Goal: Task Accomplishment & Management: Use online tool/utility

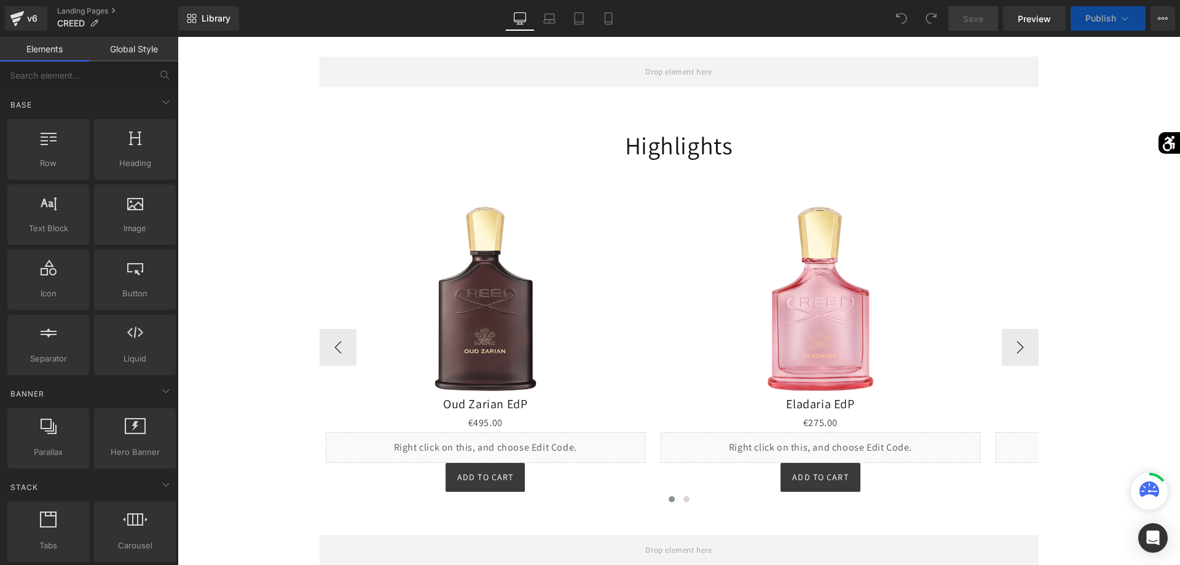
scroll to position [878, 0]
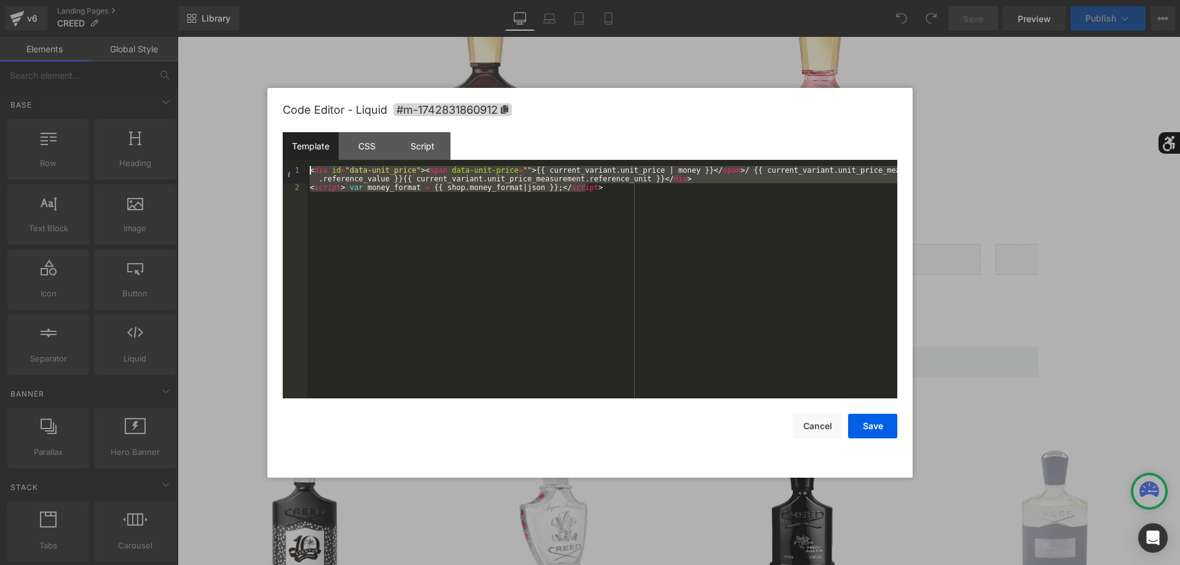
drag, startPoint x: 623, startPoint y: 225, endPoint x: 246, endPoint y: 127, distance: 389.4
click at [307, 166] on div "< div id = "data-unit_price" > < span data-unit-price = "" > {{ current_variant…" at bounding box center [602, 282] width 590 height 232
select select "50ml"
click at [814, 430] on button "Cancel" at bounding box center [817, 426] width 49 height 25
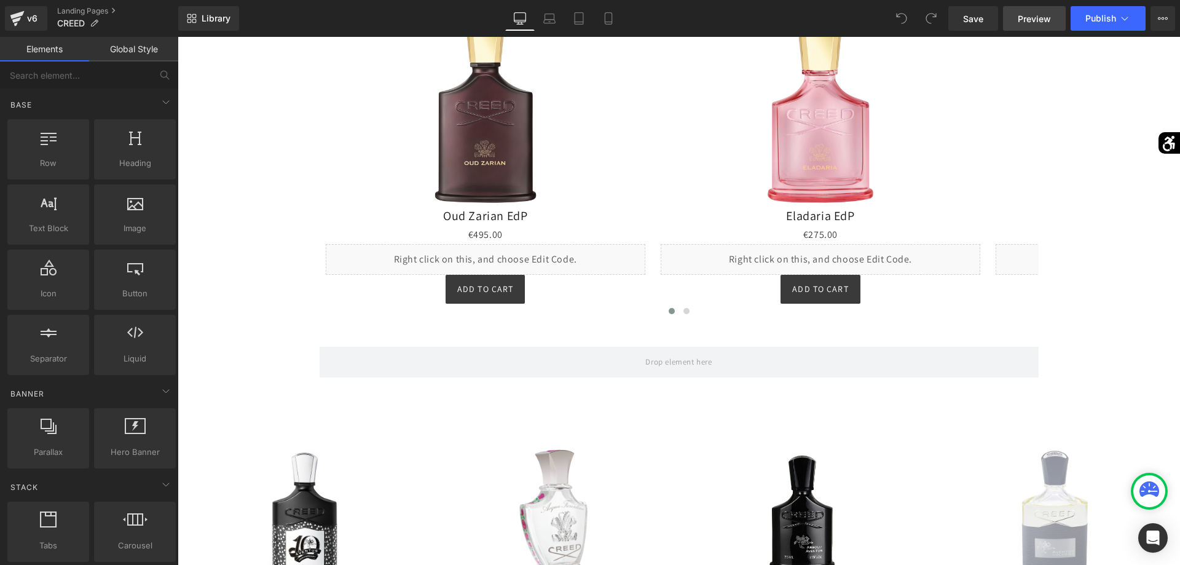
click at [1034, 25] on span "Preview" at bounding box center [1034, 18] width 33 height 13
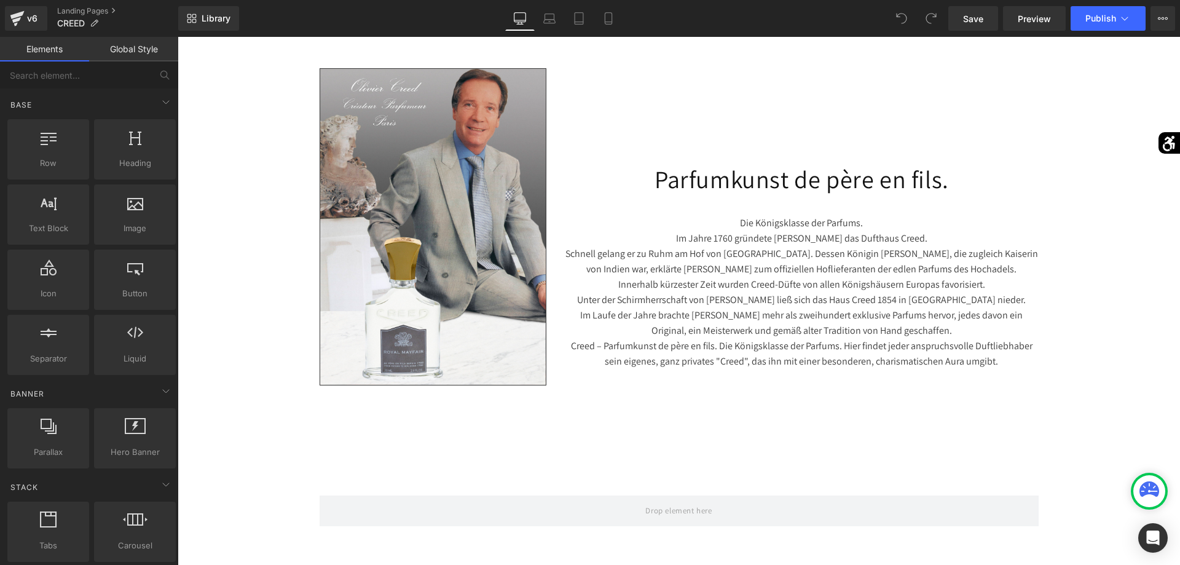
scroll to position [0, 0]
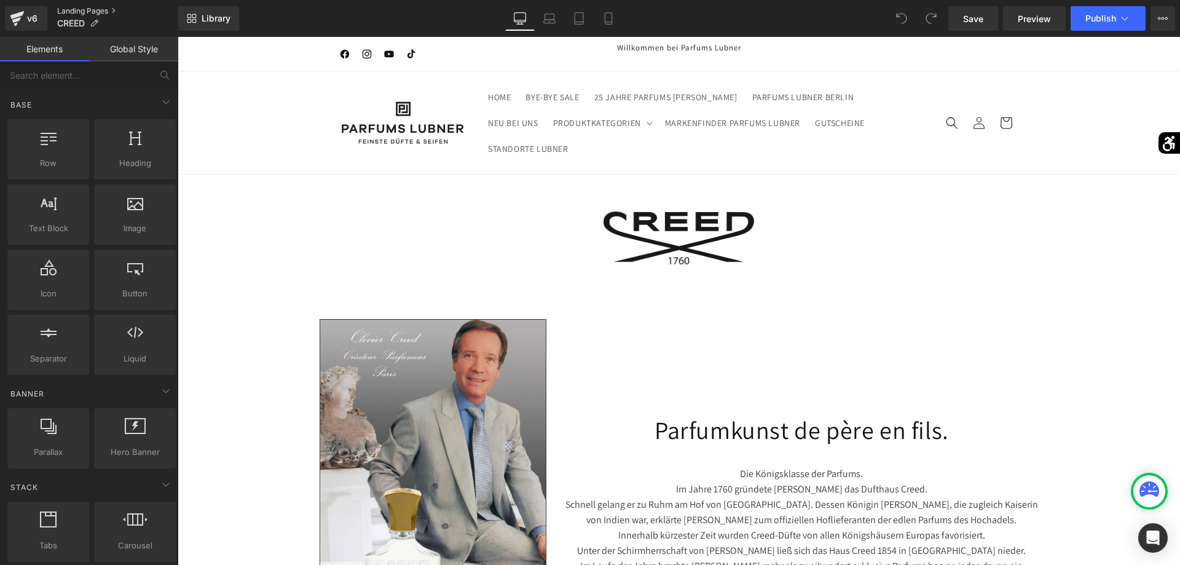
click at [90, 11] on link "Landing Pages" at bounding box center [117, 11] width 121 height 10
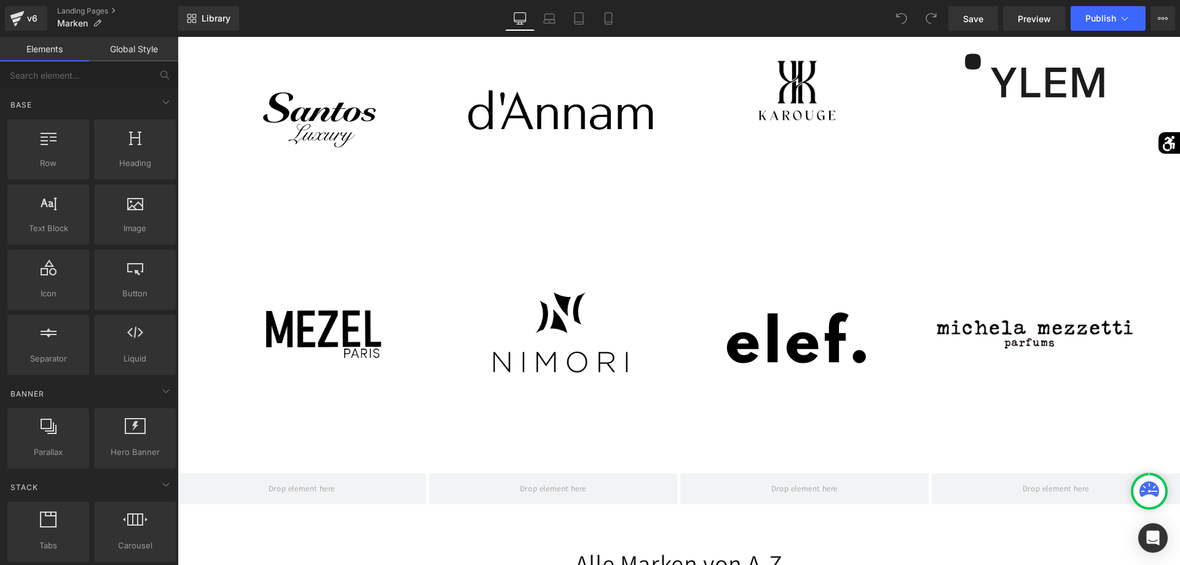
scroll to position [3699, 0]
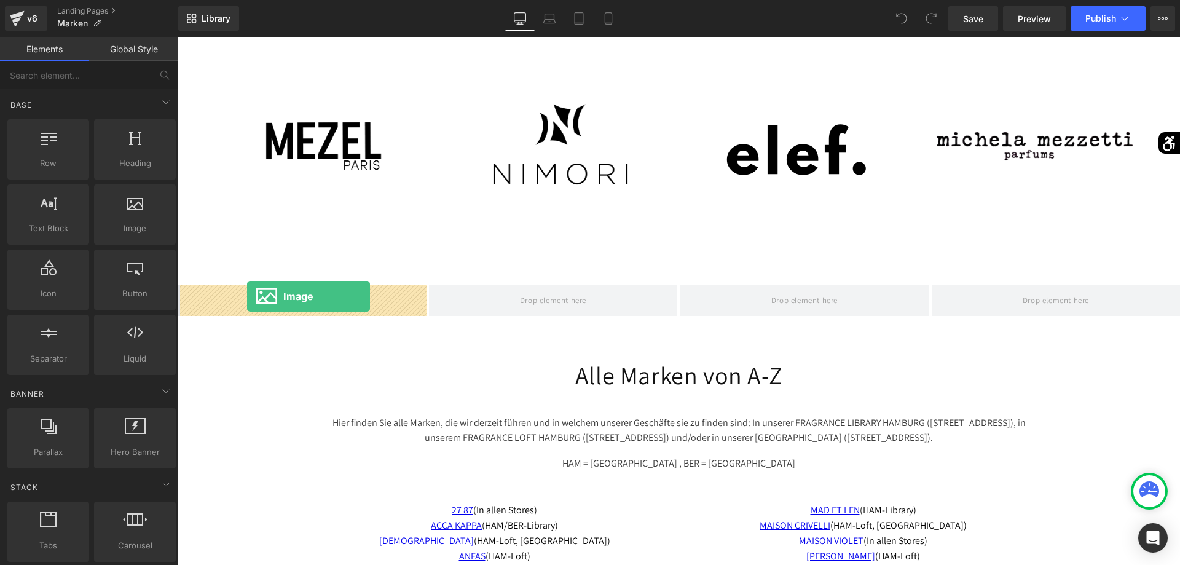
drag, startPoint x: 293, startPoint y: 252, endPoint x: 247, endPoint y: 296, distance: 63.5
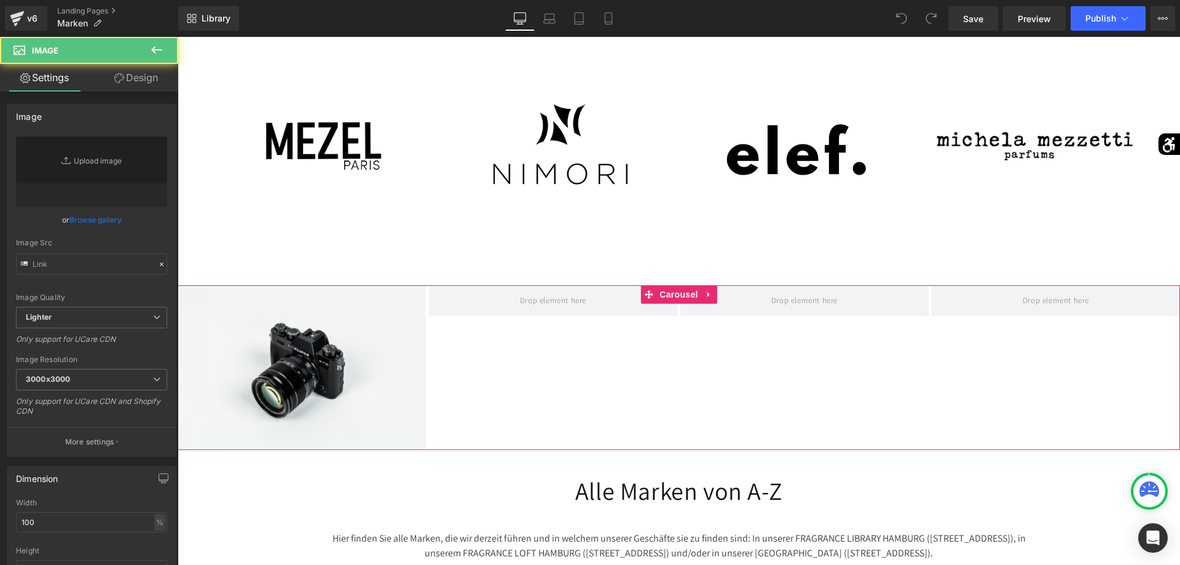
type input "//[DOMAIN_NAME][URL]"
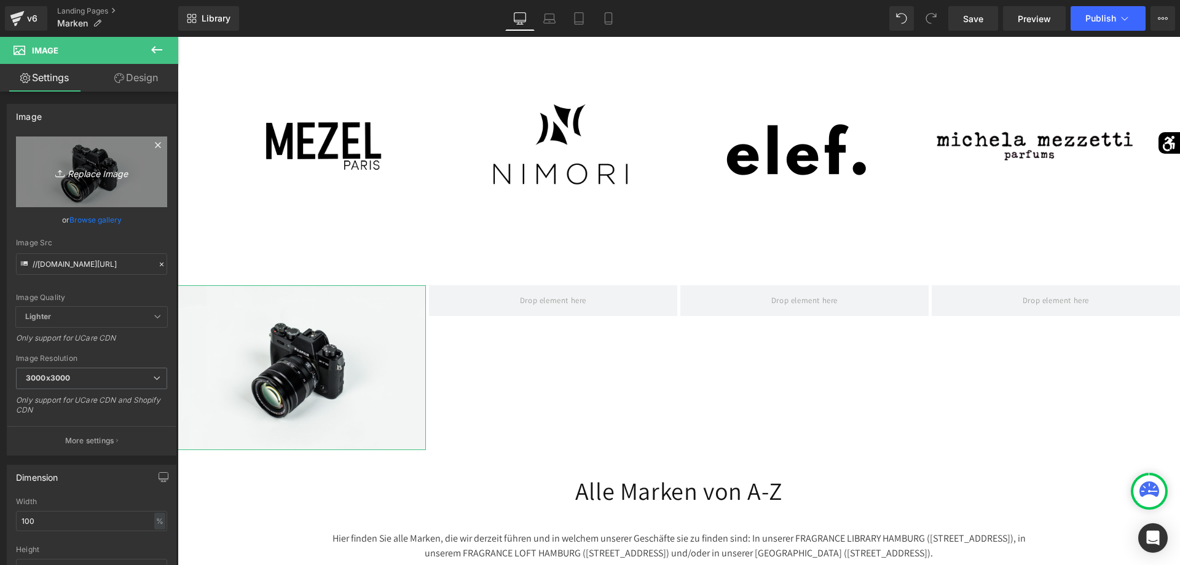
click at [148, 194] on link "Replace Image" at bounding box center [91, 171] width 151 height 71
type input "C:\fakepath\Logo-removebg-preview.png"
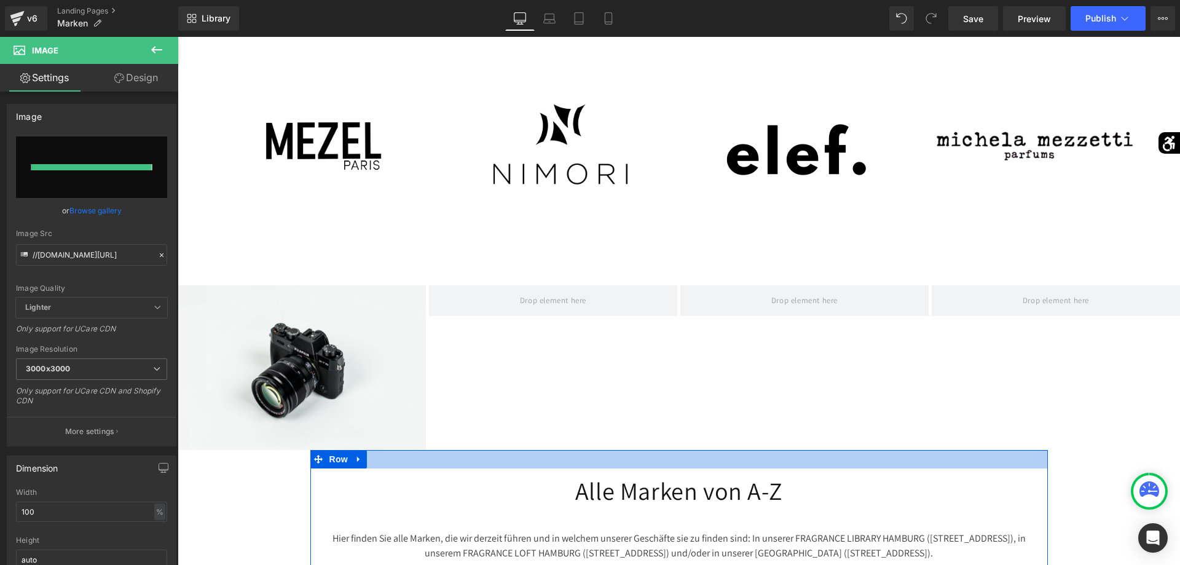
type input "https://ucarecdn.com/92be9cd1-c344-4e8d-b230-b372c2008b81/-/format/auto/-/previ…"
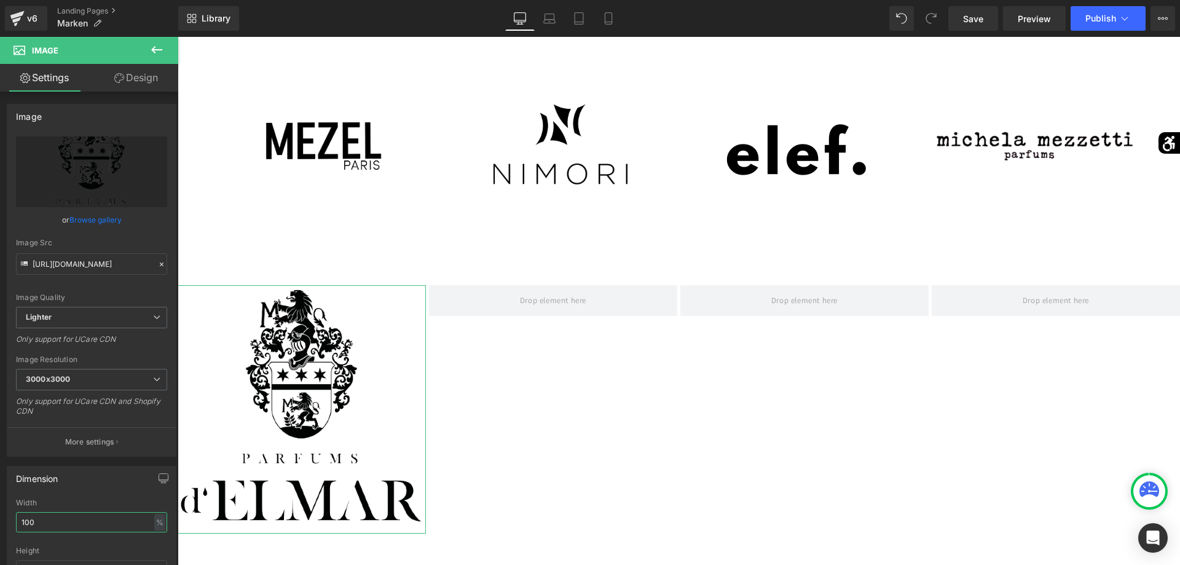
drag, startPoint x: 83, startPoint y: 521, endPoint x: 0, endPoint y: 521, distance: 83.0
click at [16, 521] on input "100" at bounding box center [91, 522] width 151 height 20
type input "50"
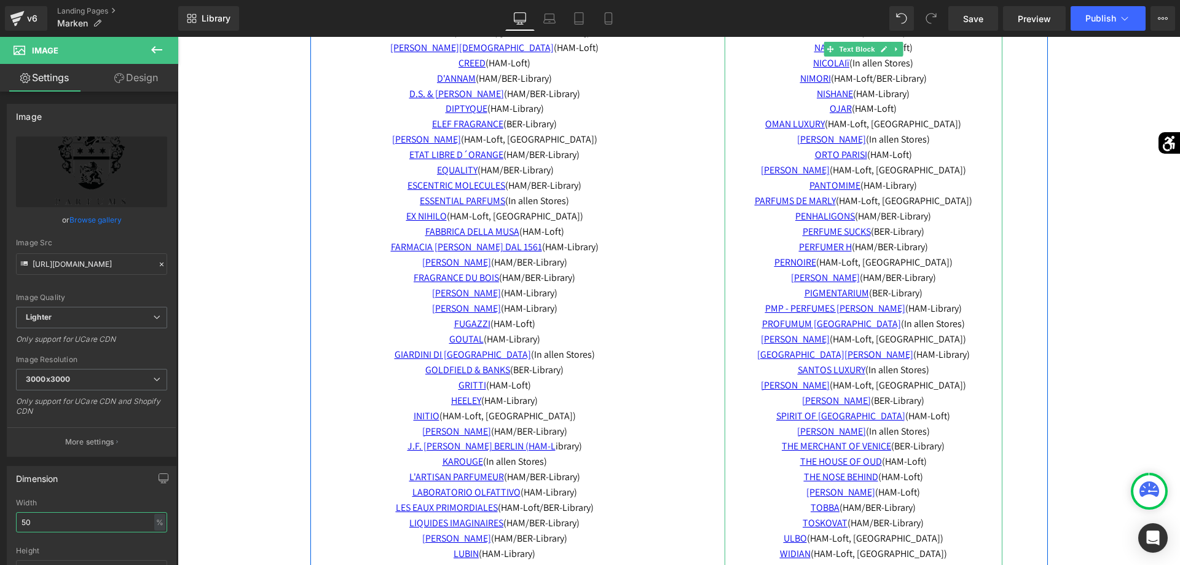
scroll to position [4514, 0]
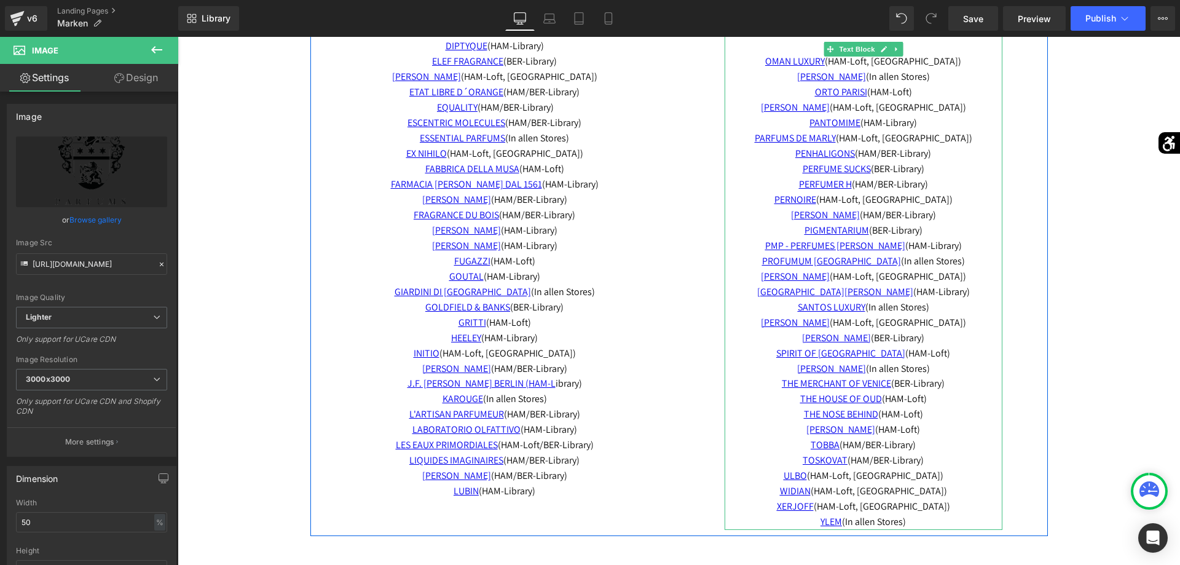
click at [967, 131] on p "PARFUMS DE MARLY (HAM-Loft, BER-Library)" at bounding box center [864, 138] width 278 height 15
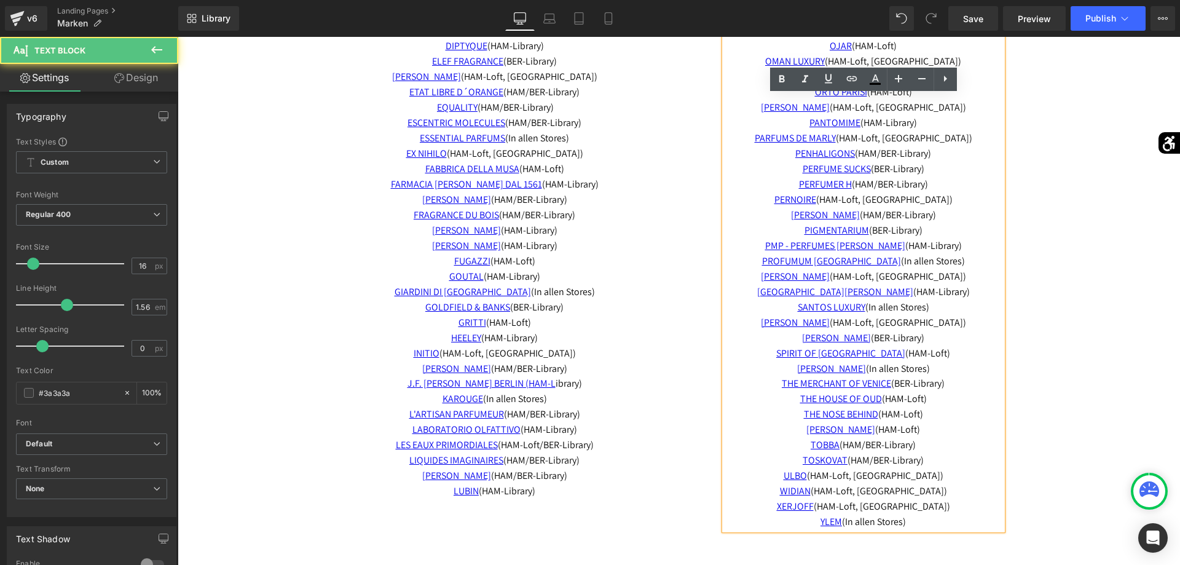
click at [967, 132] on span "PARFUMS DE MARLY (HAM-Loft, BER-Library)" at bounding box center [864, 138] width 218 height 13
click at [945, 116] on p "PANTOMIME (HAM-Library)" at bounding box center [864, 123] width 278 height 15
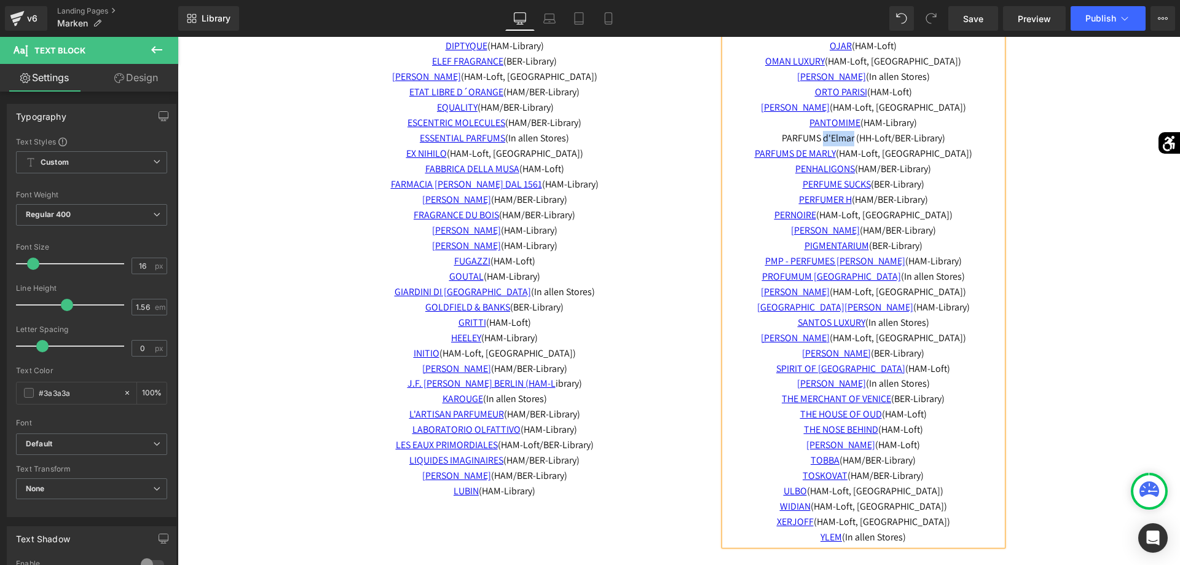
drag, startPoint x: 856, startPoint y: 124, endPoint x: 821, endPoint y: 128, distance: 35.3
click at [821, 132] on span "PARFUMS d'Elmar (HH-Loft/BER-Library)" at bounding box center [863, 138] width 163 height 13
drag, startPoint x: 767, startPoint y: 123, endPoint x: 859, endPoint y: 123, distance: 91.6
click at [859, 132] on span "PARFUMS D'ELMAR (HH-Loft/BER-Library)" at bounding box center [863, 138] width 169 height 13
click at [852, 84] on icon at bounding box center [852, 78] width 15 height 15
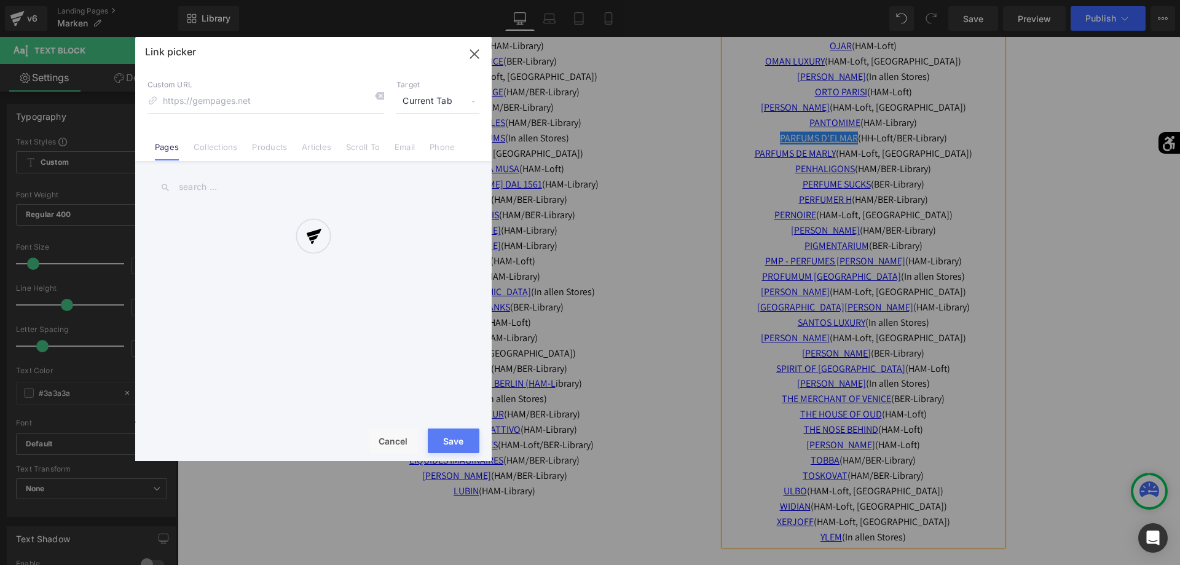
click at [982, 0] on div "Text Color Highlight Color #333333 Edit or remove link: Edit - Unlink - Cancel …" at bounding box center [590, 0] width 1180 height 0
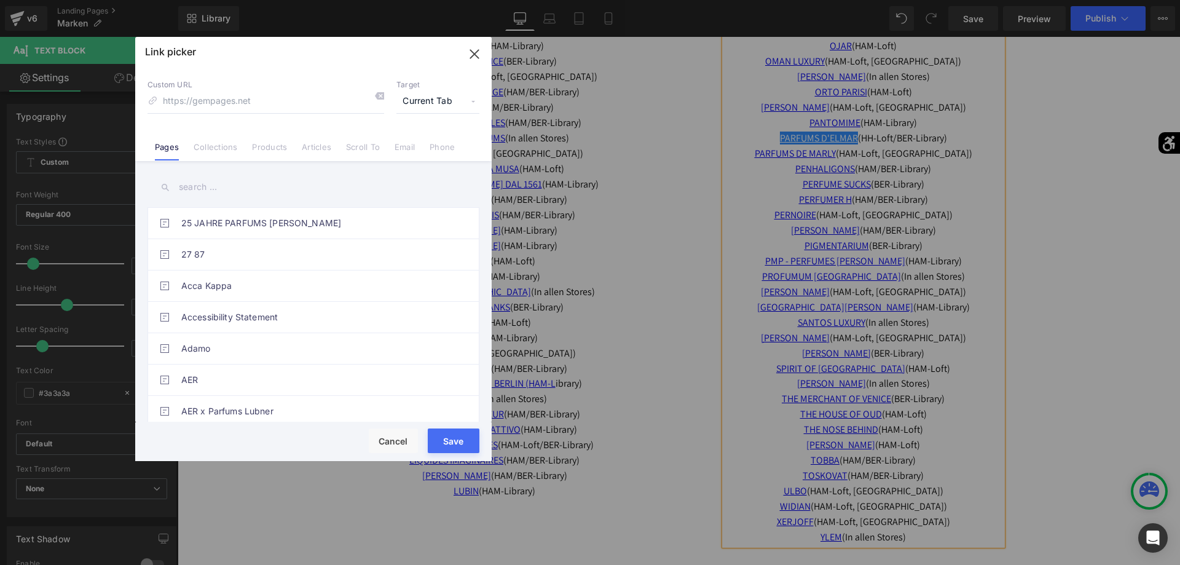
click at [286, 184] on input "text" at bounding box center [314, 187] width 332 height 28
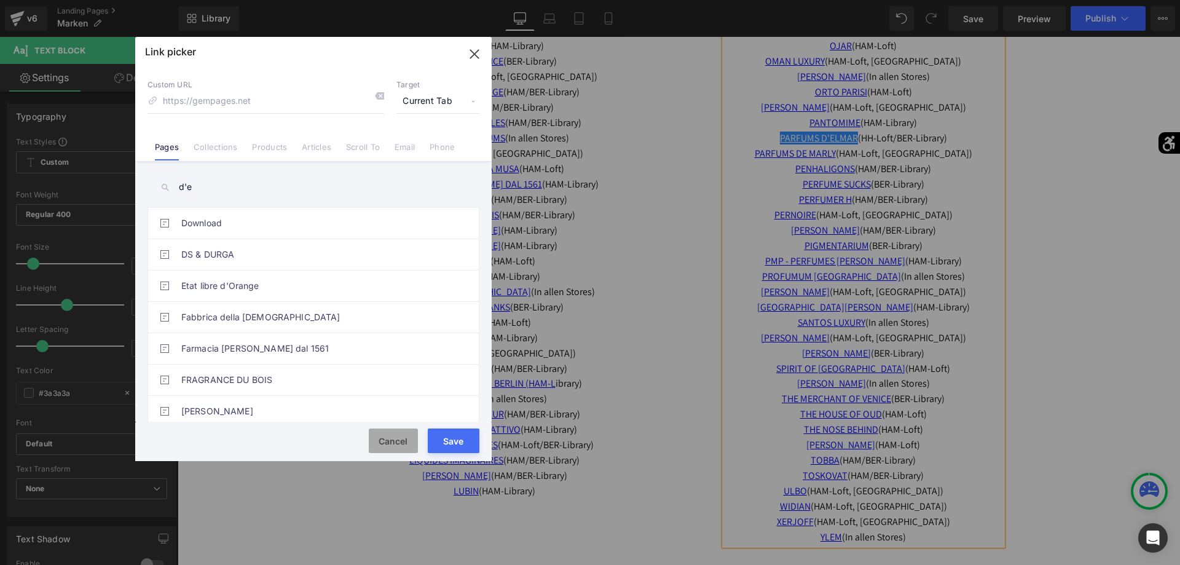
type input "d'e"
click at [388, 451] on button "Cancel" at bounding box center [393, 440] width 49 height 25
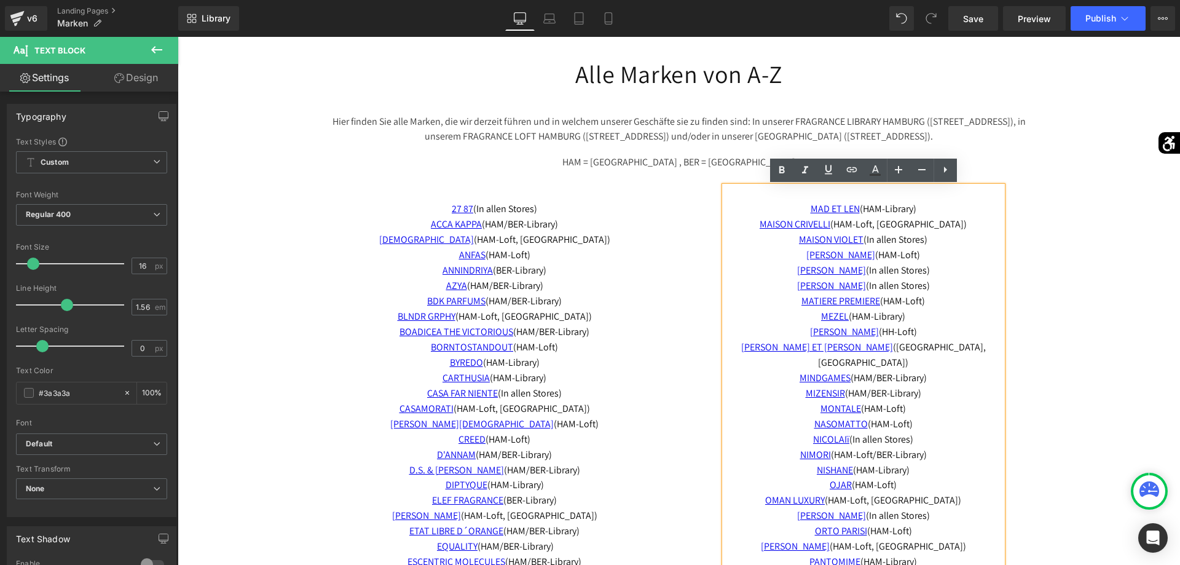
scroll to position [3824, 0]
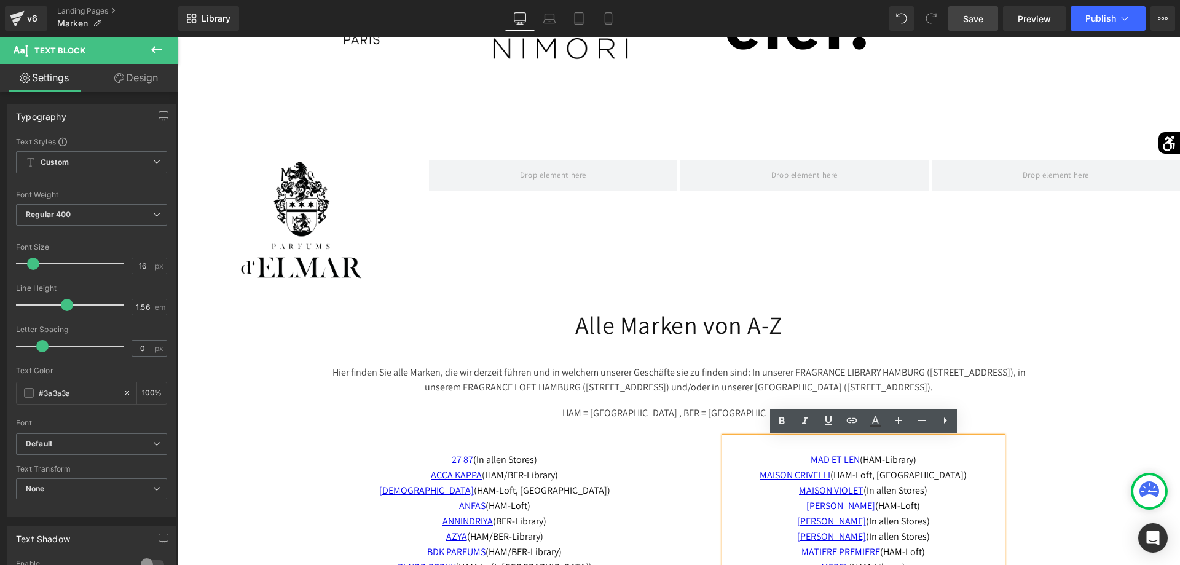
click at [978, 20] on span "Save" at bounding box center [973, 18] width 20 height 13
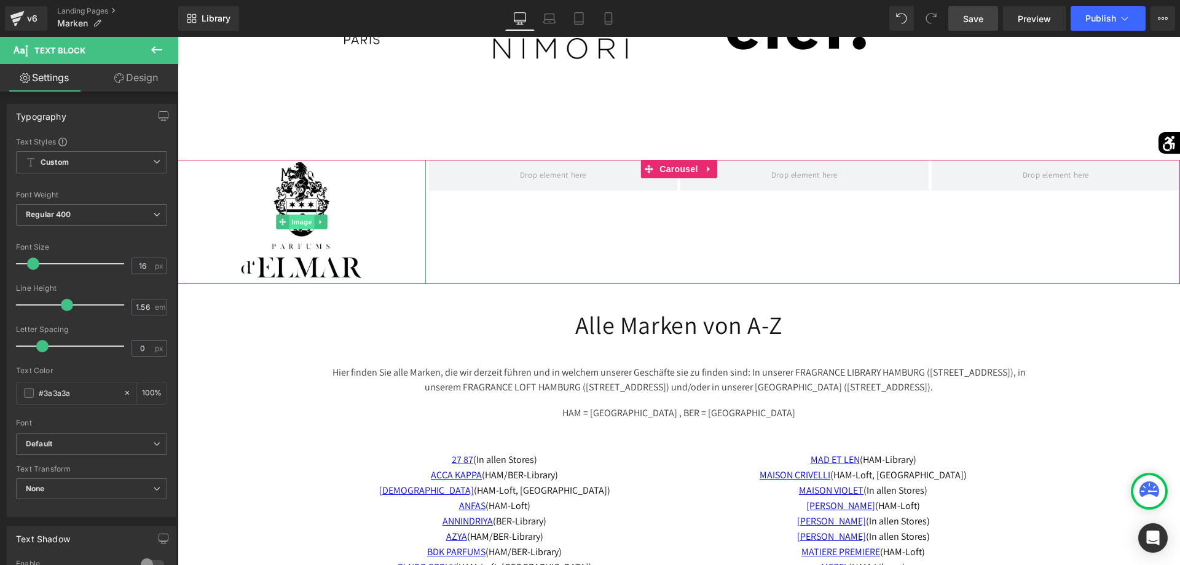
click at [302, 219] on span "Image" at bounding box center [302, 222] width 26 height 15
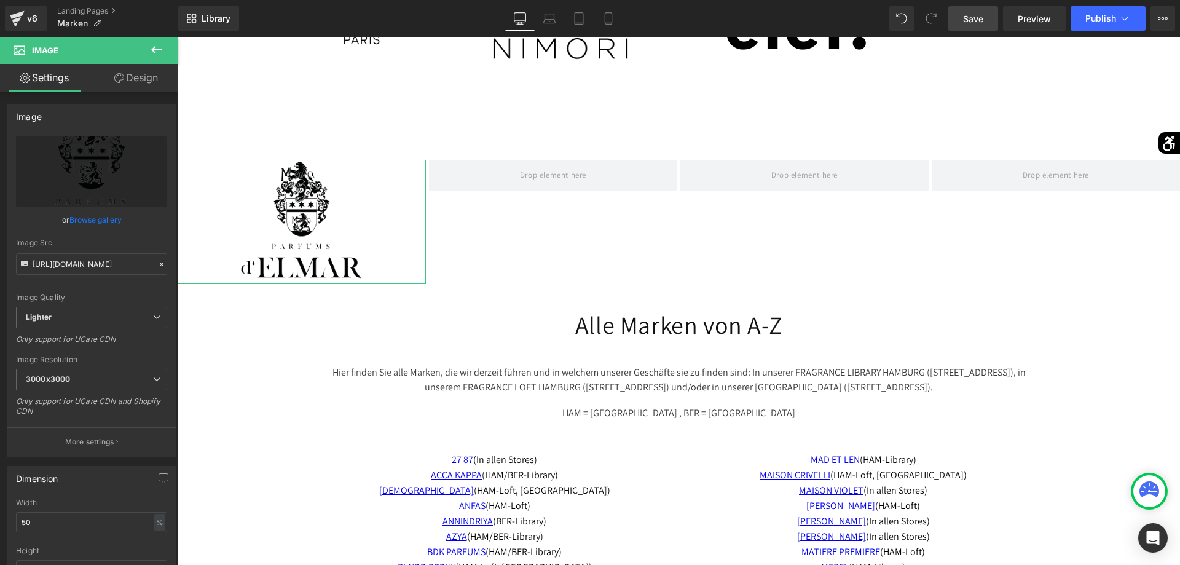
scroll to position [188, 0]
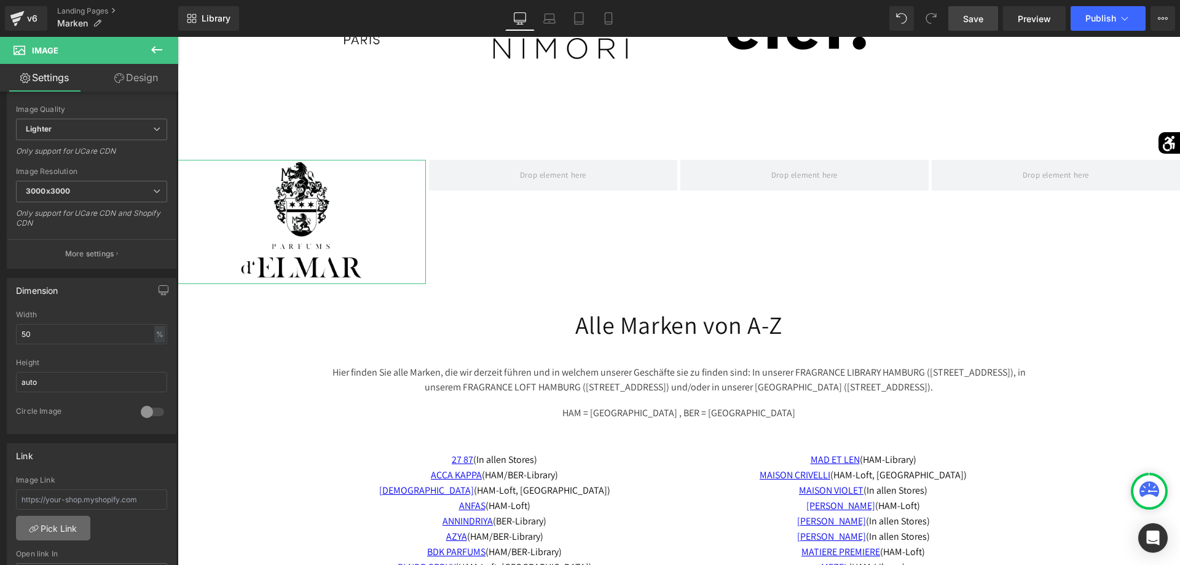
click at [77, 524] on link "Pick Link" at bounding box center [53, 528] width 74 height 25
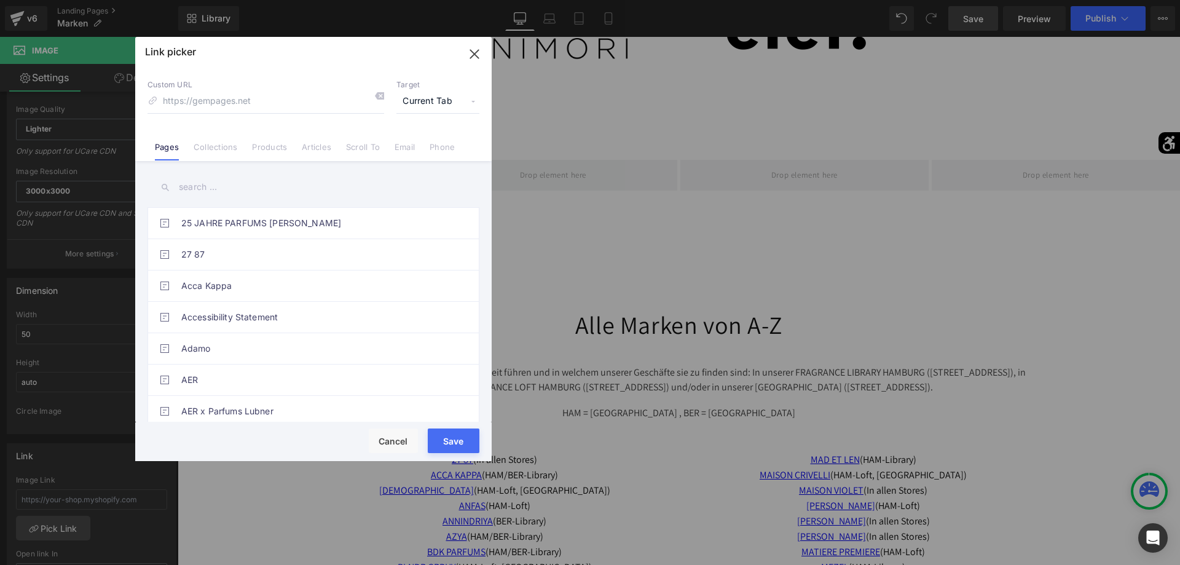
click at [187, 180] on input "text" at bounding box center [314, 187] width 332 height 28
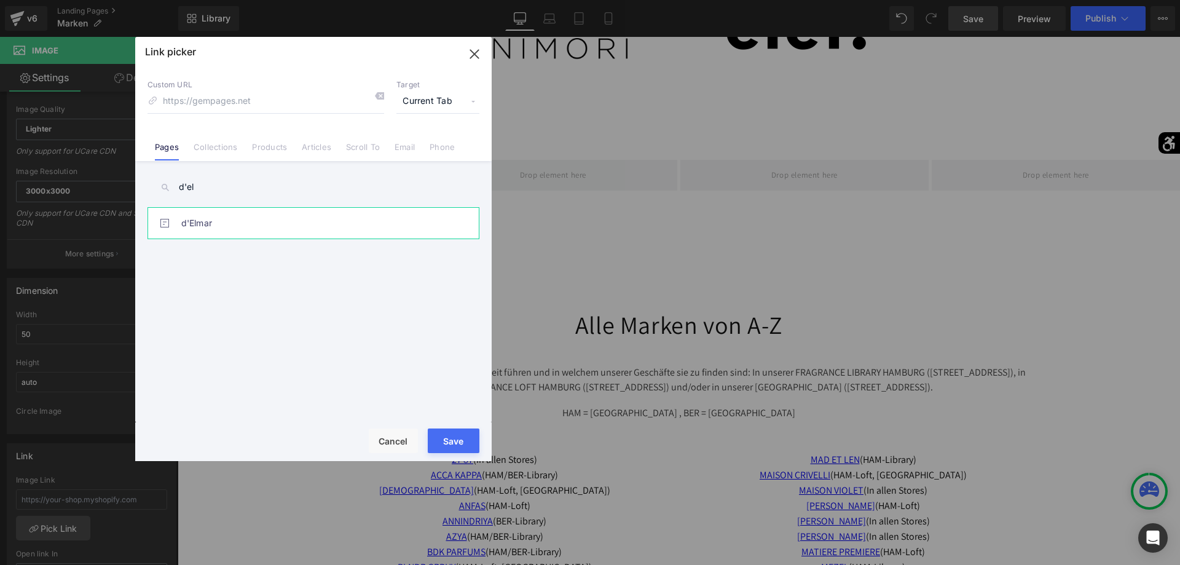
type input "d'el"
click at [205, 225] on link "d'Elmar" at bounding box center [316, 223] width 270 height 31
type input "/pages/delmar"
drag, startPoint x: 440, startPoint y: 443, endPoint x: 264, endPoint y: 407, distance: 180.0
click at [440, 443] on button "Save" at bounding box center [454, 440] width 52 height 25
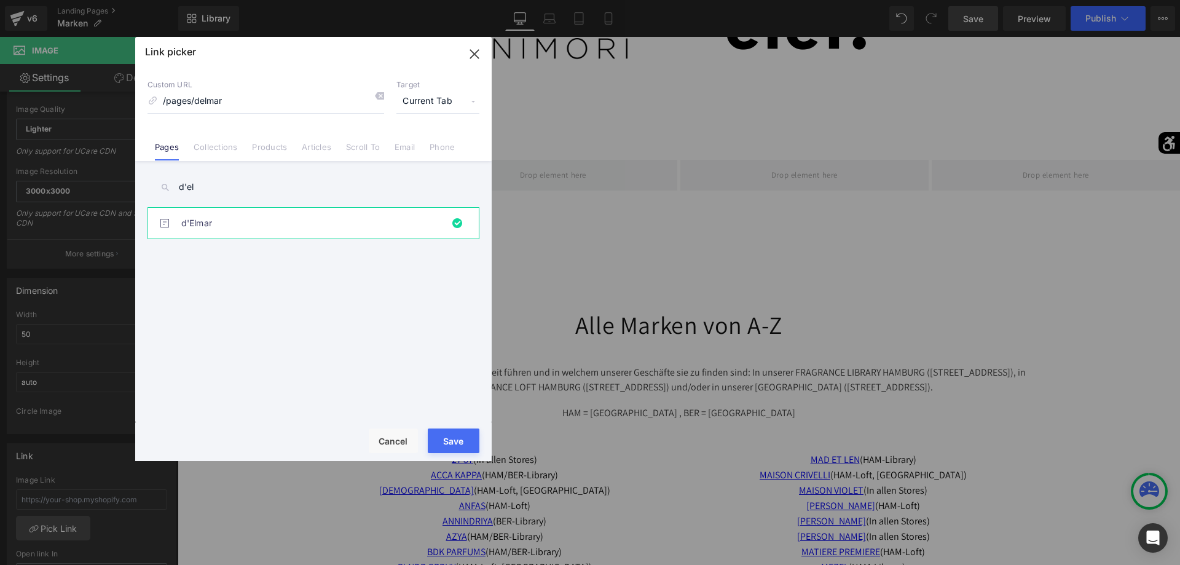
type input "/pages/delmar"
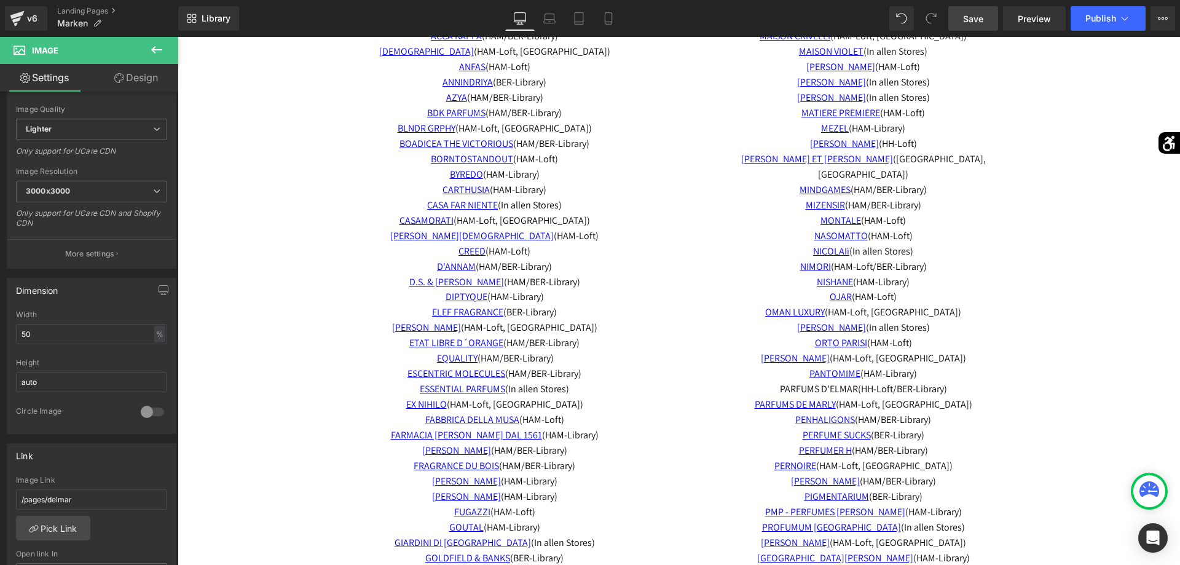
scroll to position [4326, 0]
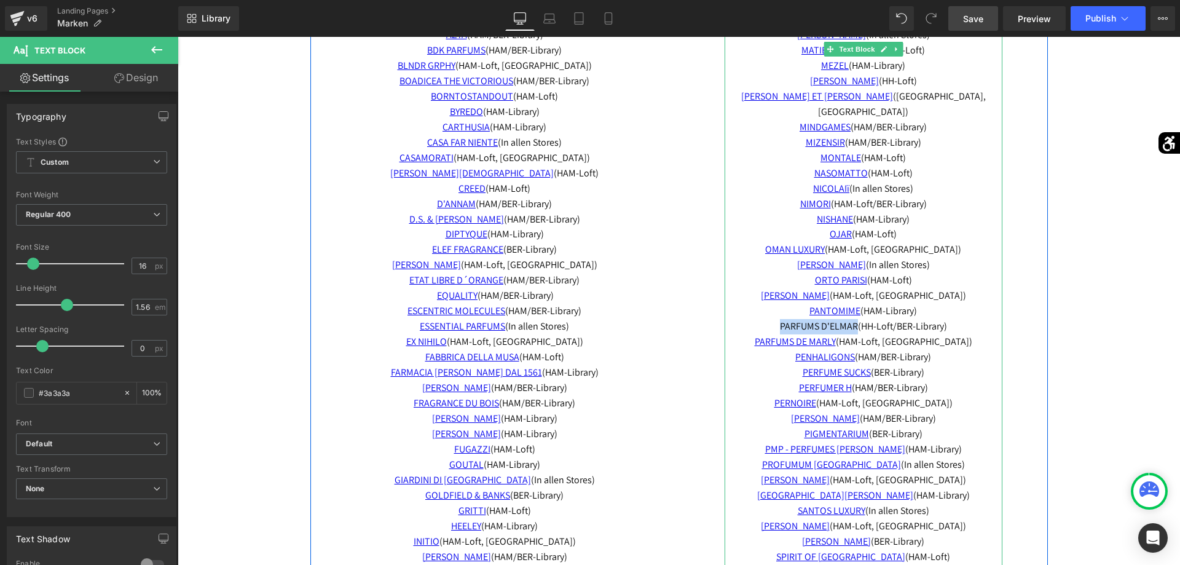
drag, startPoint x: 768, startPoint y: 310, endPoint x: 858, endPoint y: 305, distance: 90.5
click at [858, 319] on p "PARFUMS D'ELMAR (HH-Loft/BER-Library)" at bounding box center [864, 326] width 278 height 15
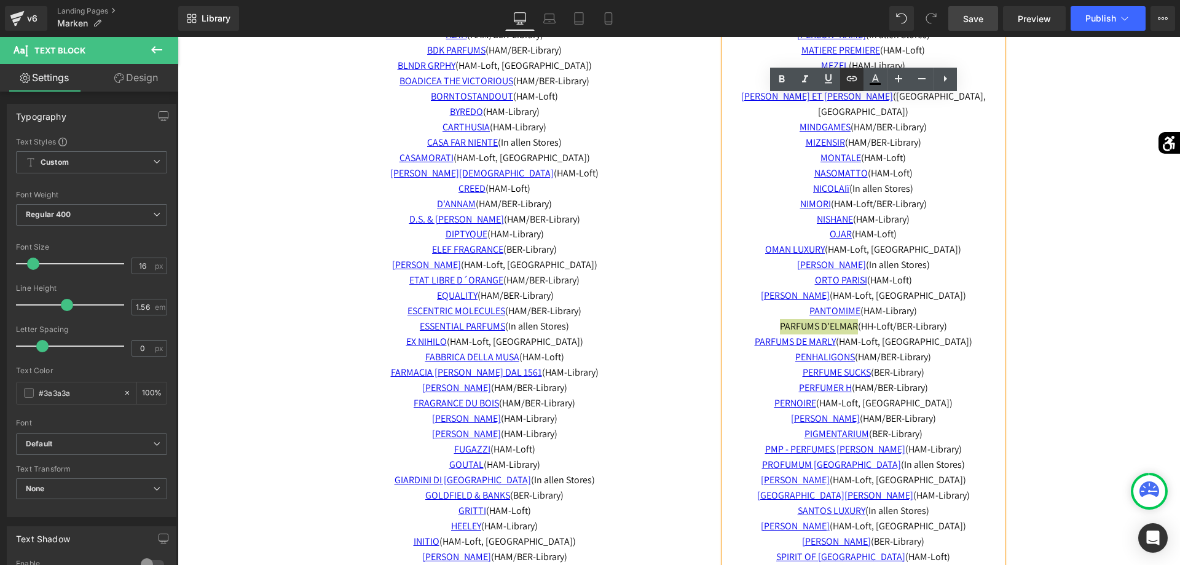
click at [861, 80] on link at bounding box center [851, 79] width 23 height 23
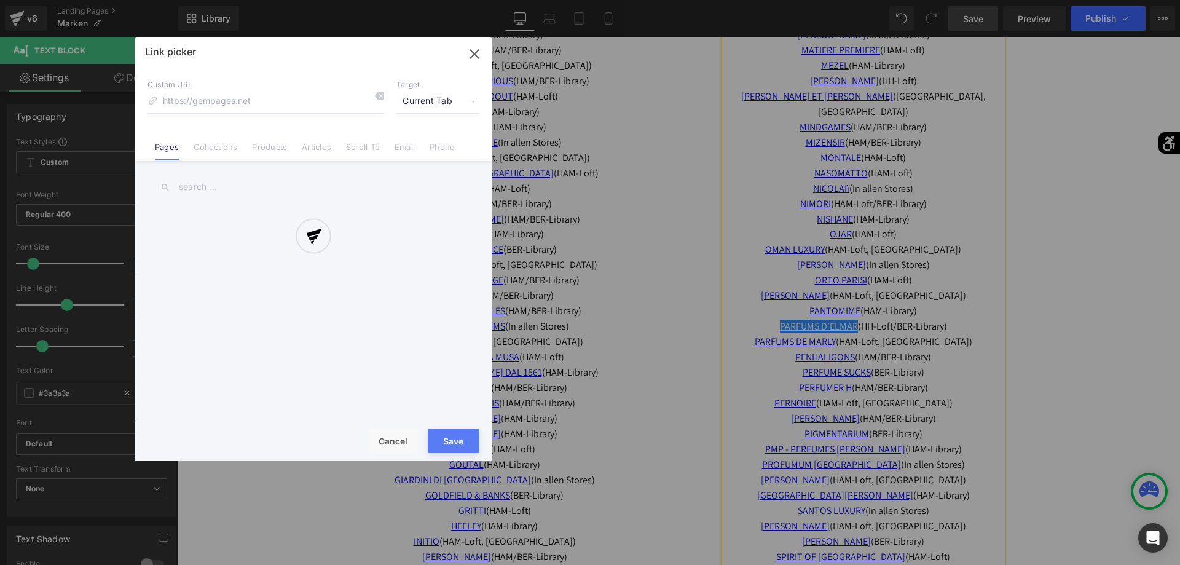
click at [993, 0] on div "Text Color Highlight Color #333333 Edit or remove link: Edit - Unlink - Cancel …" at bounding box center [590, 0] width 1180 height 0
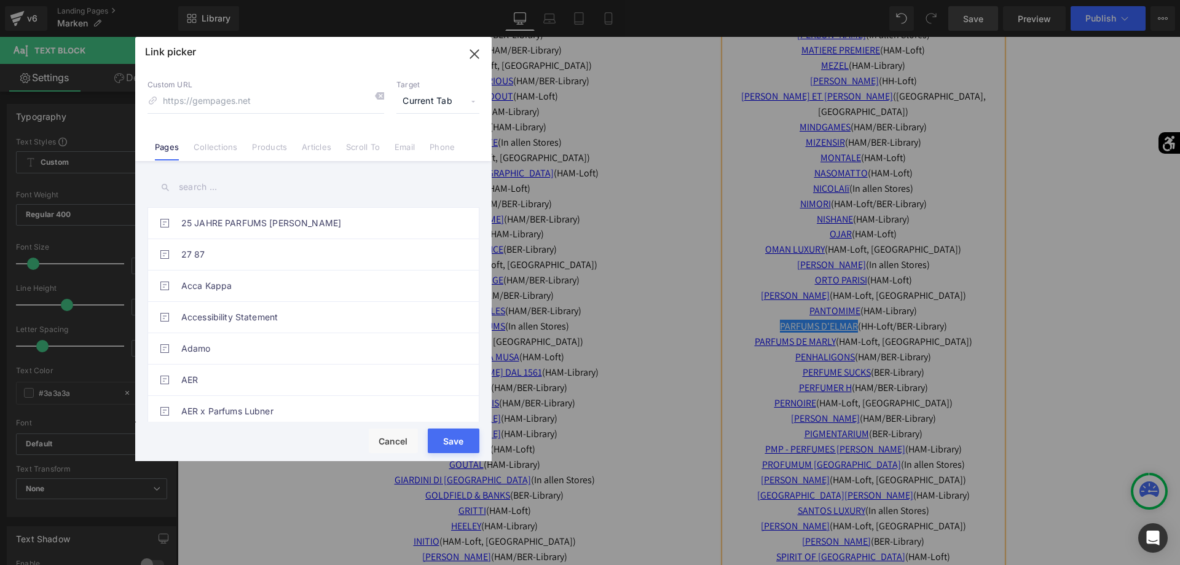
click at [395, 204] on div "25 JAHRE PARFUMS LUBNER 27 87 Acca Kappa Accessibility Statement Adamo AER AER …" at bounding box center [313, 293] width 356 height 264
click at [395, 200] on input "text" at bounding box center [314, 187] width 332 height 28
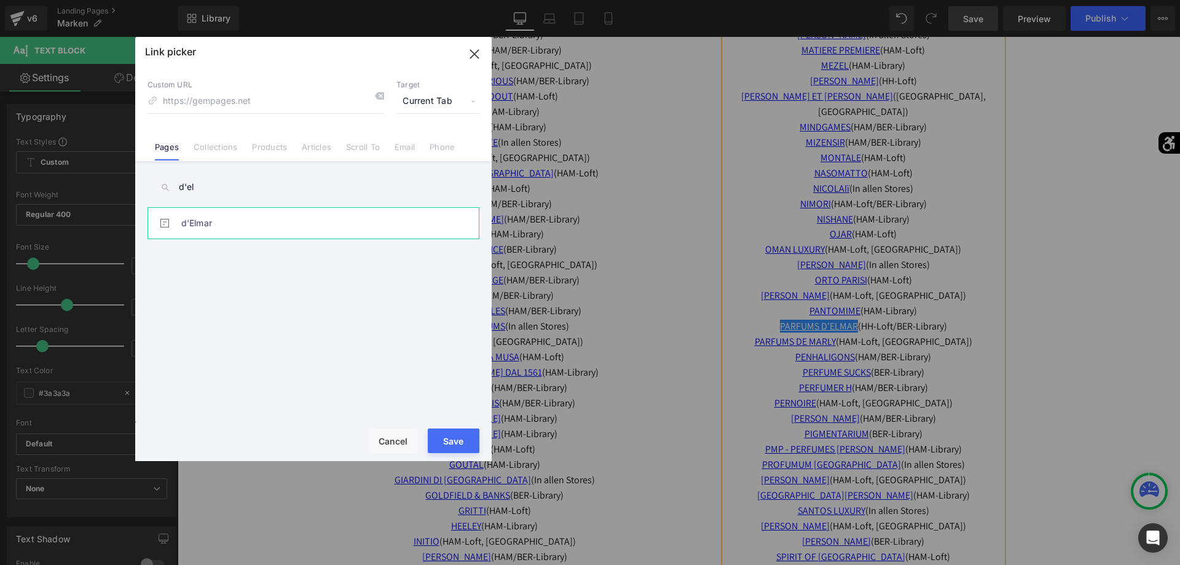
type input "d'el"
click at [307, 237] on link "d'Elmar" at bounding box center [316, 223] width 270 height 31
type input "/pages/delmar"
click at [456, 446] on button "Save" at bounding box center [454, 440] width 52 height 25
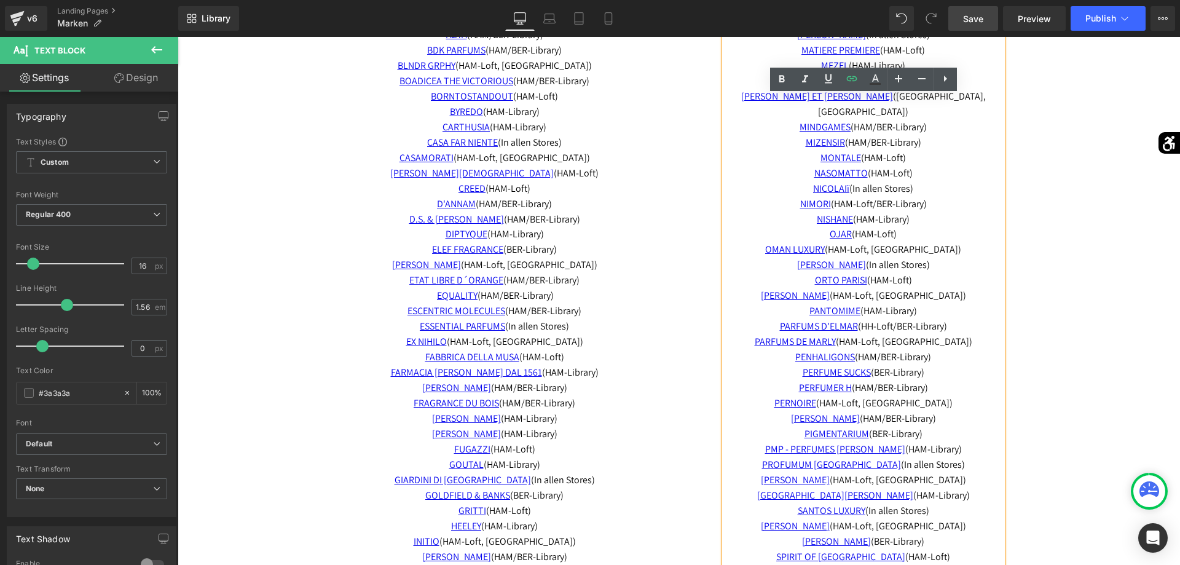
click at [983, 22] on span "Save" at bounding box center [973, 18] width 20 height 13
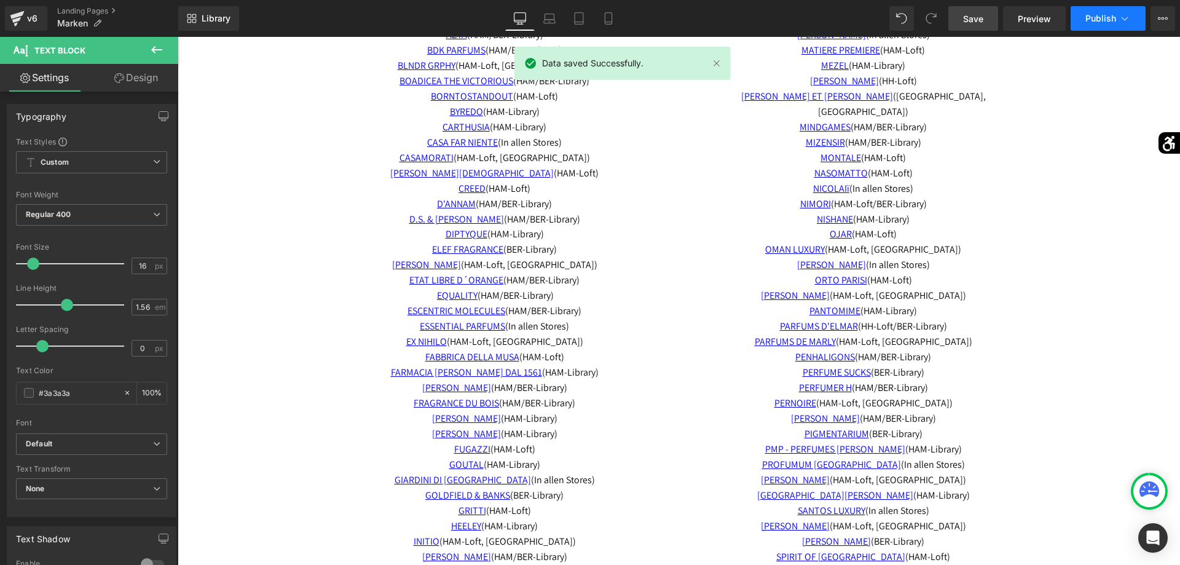
click at [1111, 22] on span "Publish" at bounding box center [1100, 19] width 31 height 10
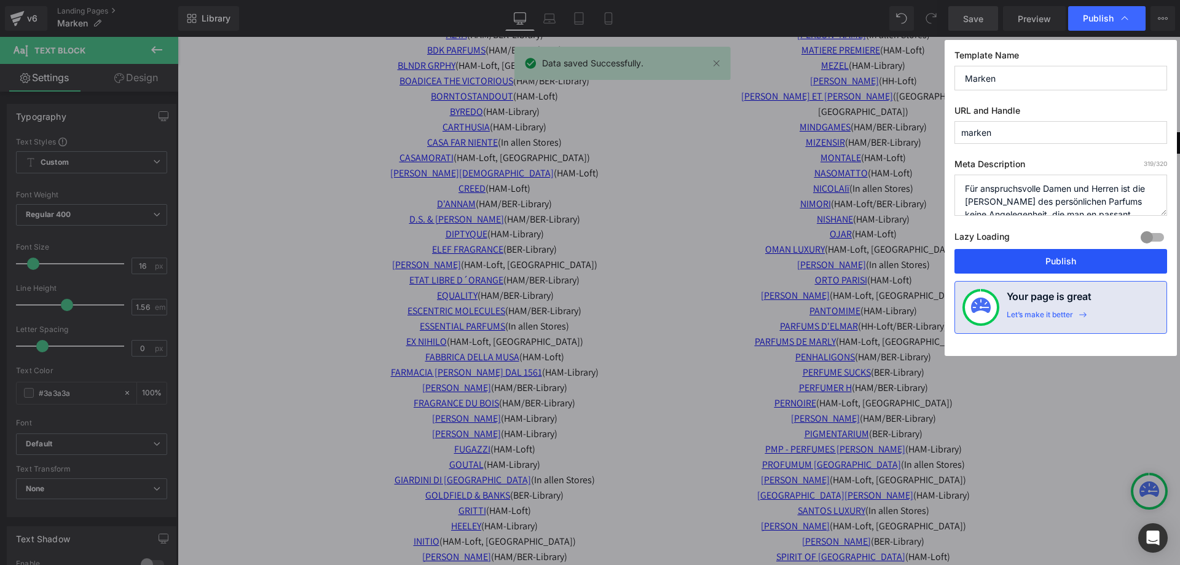
click at [1034, 258] on button "Publish" at bounding box center [1061, 261] width 213 height 25
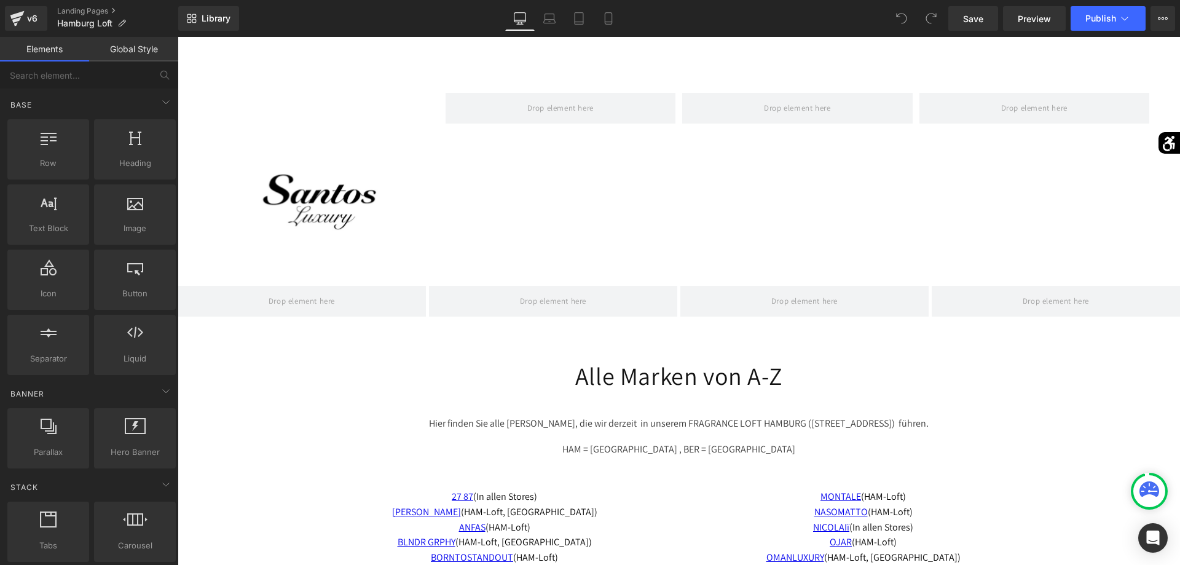
scroll to position [2069, 0]
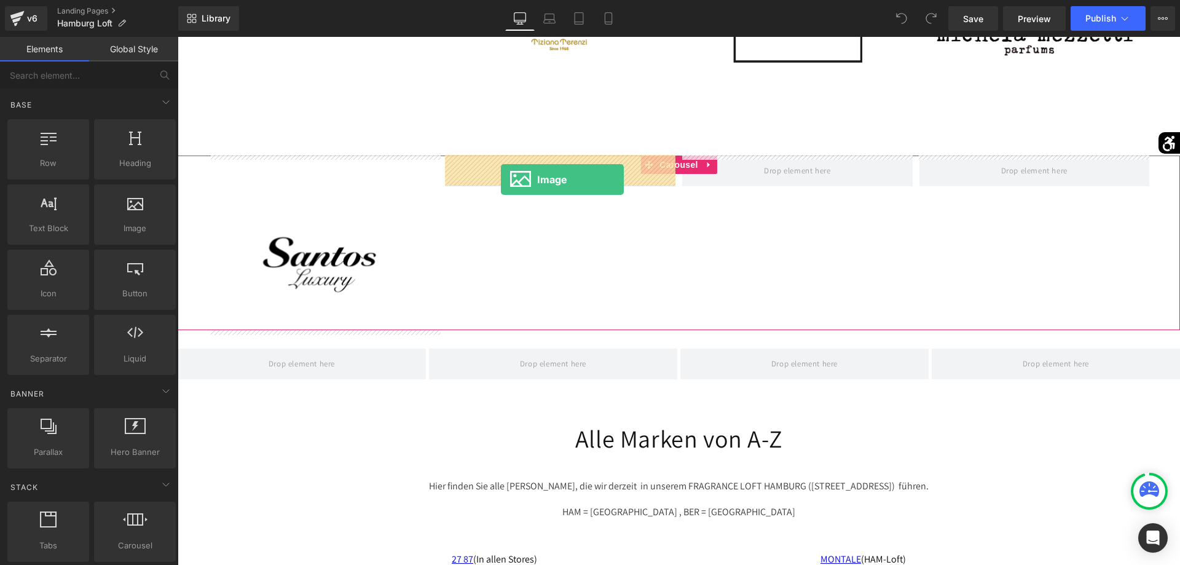
drag, startPoint x: 341, startPoint y: 264, endPoint x: 506, endPoint y: 176, distance: 187.5
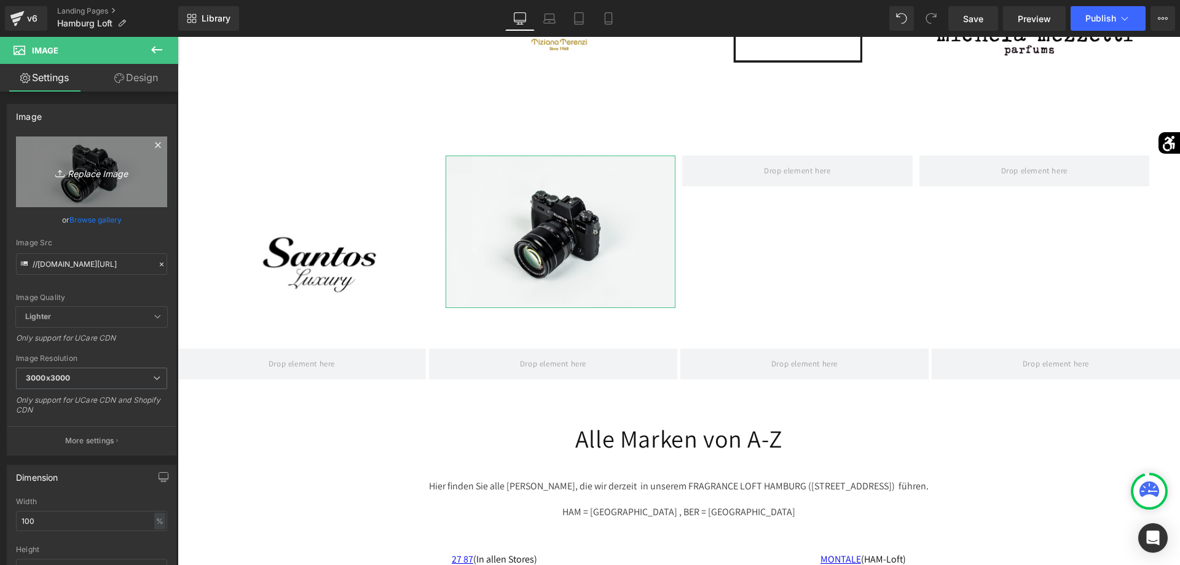
click at [149, 202] on link "Replace Image" at bounding box center [91, 171] width 151 height 71
type input "C:\fakepath\Logo-removebg-preview.png"
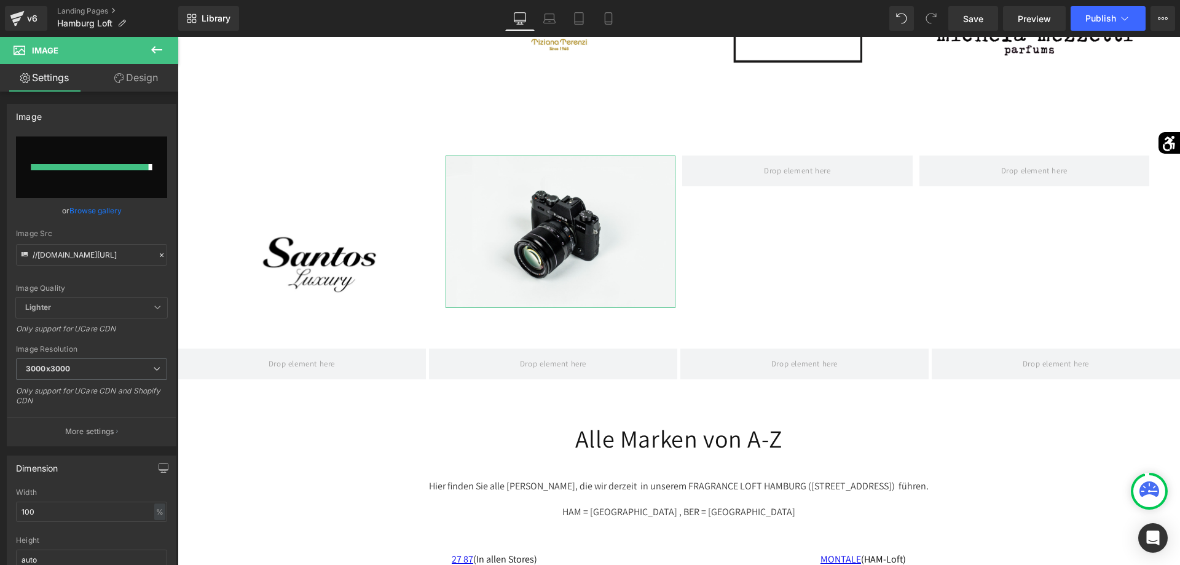
type input "https://ucarecdn.com/b44adeb3-4f49-4207-a4d6-8554f2c4830d/-/format/auto/-/previ…"
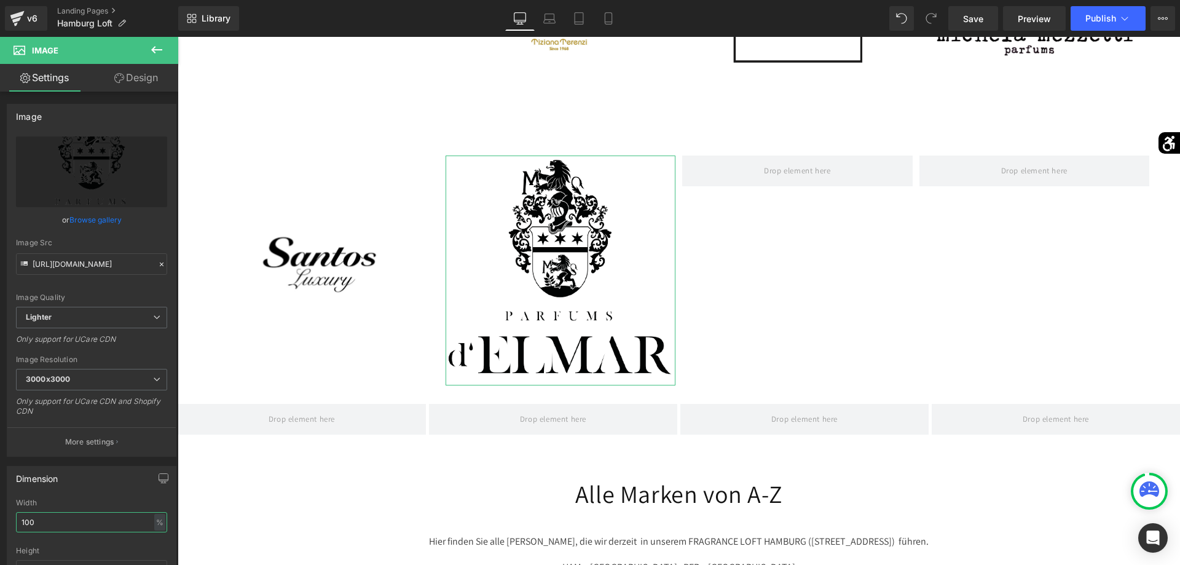
drag, startPoint x: 92, startPoint y: 526, endPoint x: 0, endPoint y: 513, distance: 93.1
click at [16, 513] on input "100" at bounding box center [91, 522] width 151 height 20
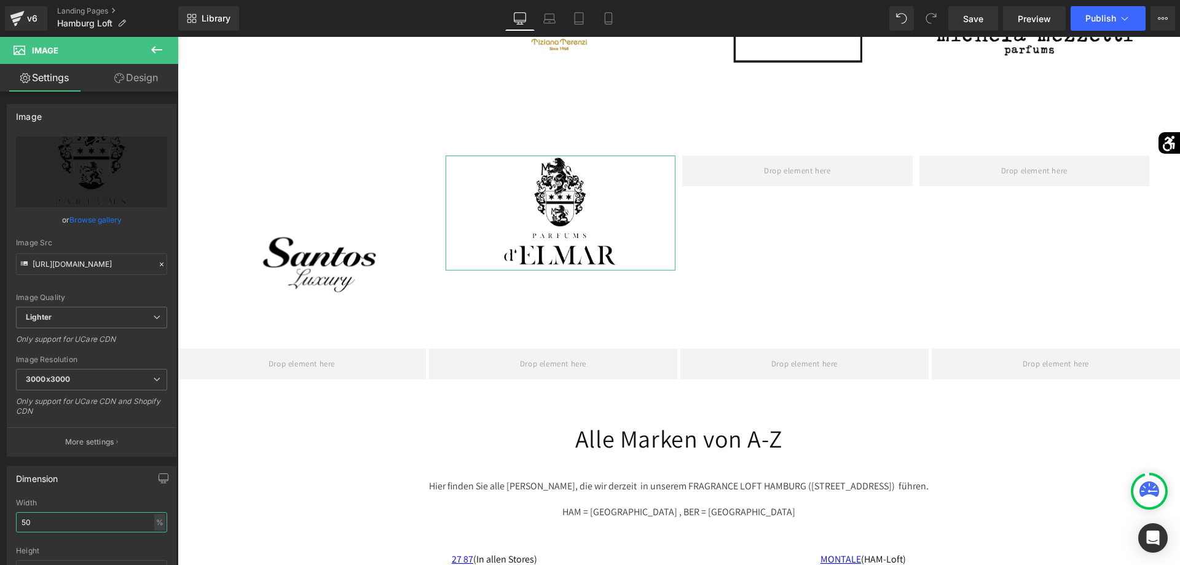
type input "50"
click at [130, 78] on link "Design" at bounding box center [136, 78] width 89 height 28
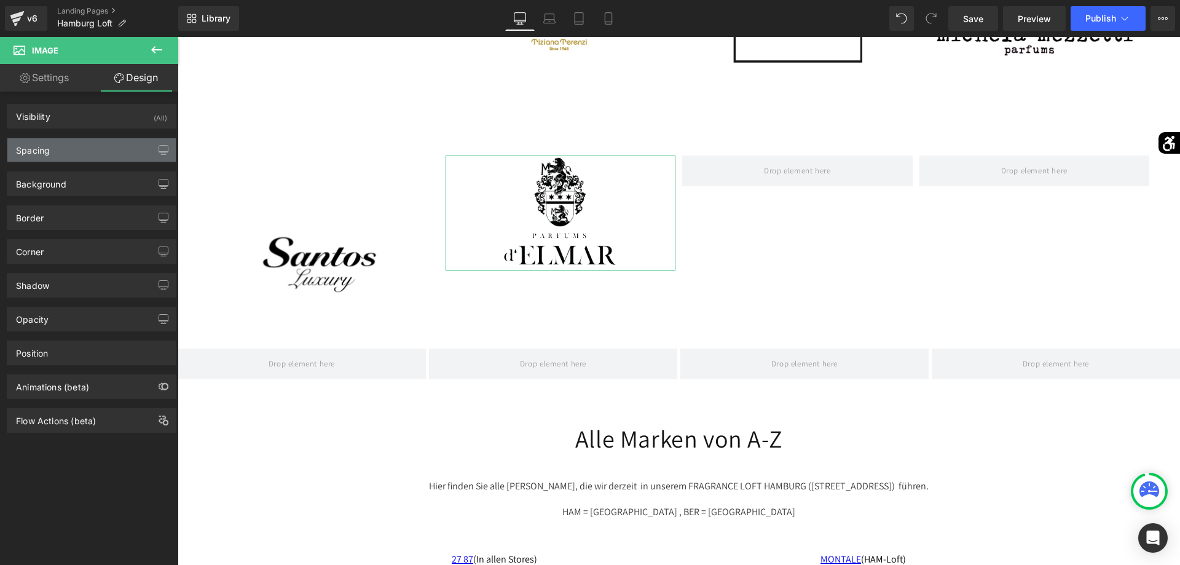
click at [95, 147] on div "Spacing" at bounding box center [91, 149] width 168 height 23
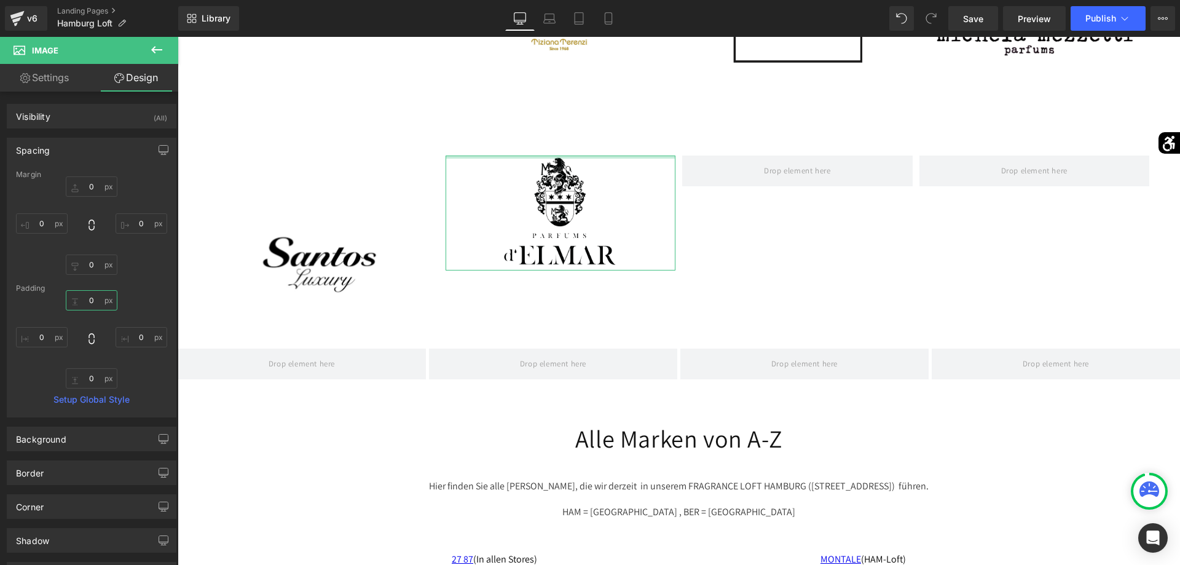
click at [82, 305] on input "0" at bounding box center [92, 300] width 52 height 20
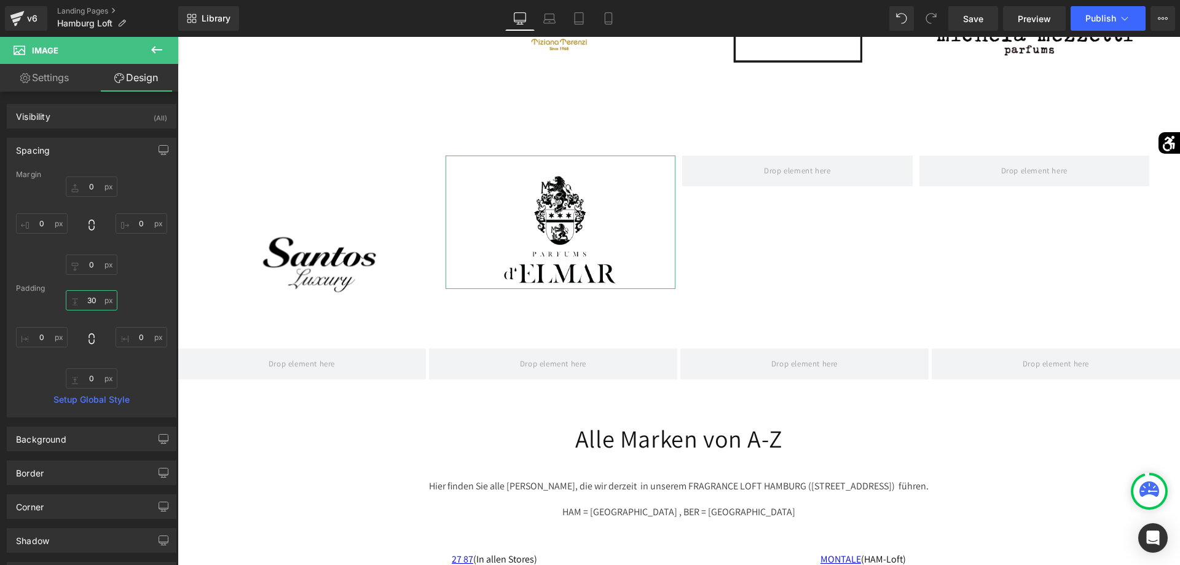
type input "3"
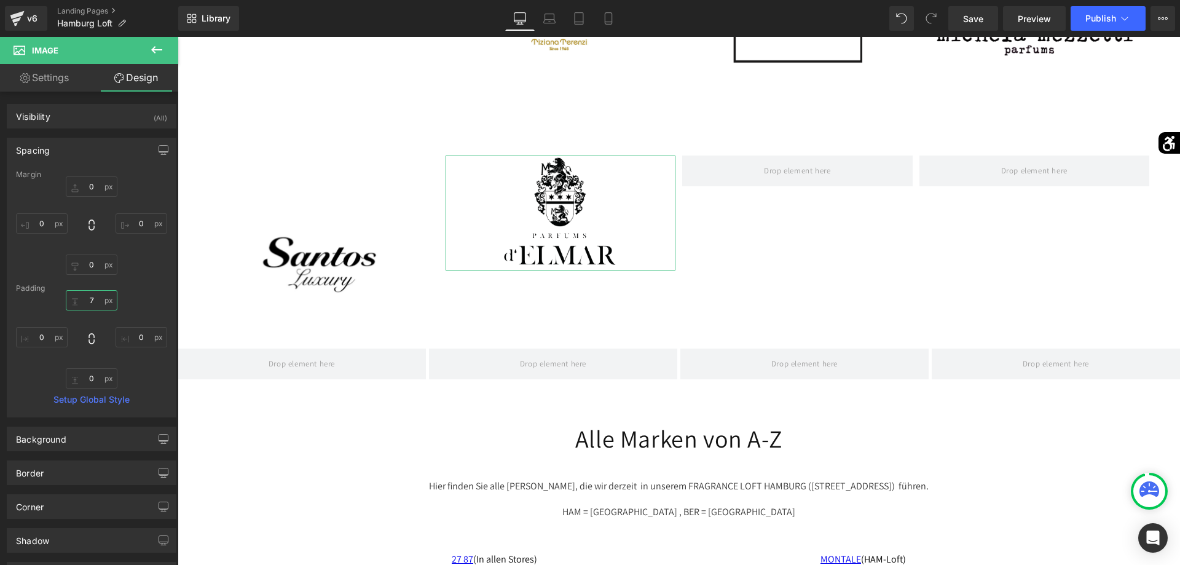
type input "70"
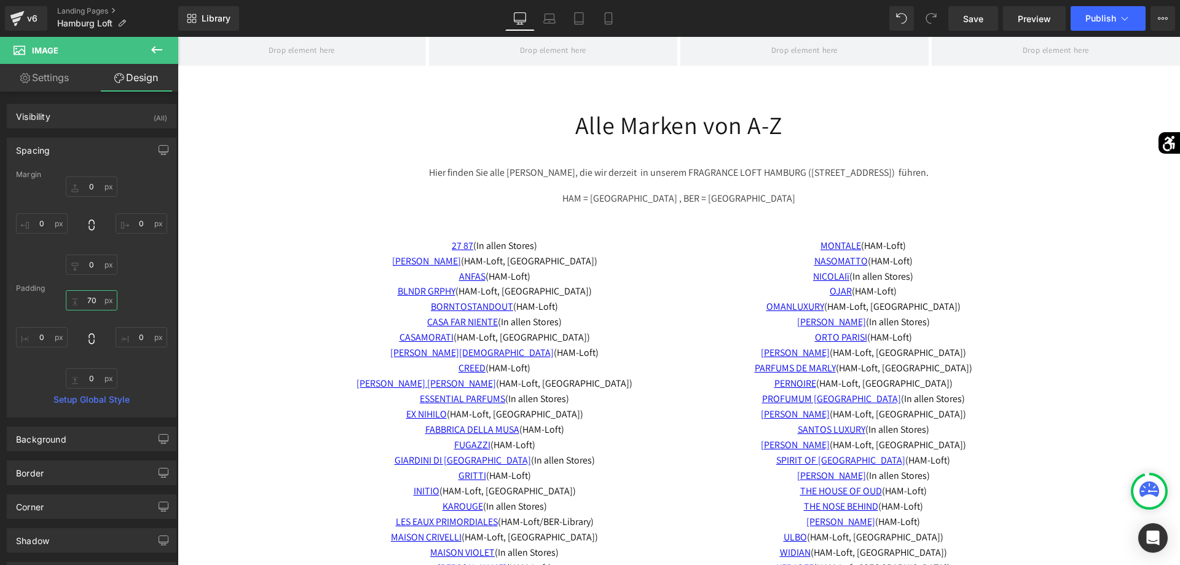
scroll to position [2570, 0]
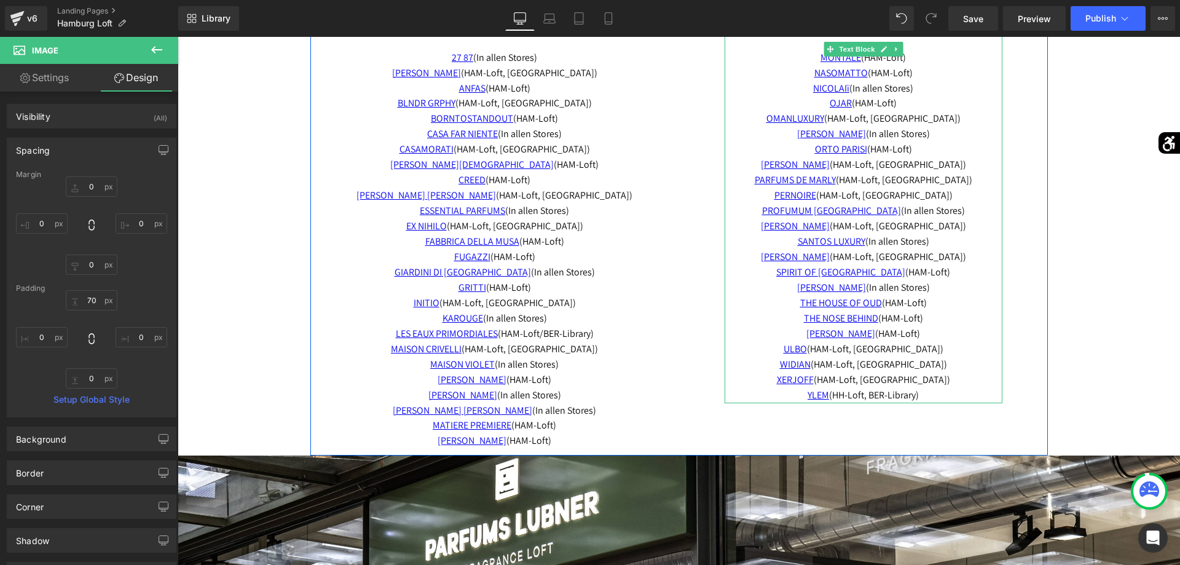
click at [948, 167] on p "PANA DORA (HAM-Loft, BER-Library)" at bounding box center [864, 164] width 278 height 15
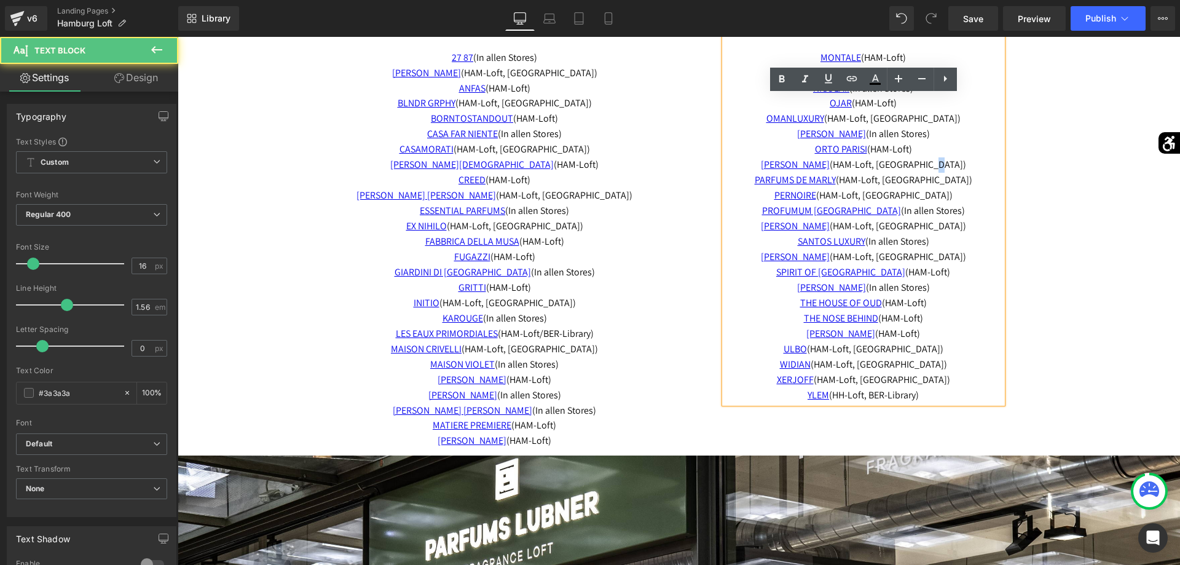
click at [948, 167] on p "PANA DORA (HAM-Loft, BER-Library)" at bounding box center [864, 164] width 278 height 15
click at [946, 168] on span "PANA DORA (HAM-Loft, BER-Library)" at bounding box center [863, 164] width 205 height 13
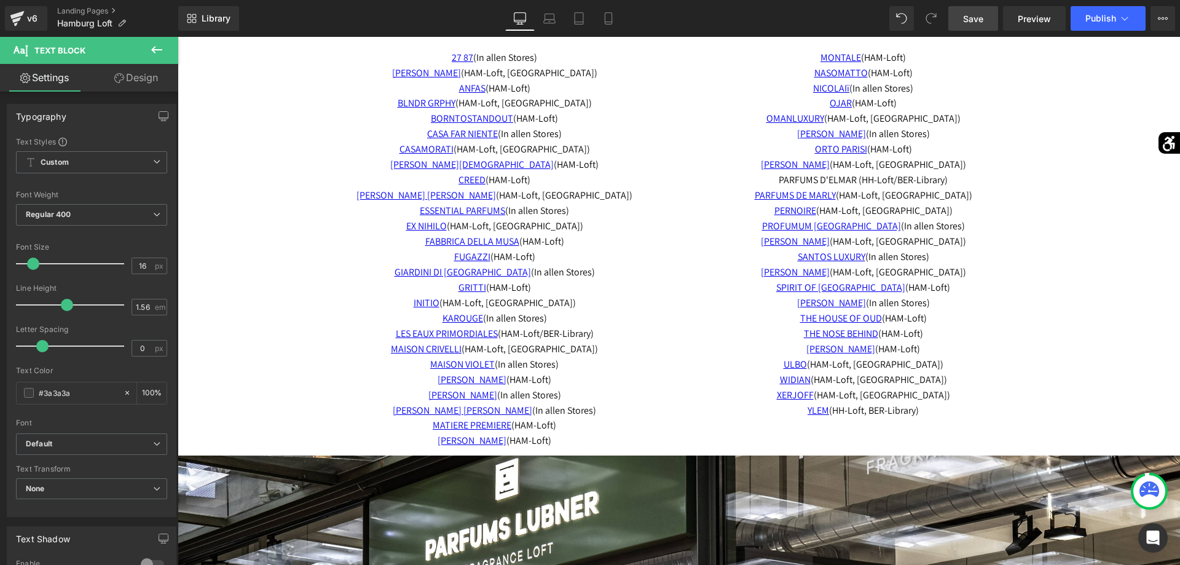
click at [988, 25] on link "Save" at bounding box center [973, 18] width 50 height 25
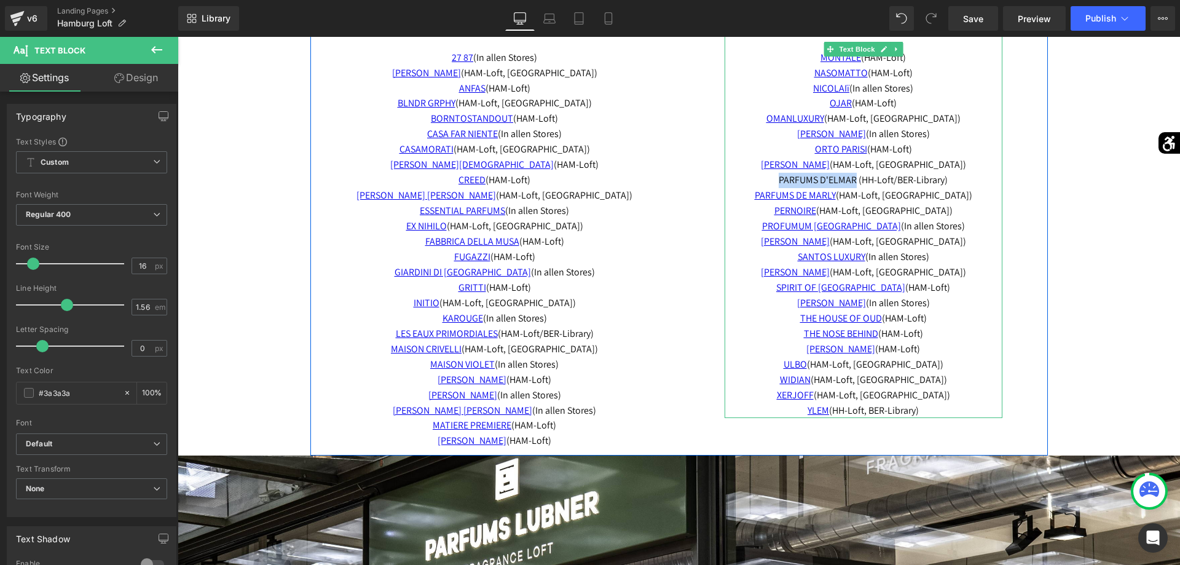
drag, startPoint x: 766, startPoint y: 181, endPoint x: 860, endPoint y: 183, distance: 94.1
click at [860, 183] on p "PARFUMS D'ELMAR (HH-Loft/BER-Library)" at bounding box center [864, 180] width 278 height 15
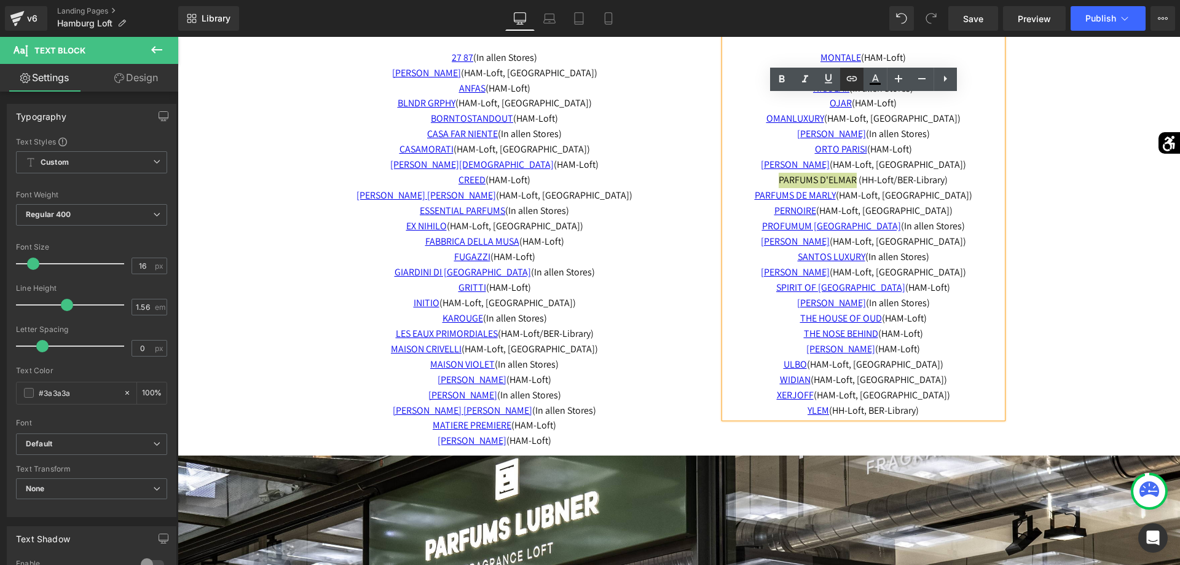
click at [848, 84] on icon at bounding box center [852, 78] width 15 height 15
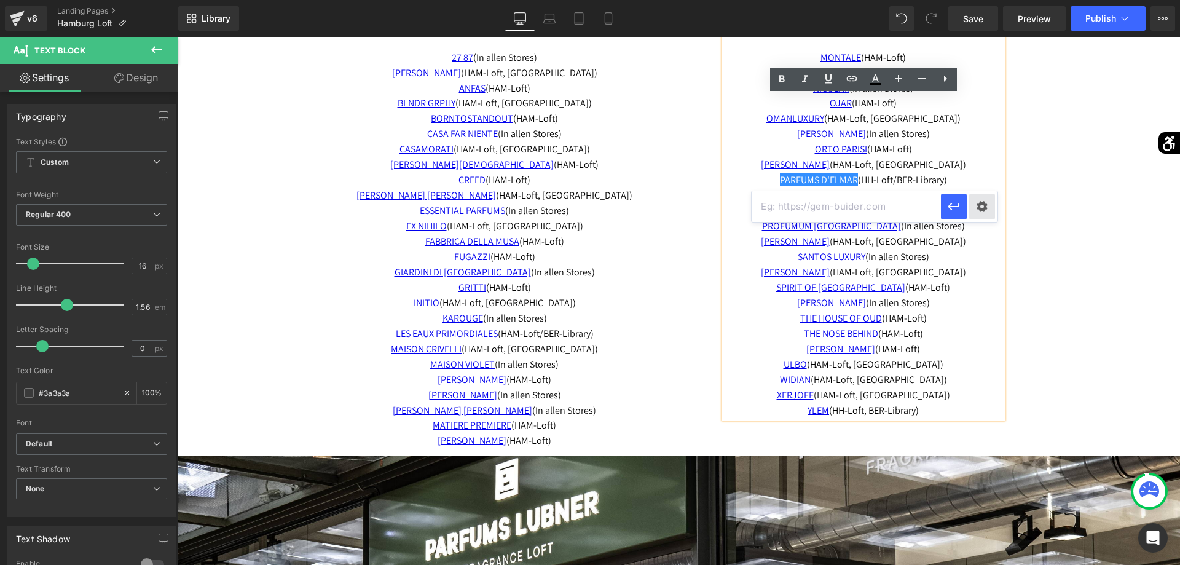
click at [987, 0] on div "Text Color Highlight Color #333333 Edit or remove link: Edit - Unlink - Cancel" at bounding box center [590, 0] width 1180 height 0
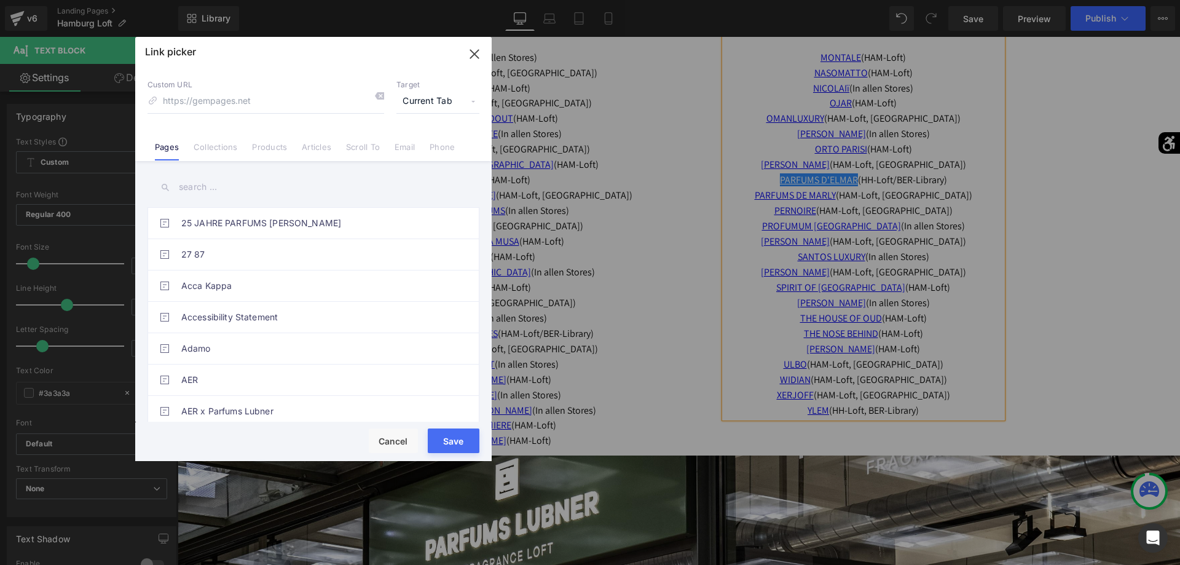
click at [336, 194] on input "text" at bounding box center [314, 187] width 332 height 28
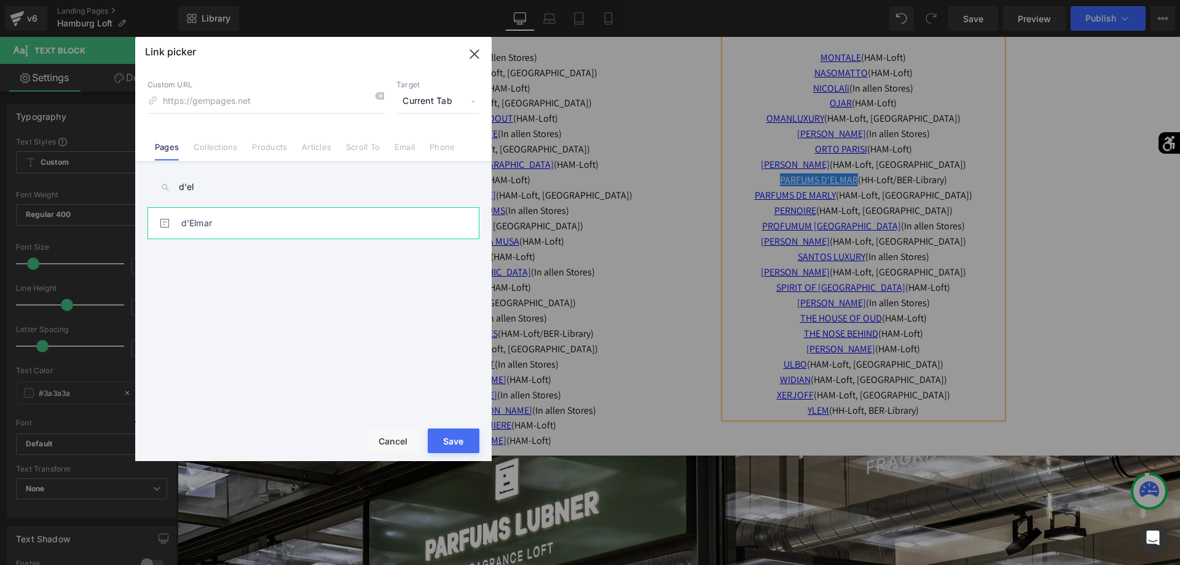
type input "d'el"
click at [289, 210] on link "d'Elmar" at bounding box center [316, 223] width 270 height 31
click at [447, 437] on button "Save" at bounding box center [454, 440] width 52 height 25
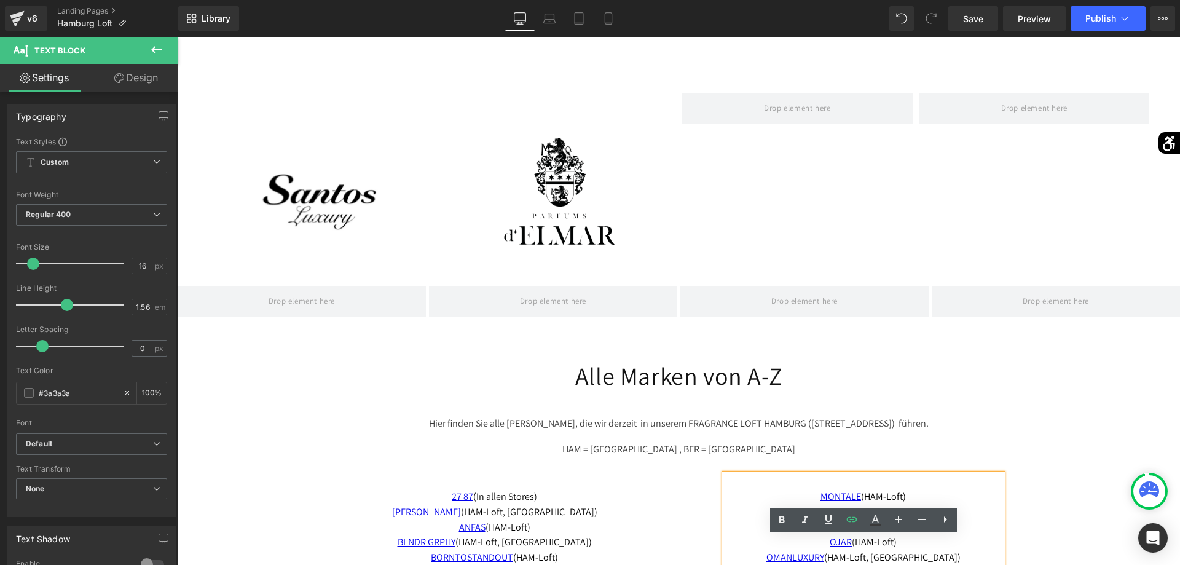
scroll to position [2069, 0]
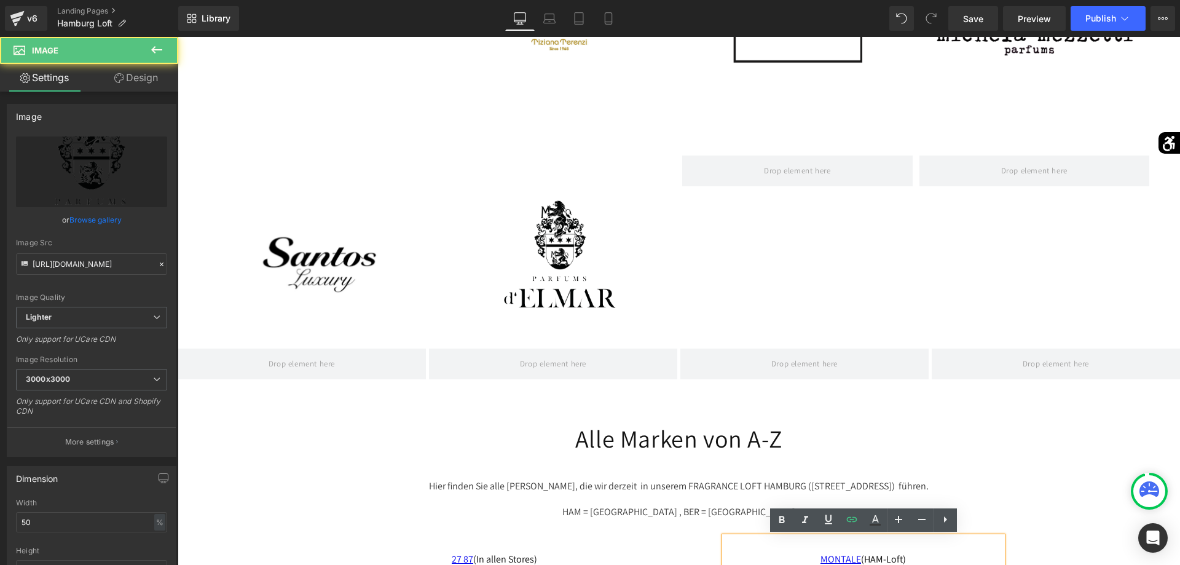
click at [554, 262] on img at bounding box center [560, 235] width 115 height 158
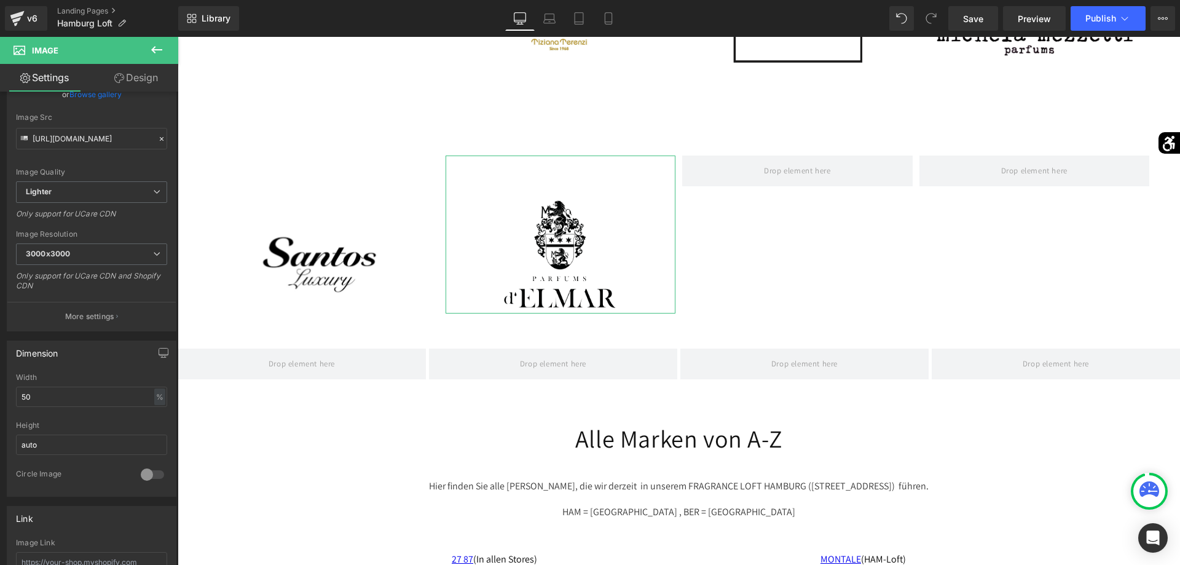
scroll to position [188, 0]
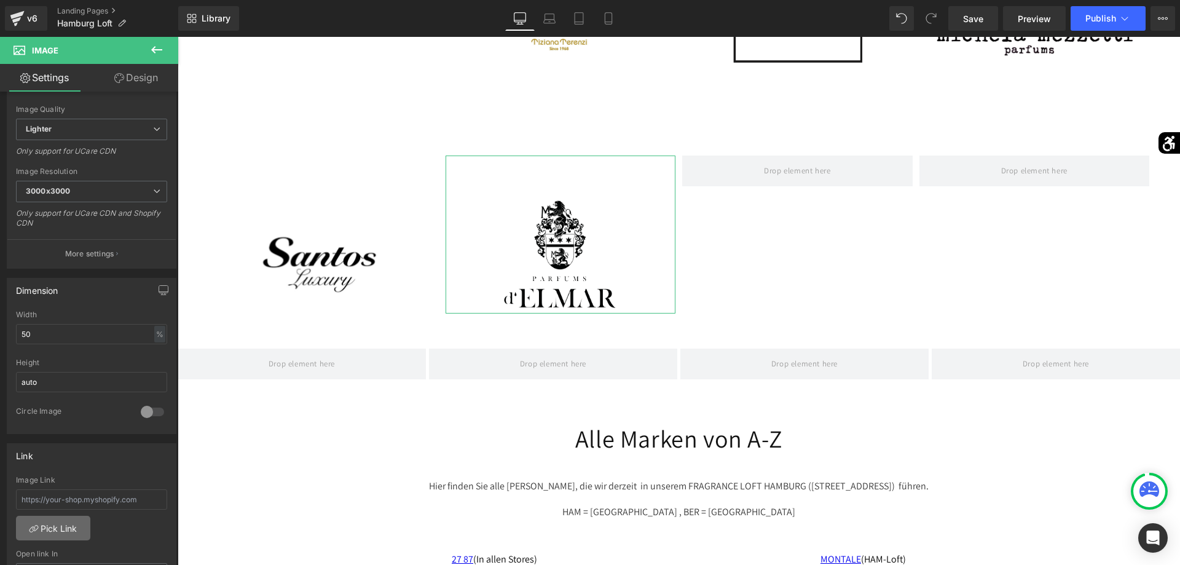
click at [68, 527] on link "Pick Link" at bounding box center [53, 528] width 74 height 25
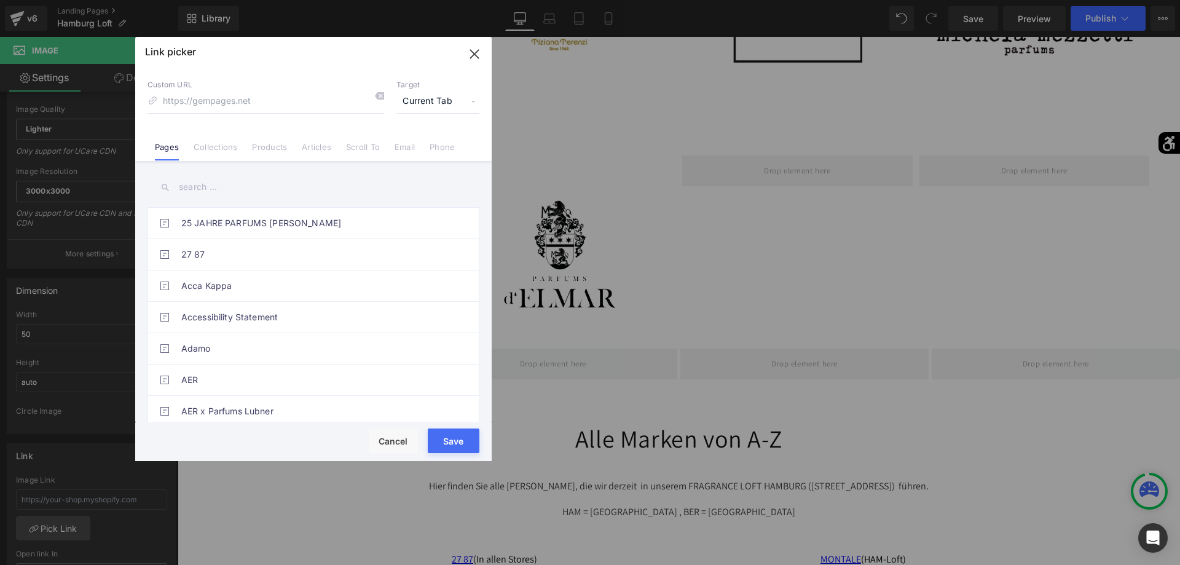
click at [266, 198] on input "text" at bounding box center [314, 187] width 332 height 28
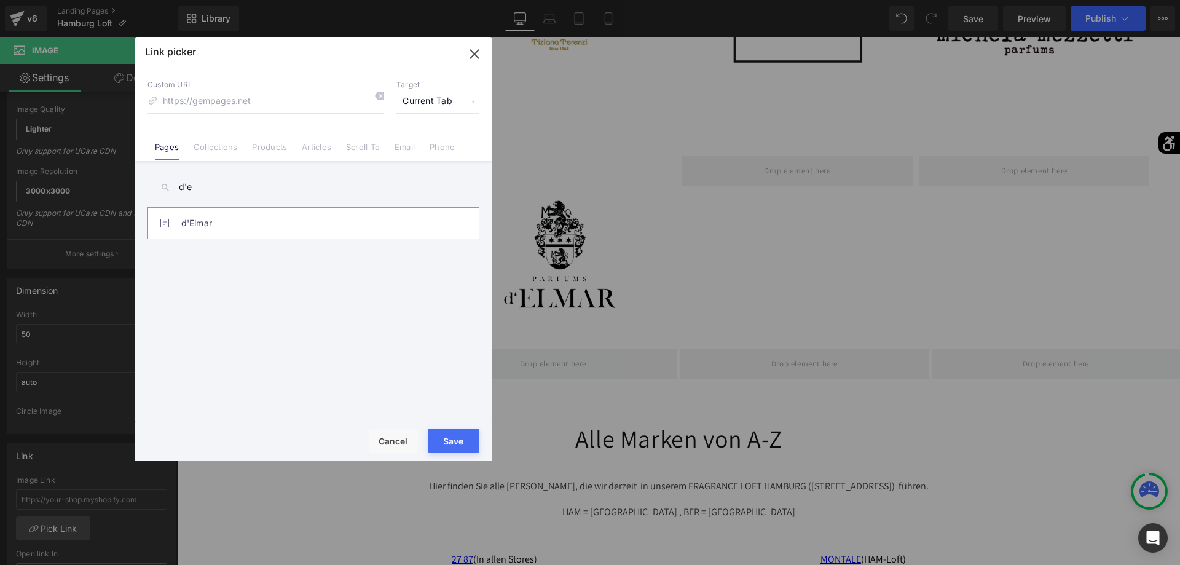
type input "d'e"
click at [338, 226] on link "d'Elmar" at bounding box center [316, 223] width 270 height 31
click at [452, 438] on button "Save" at bounding box center [454, 440] width 52 height 25
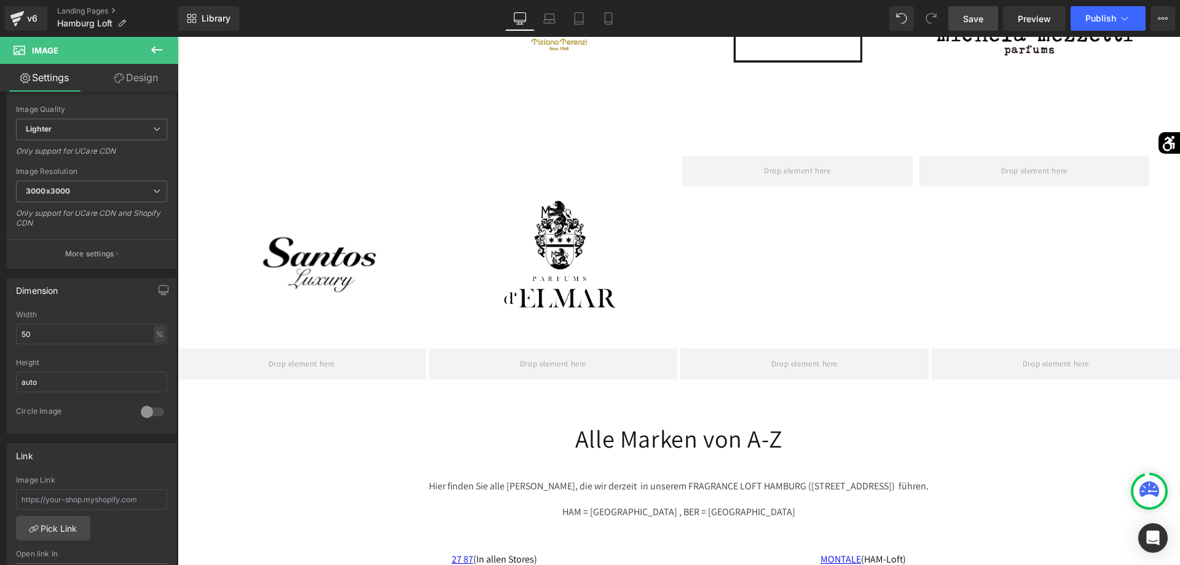
click at [972, 10] on link "Save" at bounding box center [973, 18] width 50 height 25
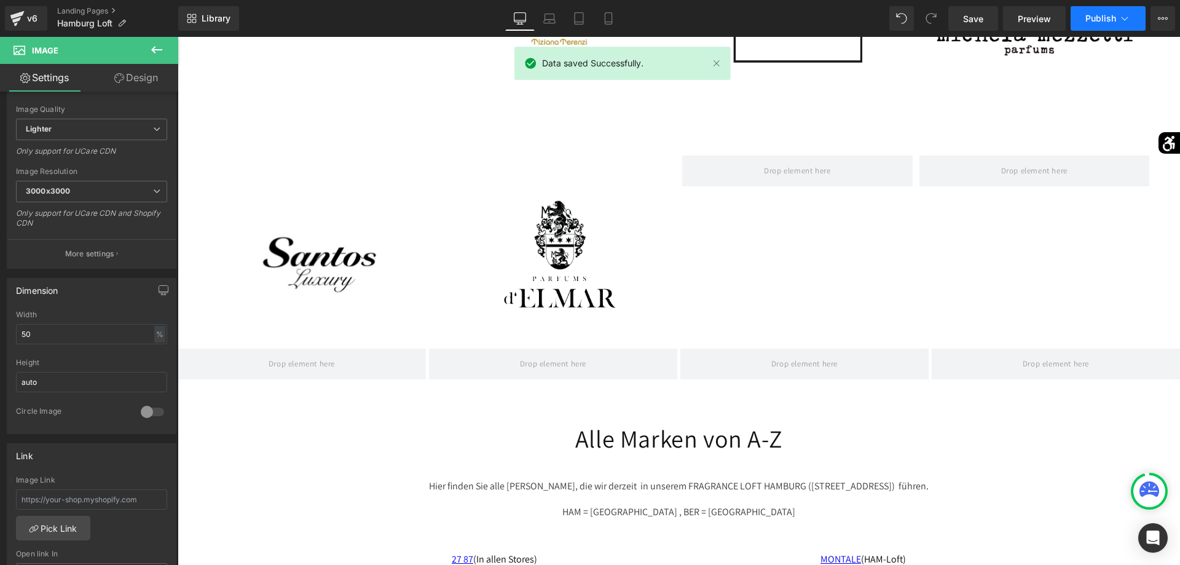
click at [1114, 23] on span "Publish" at bounding box center [1100, 19] width 31 height 10
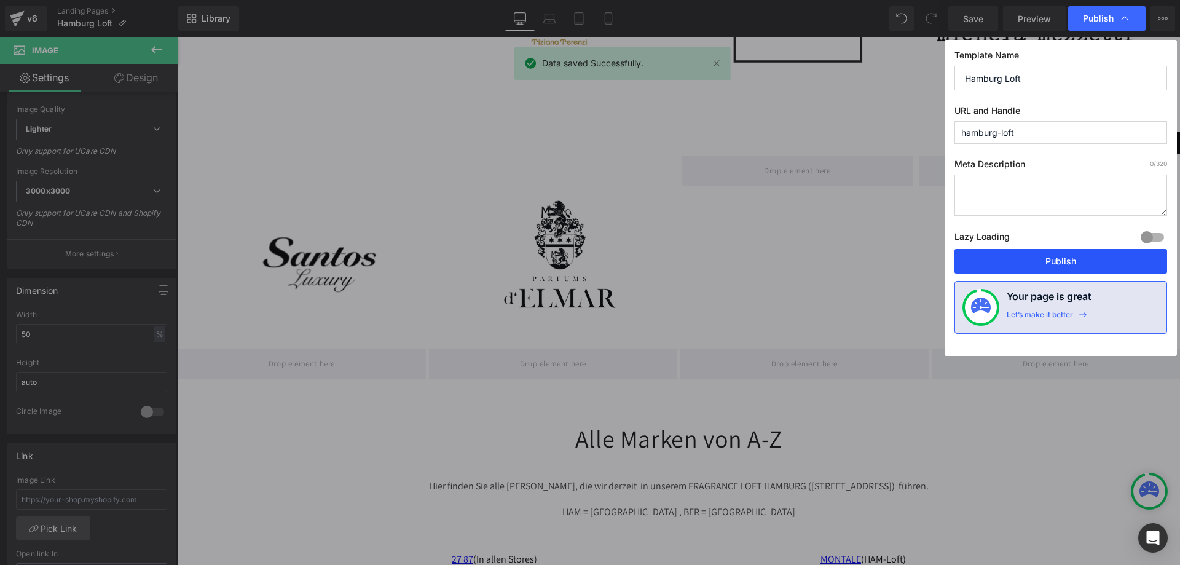
click at [1044, 260] on button "Publish" at bounding box center [1061, 261] width 213 height 25
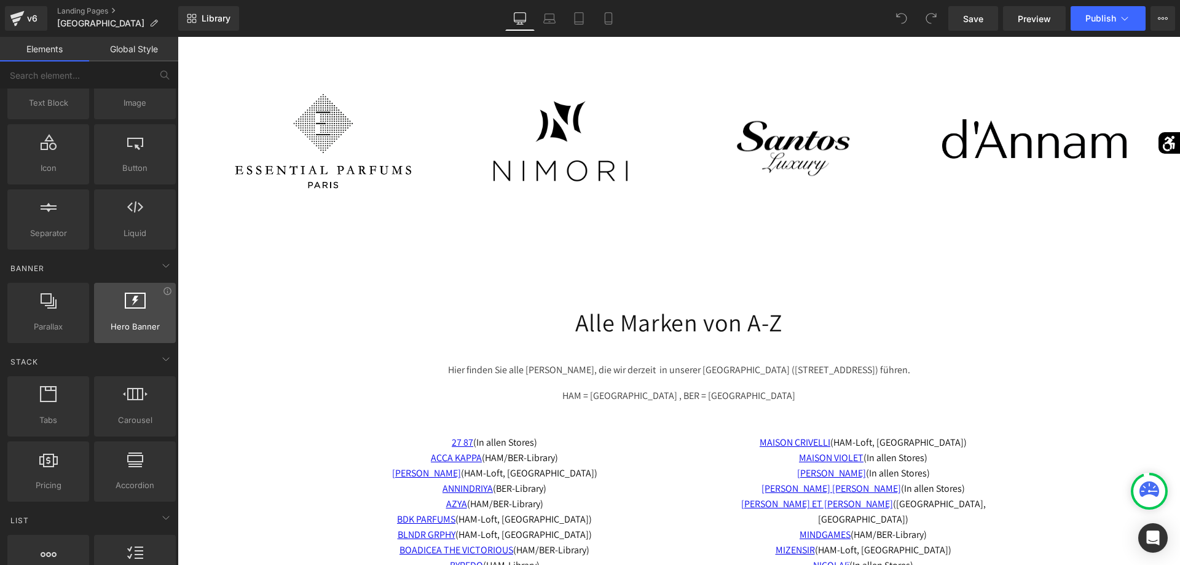
scroll to position [125, 0]
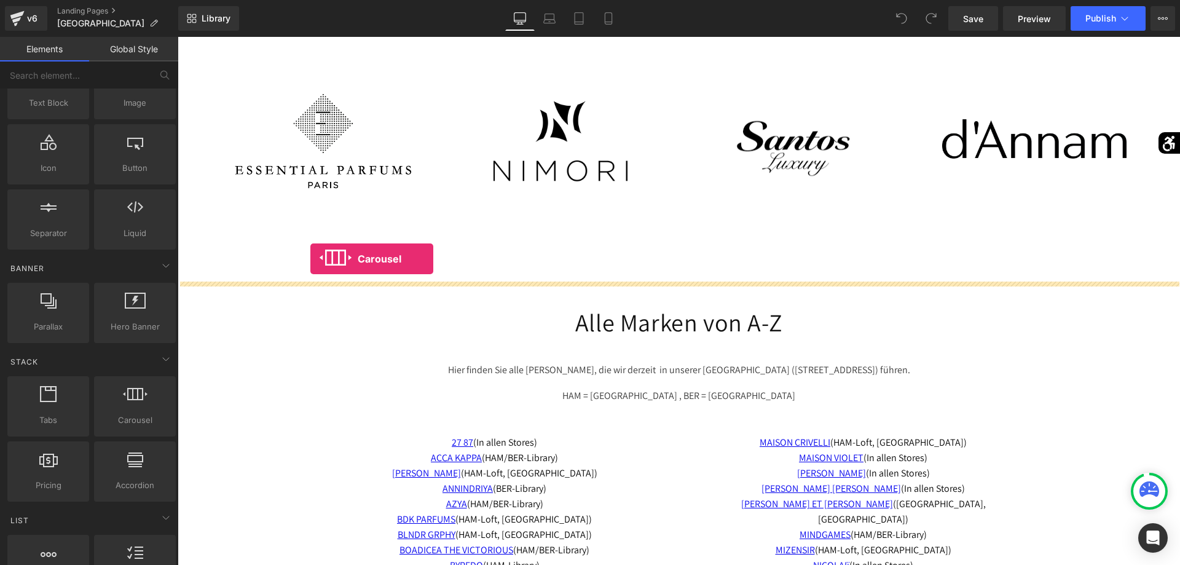
drag, startPoint x: 313, startPoint y: 440, endPoint x: 310, endPoint y: 259, distance: 181.3
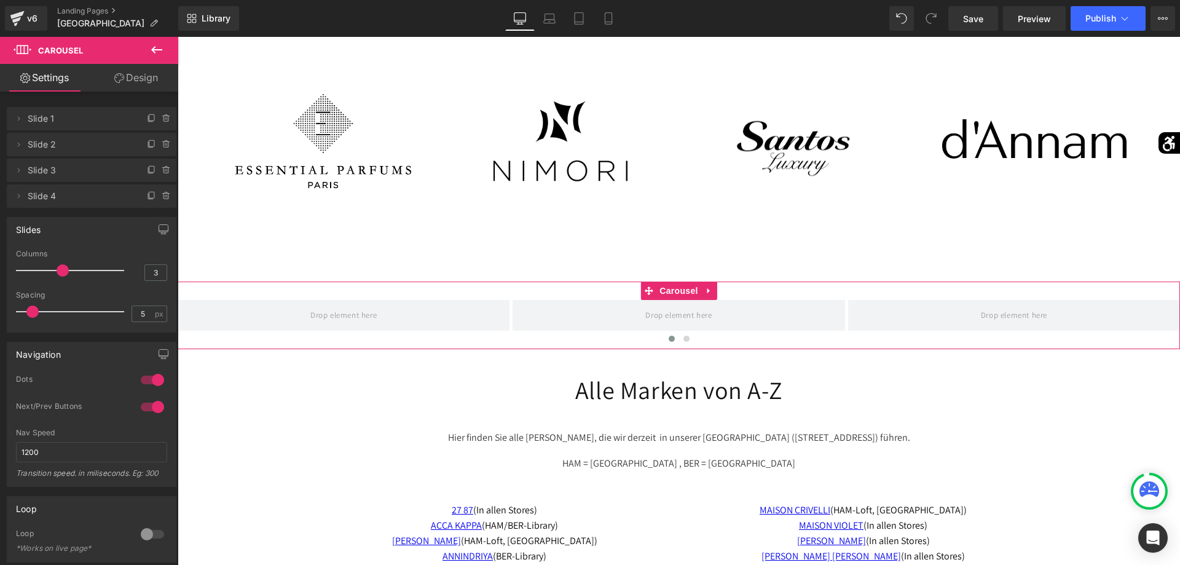
type input "4"
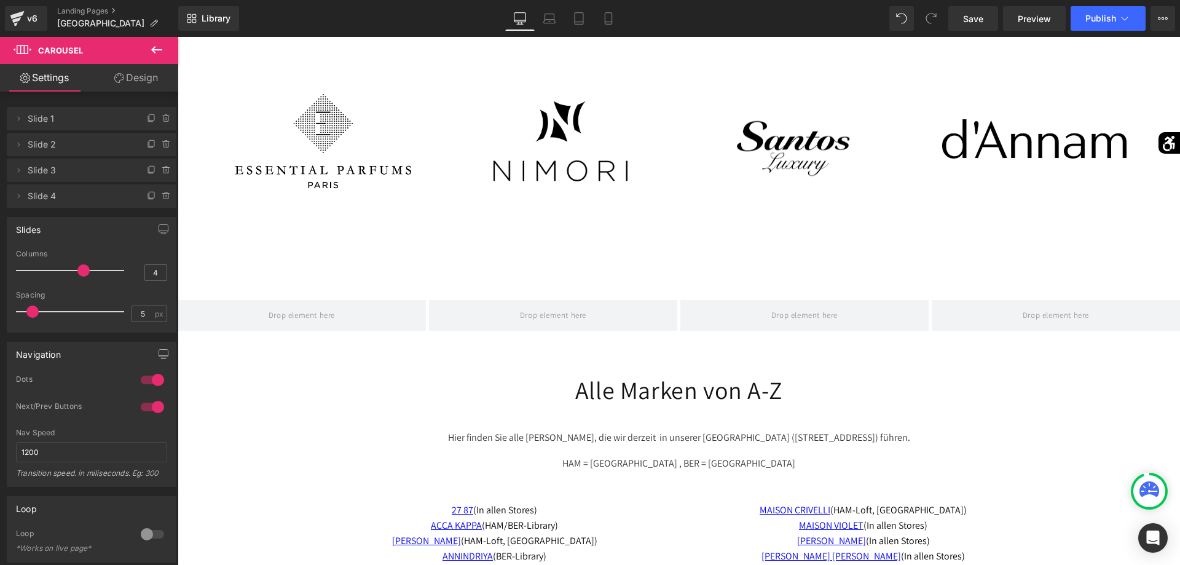
drag, startPoint x: 66, startPoint y: 271, endPoint x: 84, endPoint y: 269, distance: 17.4
click at [84, 269] on span at bounding box center [83, 270] width 12 height 12
click at [154, 51] on icon at bounding box center [156, 49] width 15 height 15
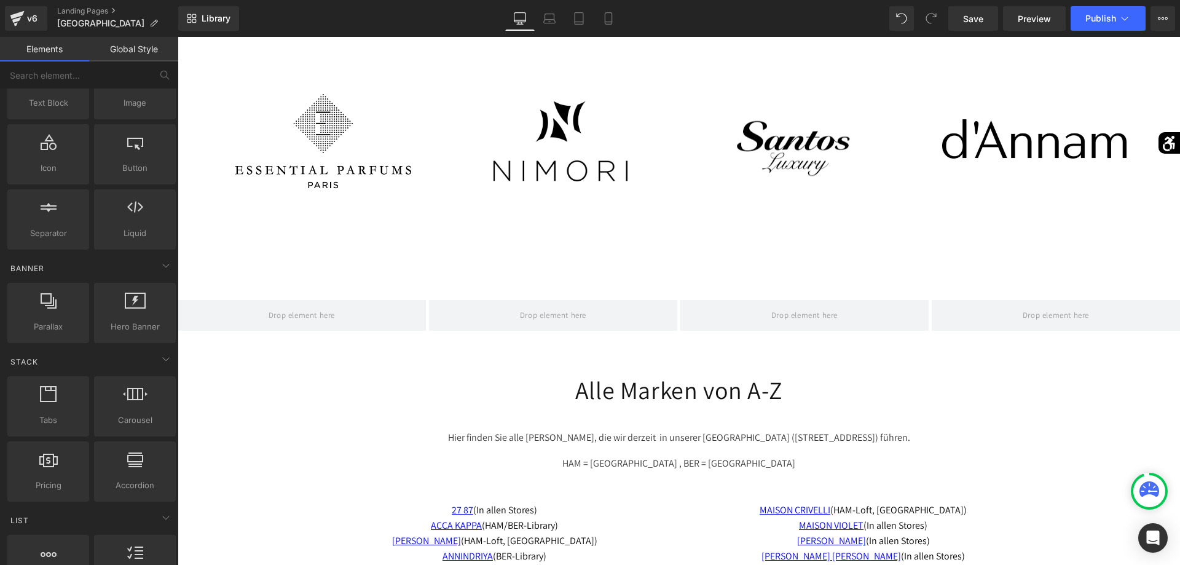
scroll to position [0, 0]
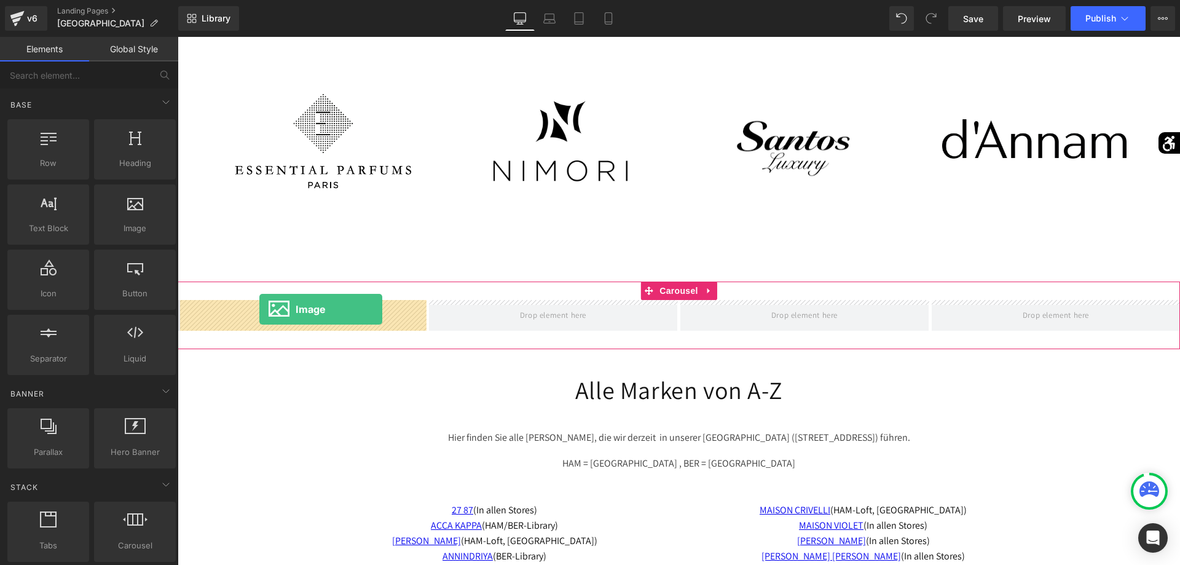
drag, startPoint x: 309, startPoint y: 256, endPoint x: 260, endPoint y: 309, distance: 72.2
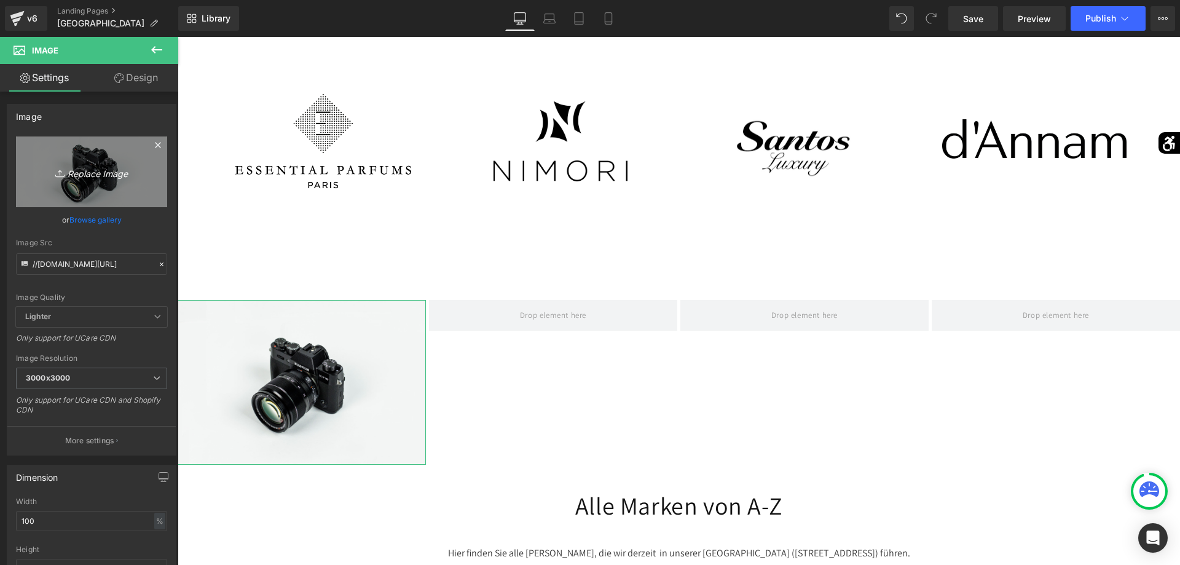
click at [131, 191] on link "Replace Image" at bounding box center [91, 171] width 151 height 71
type input "C:\fakepath\Logo-removebg-preview.png"
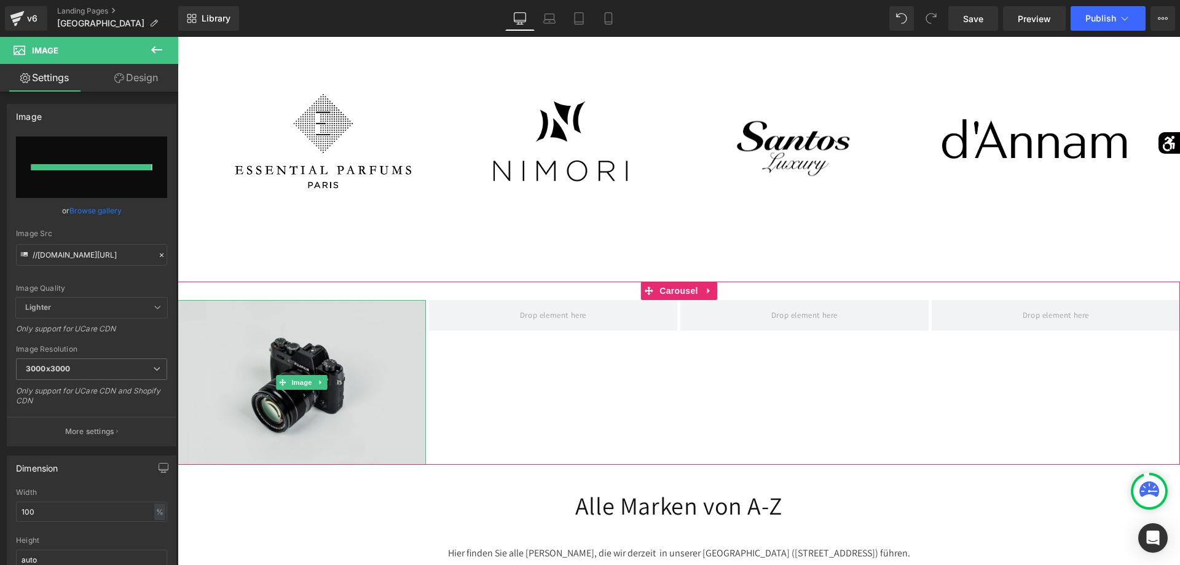
type input "https://ucarecdn.com/c1deeadc-ebbe-4cd6-838f-a75957ed9e4e/-/format/auto/-/previ…"
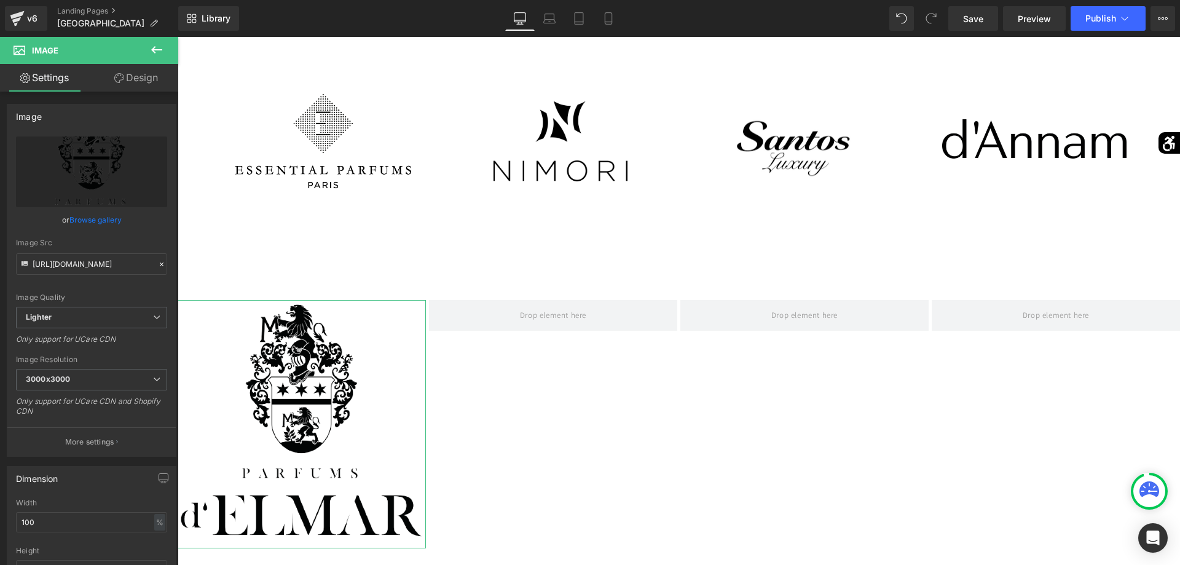
click at [89, 510] on div "Width 100 % % px" at bounding box center [91, 522] width 151 height 48
drag, startPoint x: 88, startPoint y: 514, endPoint x: 0, endPoint y: 508, distance: 88.1
click at [16, 512] on input "100" at bounding box center [91, 522] width 151 height 20
type input "50"
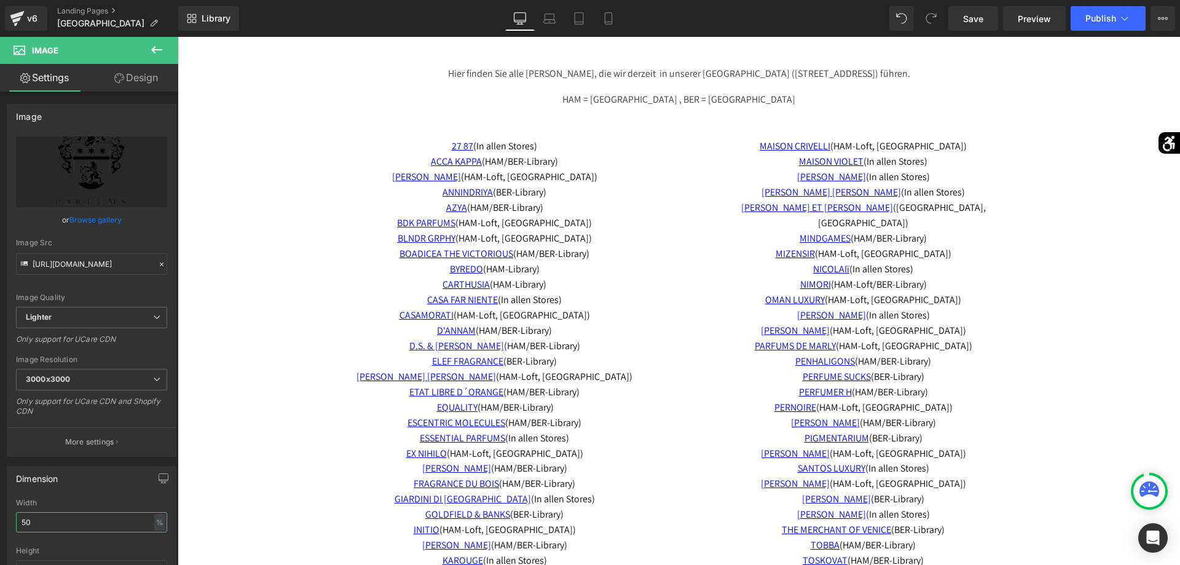
scroll to position [3009, 0]
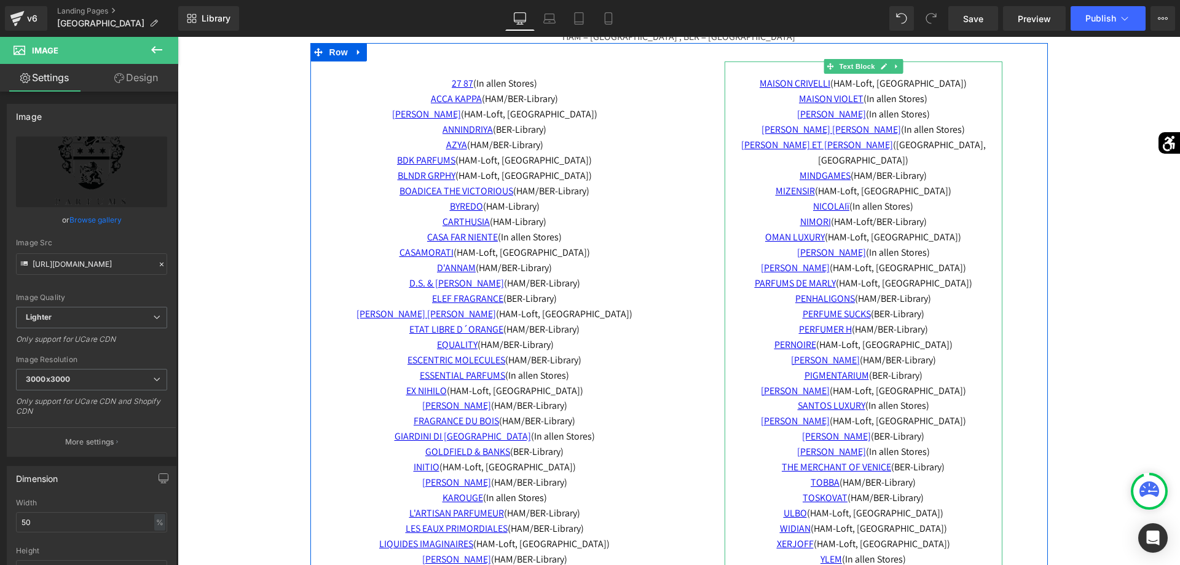
click at [956, 261] on p "PANA DORA (HAM-Loft, BER-Library)" at bounding box center [864, 268] width 278 height 15
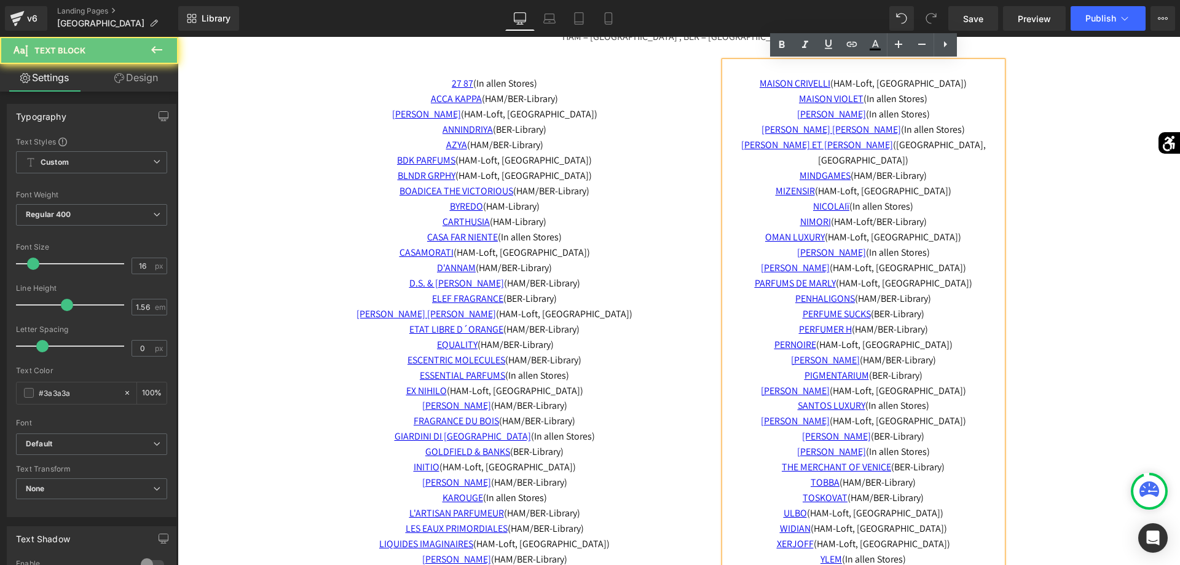
click at [956, 261] on p "PANA DORA (HAM-Loft, BER-Library)" at bounding box center [864, 268] width 278 height 15
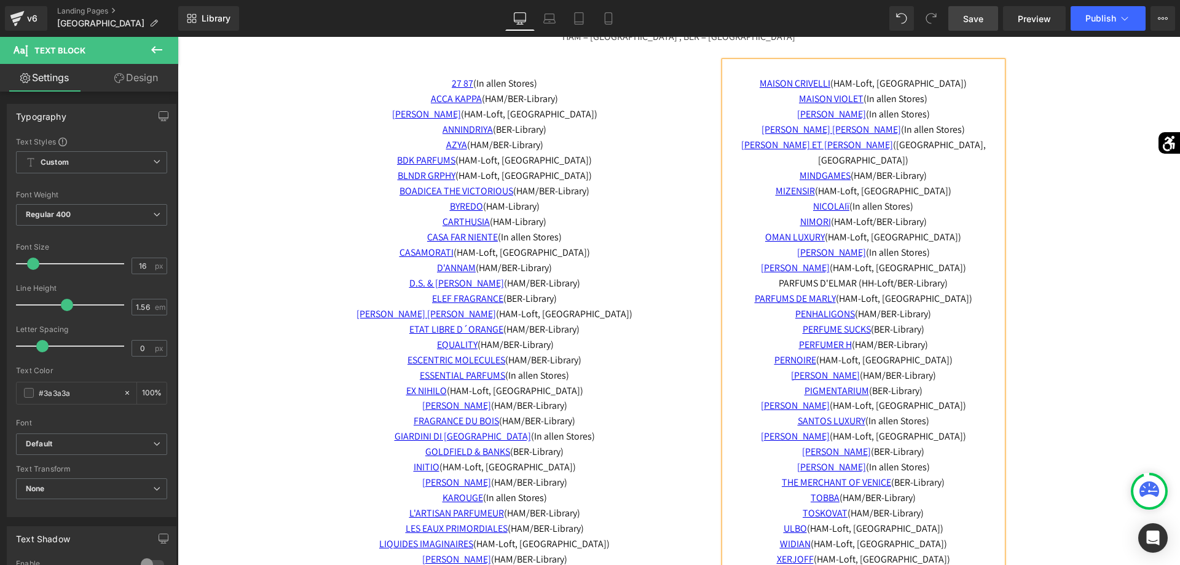
click at [974, 23] on span "Save" at bounding box center [973, 18] width 20 height 13
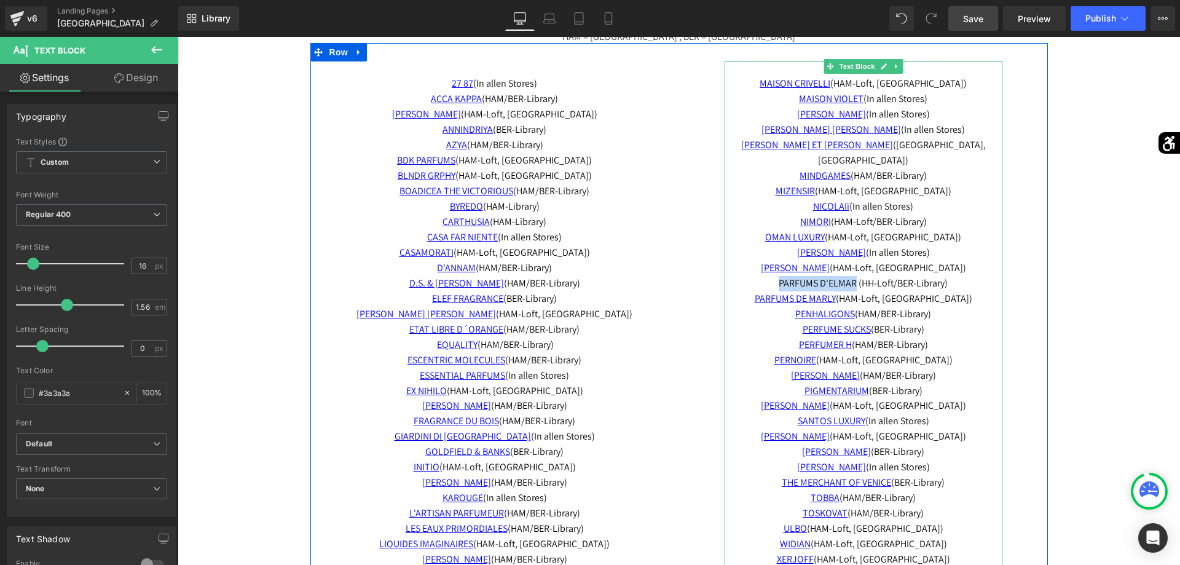
drag, startPoint x: 763, startPoint y: 267, endPoint x: 860, endPoint y: 267, distance: 96.5
click at [860, 276] on p "PARFUMS D'ELMAR (HH-Loft/BER-Library)" at bounding box center [864, 283] width 278 height 15
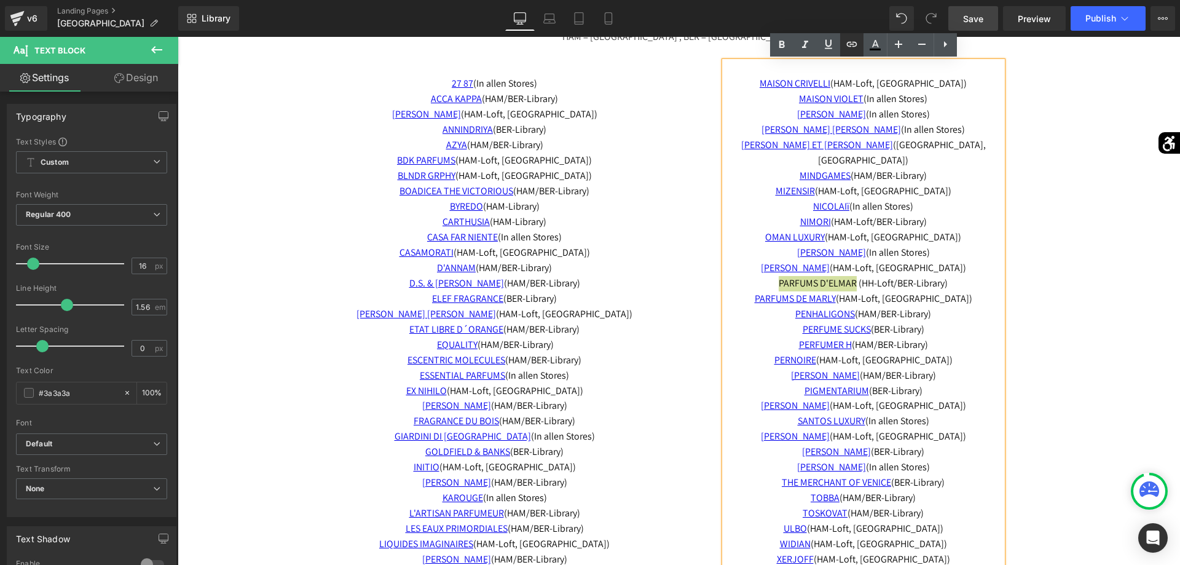
click at [849, 55] on link at bounding box center [851, 44] width 23 height 23
click at [983, 0] on div "Text Color Highlight Color #333333 Edit or remove link: Edit - Unlink - Cancel" at bounding box center [590, 0] width 1180 height 0
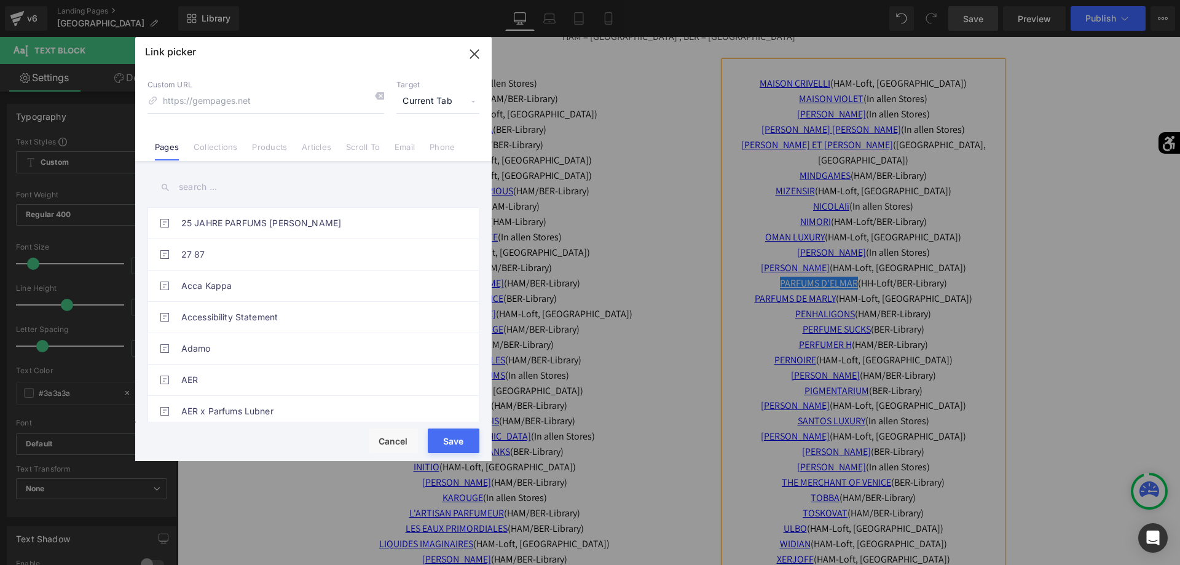
click at [401, 176] on input "text" at bounding box center [314, 187] width 332 height 28
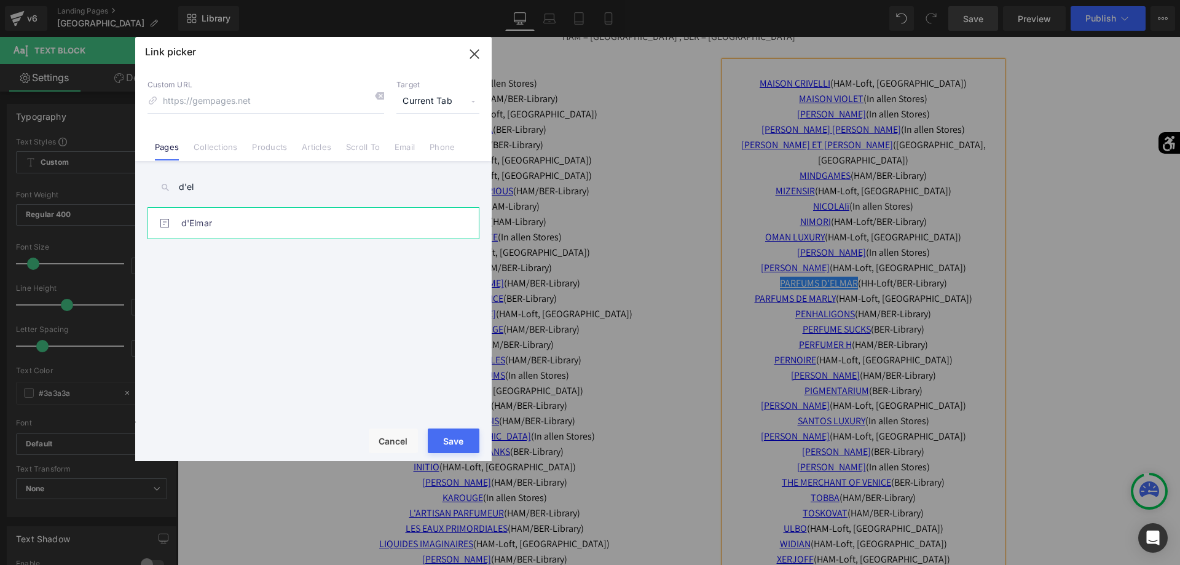
type input "d'el"
click at [315, 217] on link "d'Elmar" at bounding box center [316, 223] width 270 height 31
type input "/pages/delmar"
click at [458, 444] on button "Save" at bounding box center [454, 440] width 52 height 25
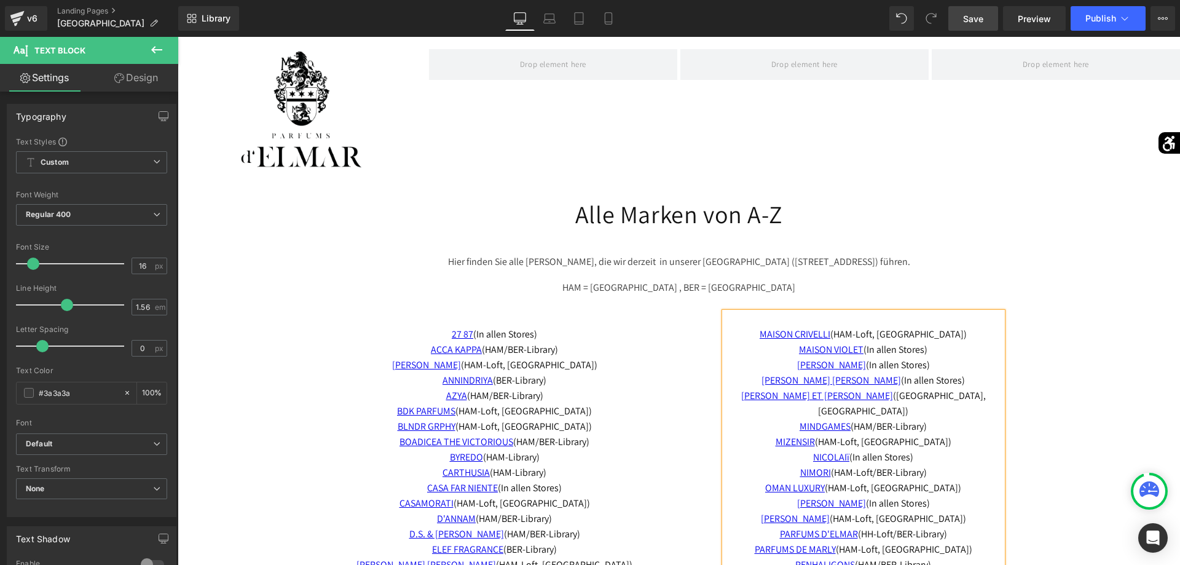
scroll to position [2445, 0]
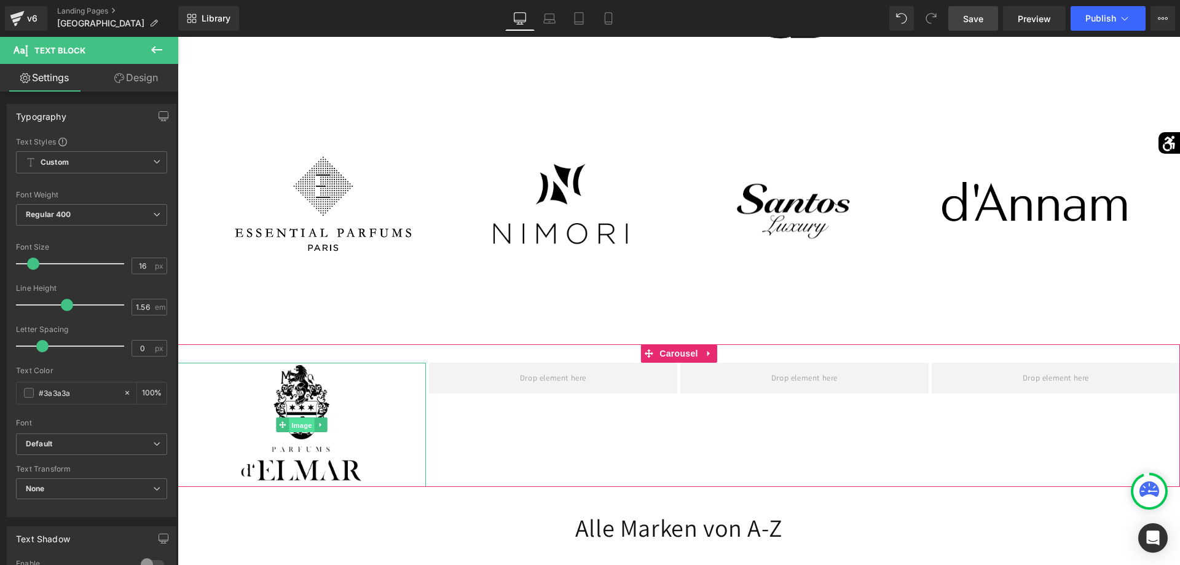
click at [307, 422] on span "Image" at bounding box center [302, 425] width 26 height 15
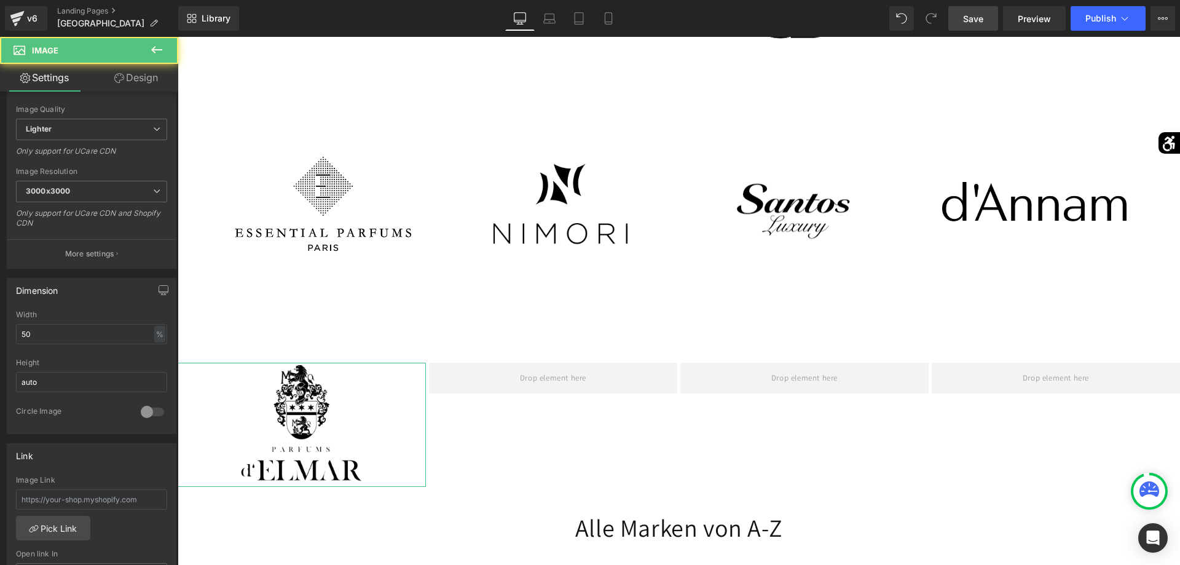
scroll to position [251, 0]
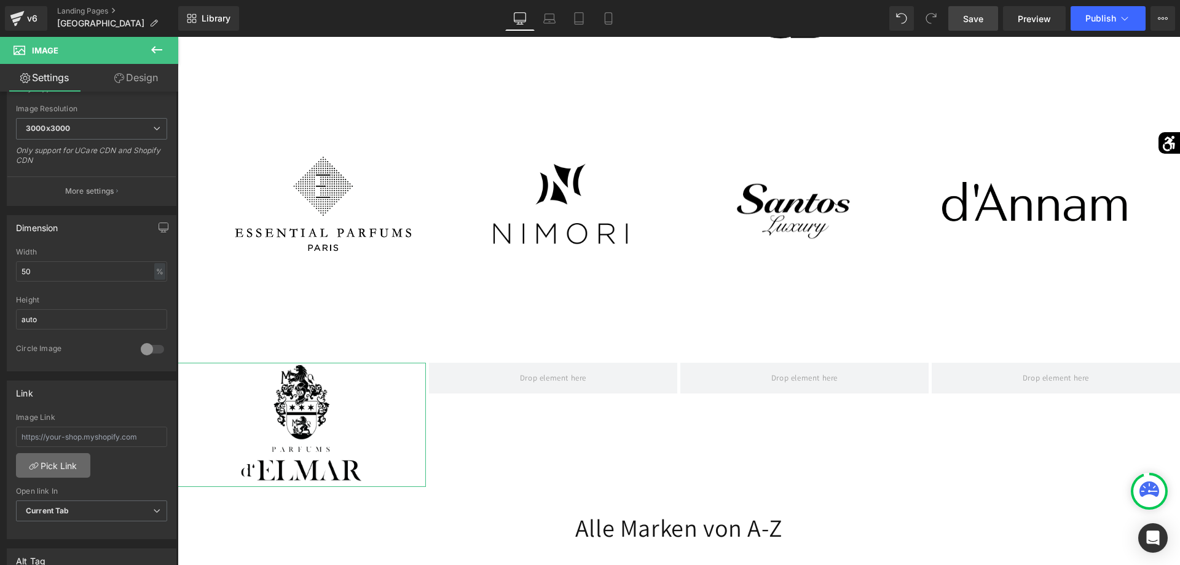
click at [53, 458] on link "Pick Link" at bounding box center [53, 465] width 74 height 25
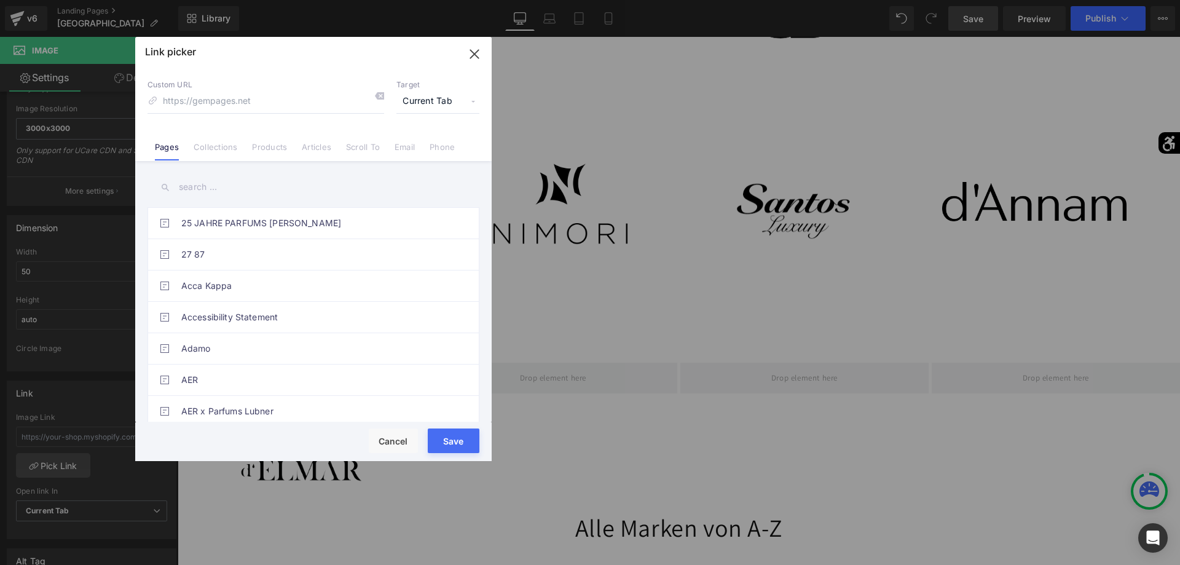
click at [242, 182] on input "text" at bounding box center [314, 187] width 332 height 28
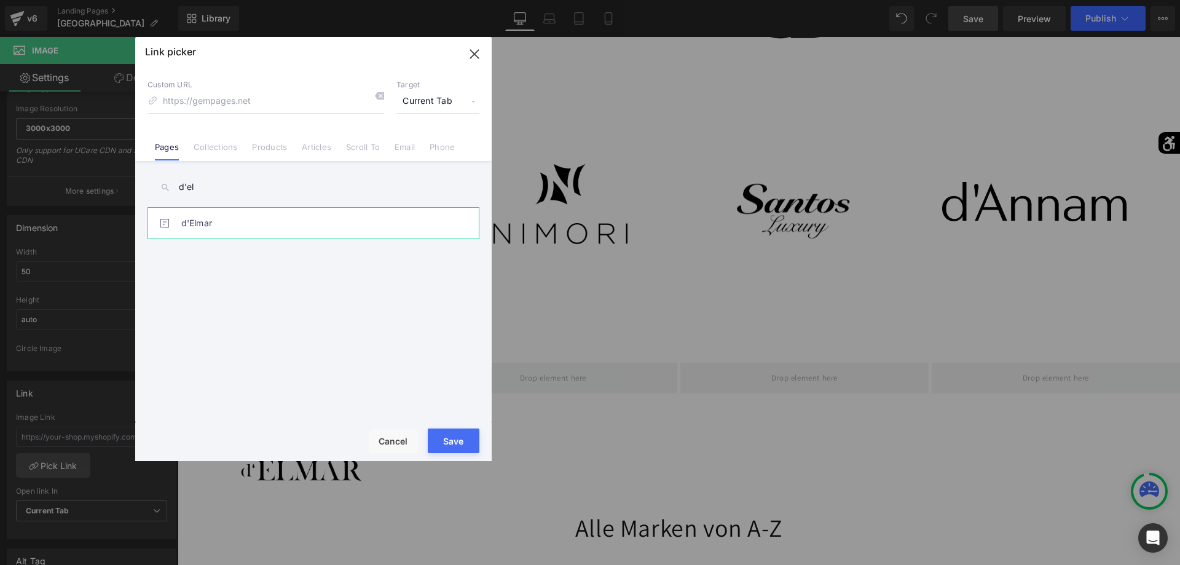
type input "d'el"
click at [203, 235] on link "d'Elmar" at bounding box center [316, 223] width 270 height 31
type input "/pages/delmar"
click at [439, 439] on button "Save" at bounding box center [454, 440] width 52 height 25
type input "/pages/delmar"
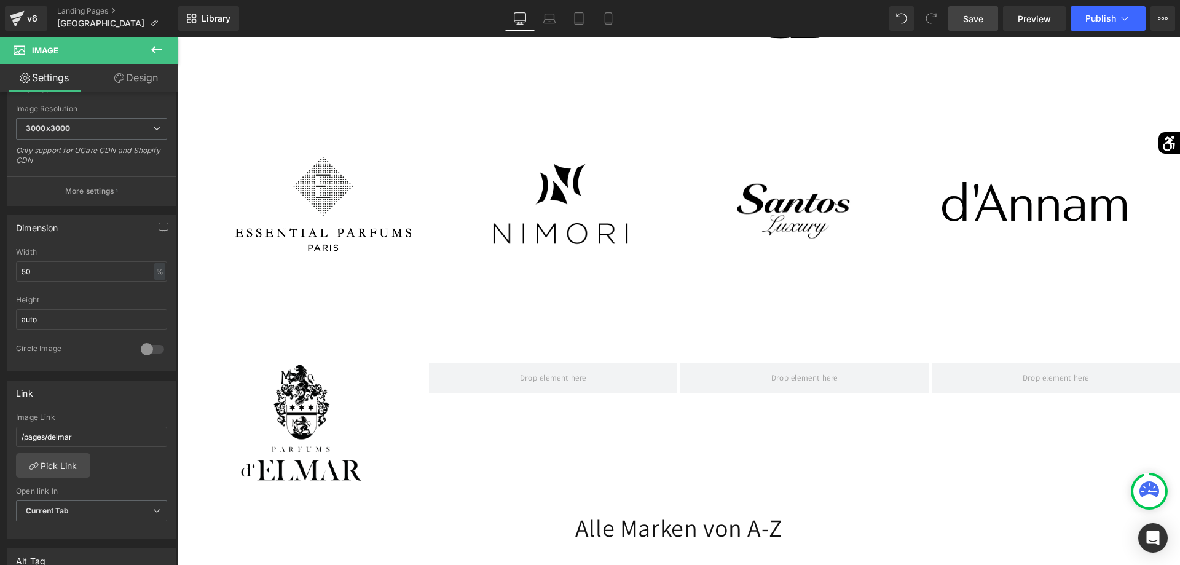
click at [980, 17] on span "Save" at bounding box center [973, 18] width 20 height 13
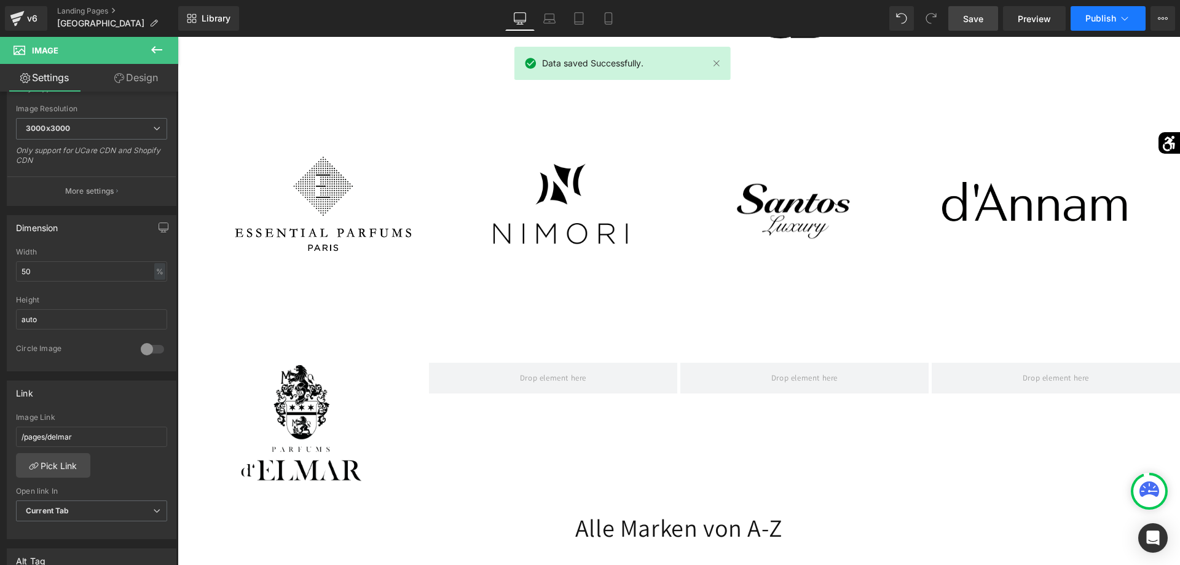
click at [1101, 20] on span "Publish" at bounding box center [1100, 19] width 31 height 10
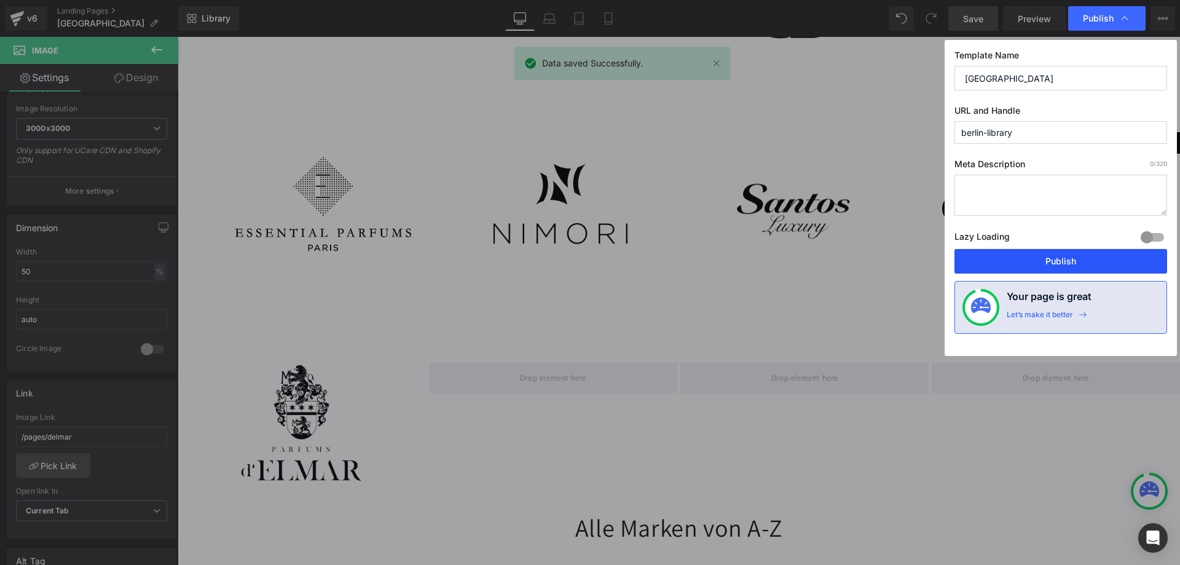
click at [1049, 261] on button "Publish" at bounding box center [1061, 261] width 213 height 25
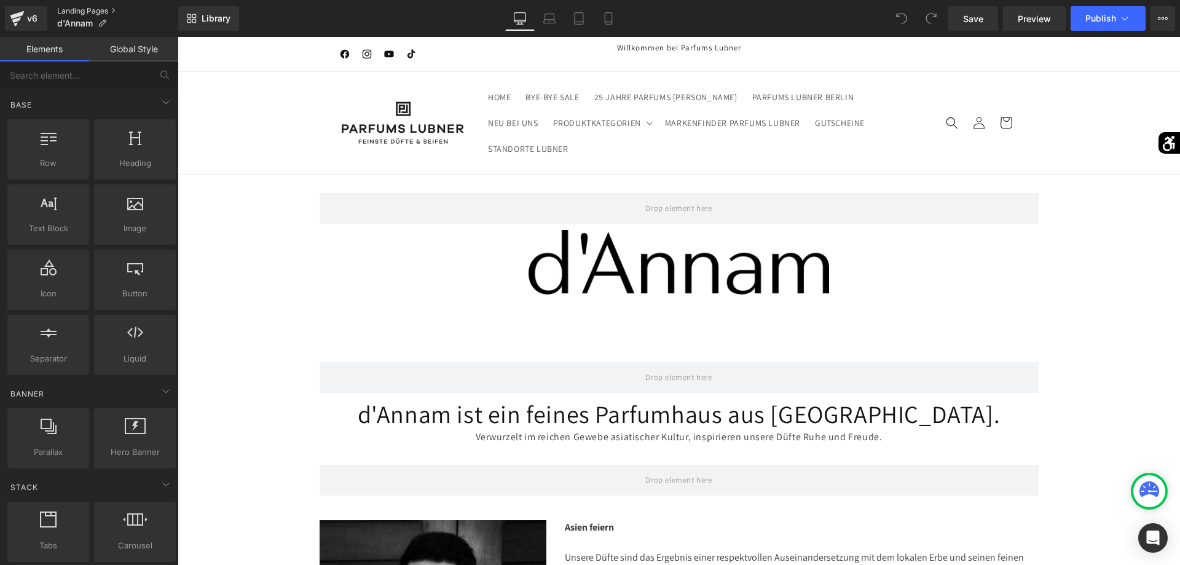
click at [77, 8] on link "Landing Pages" at bounding box center [117, 11] width 121 height 10
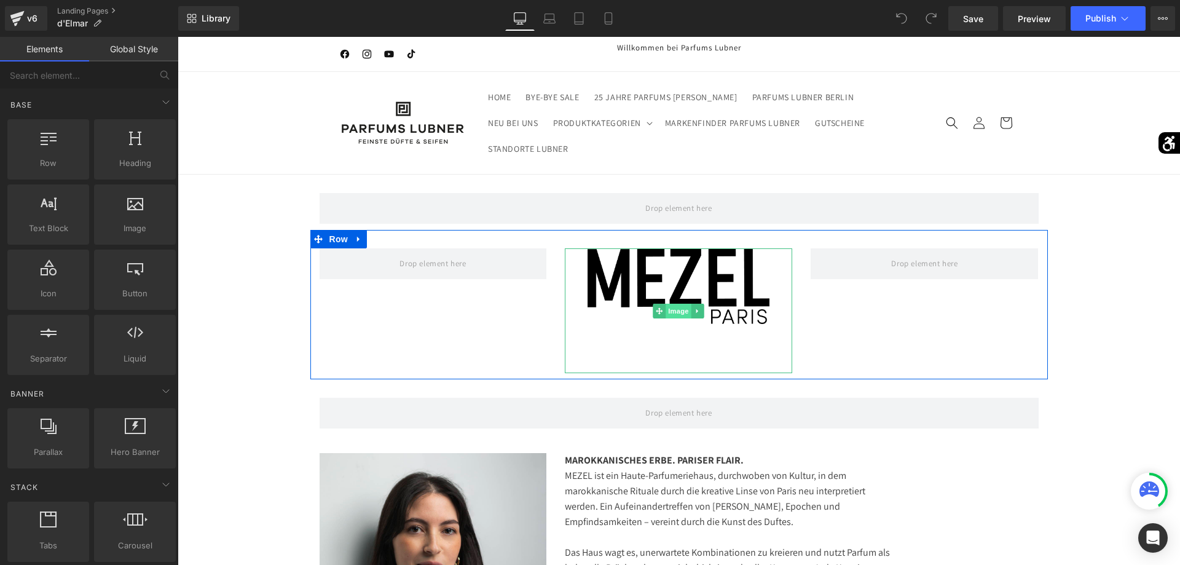
click at [670, 309] on span "Image" at bounding box center [679, 311] width 26 height 15
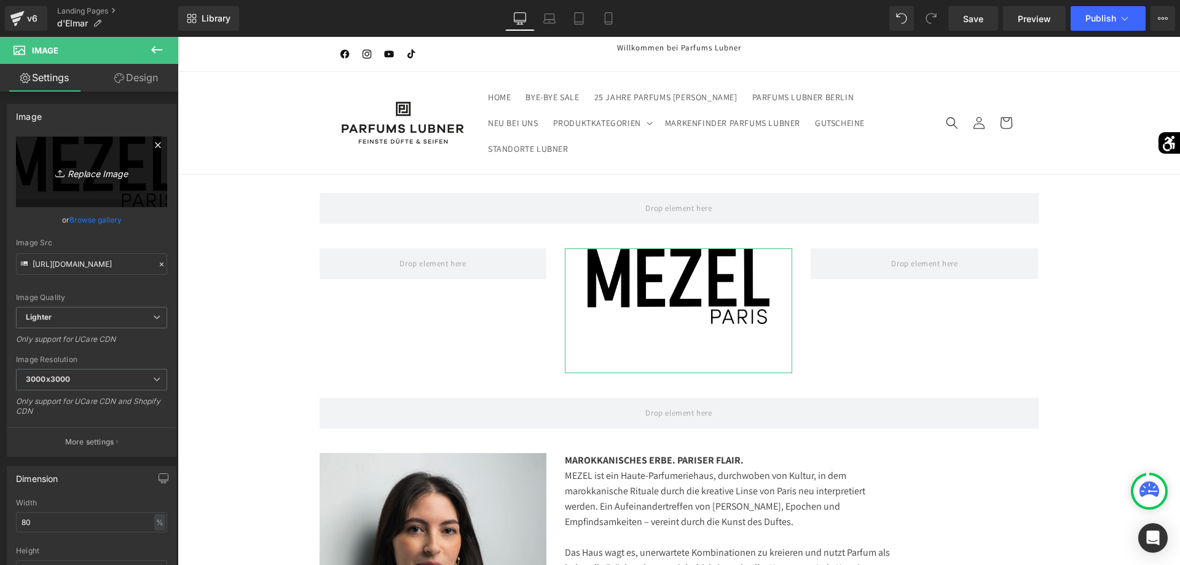
click at [143, 194] on link "Replace Image" at bounding box center [91, 171] width 151 height 71
type input "C:\fakepath\Logo-removebg-preview.png"
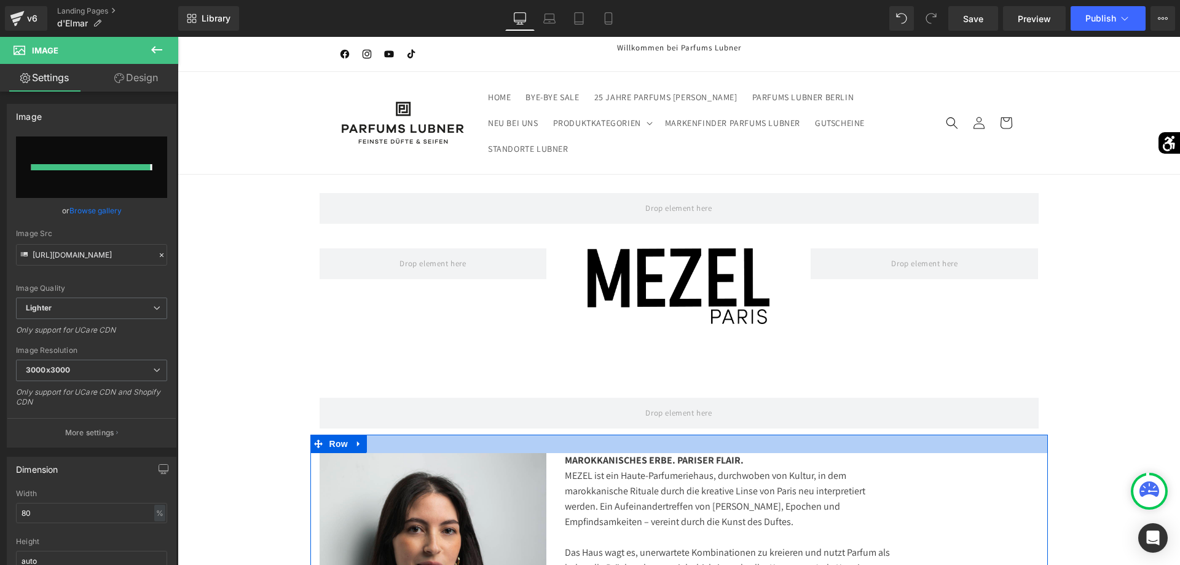
type input "[URL][DOMAIN_NAME]"
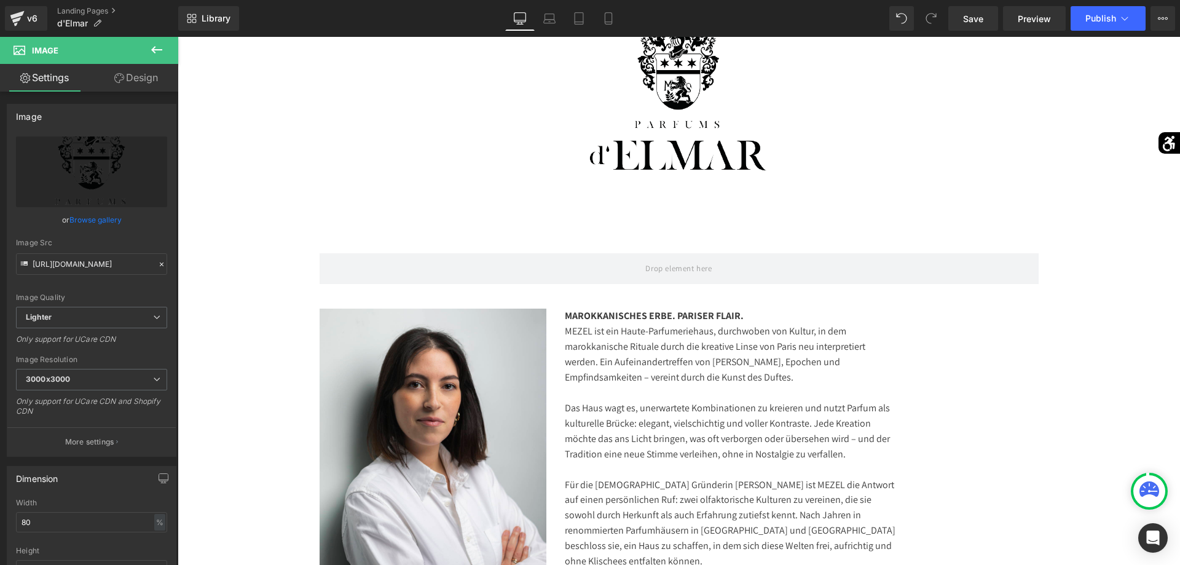
scroll to position [313, 0]
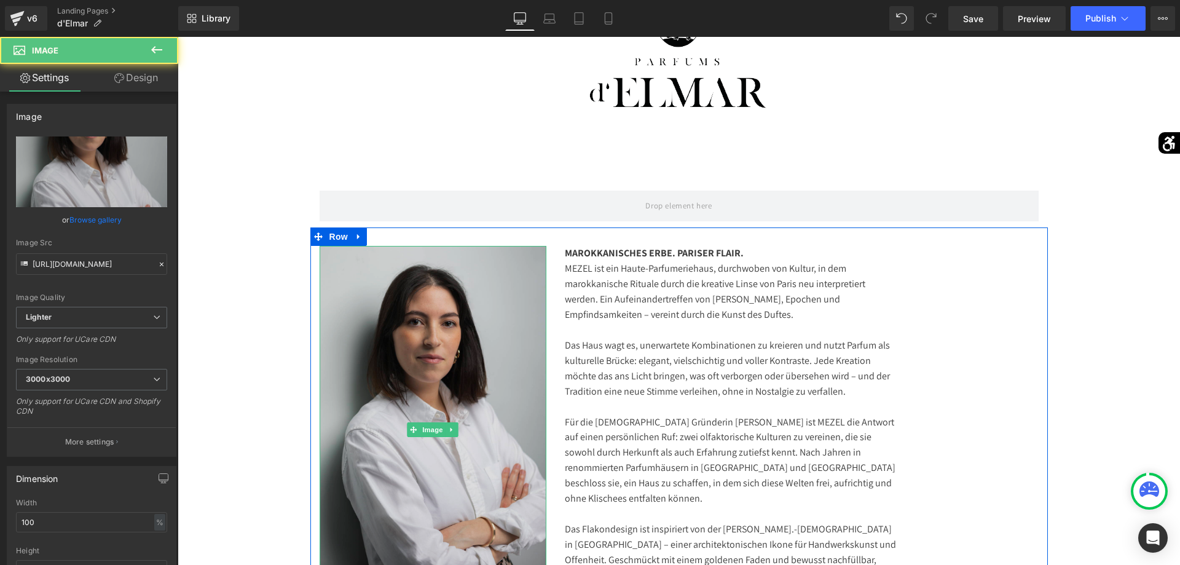
click at [457, 340] on img at bounding box center [433, 430] width 227 height 368
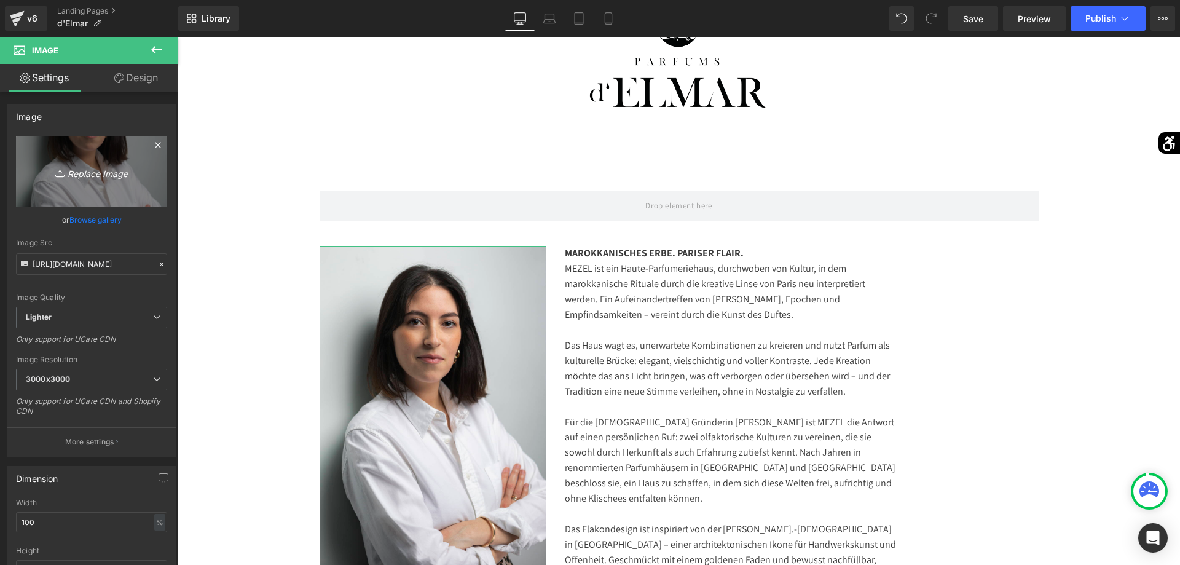
click at [158, 197] on link "Replace Image" at bounding box center [91, 171] width 151 height 71
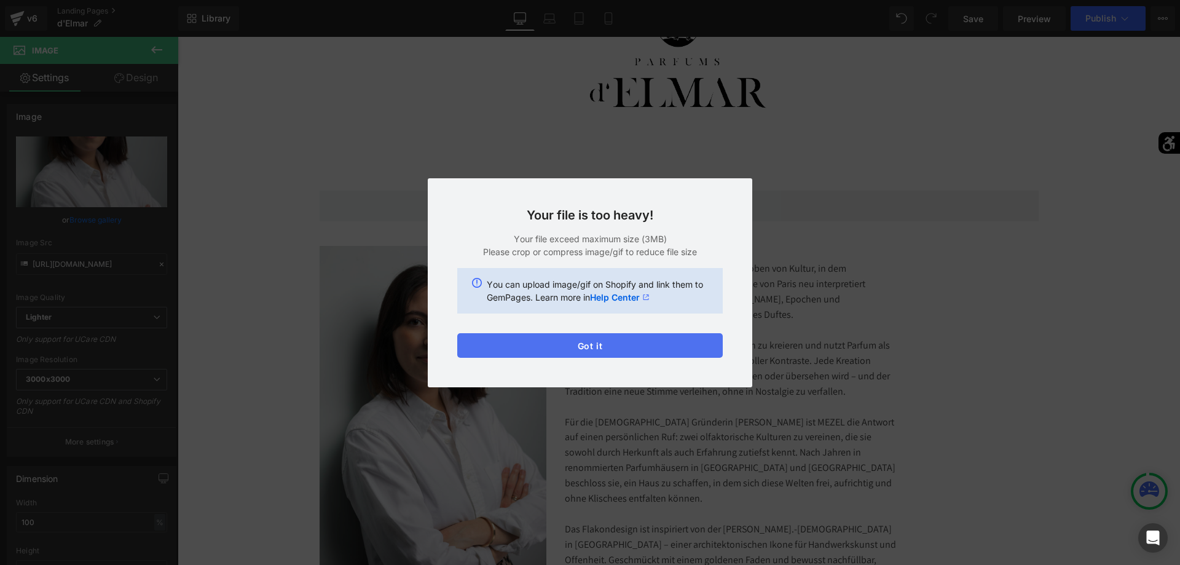
click at [667, 348] on button "Got it" at bounding box center [590, 345] width 266 height 25
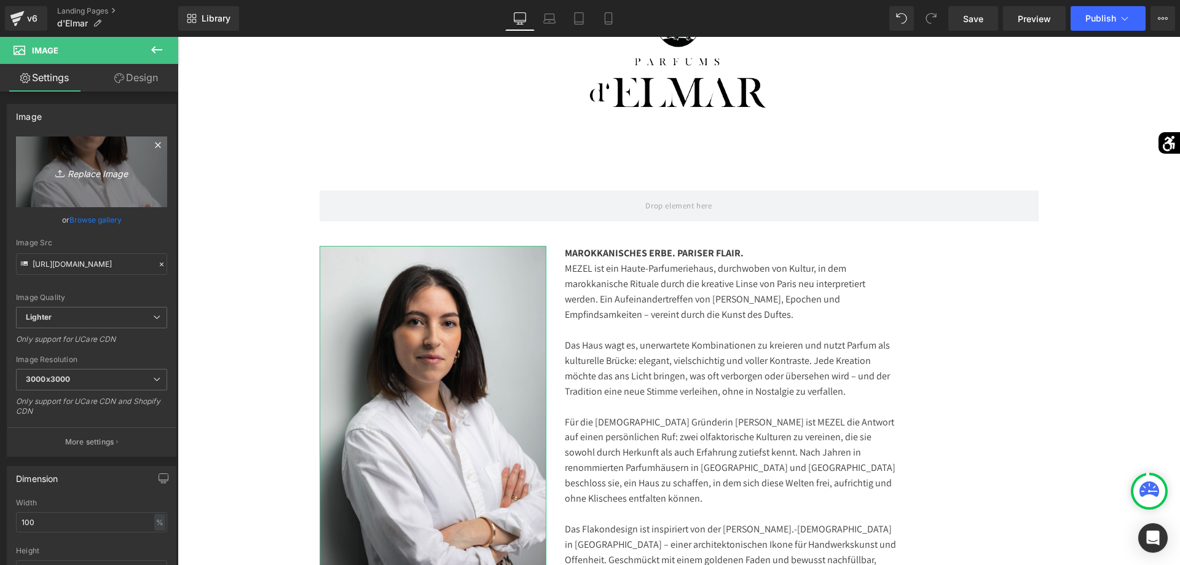
click at [154, 199] on link "Replace Image" at bounding box center [91, 171] width 151 height 71
type input "C:\fakepath\7.png"
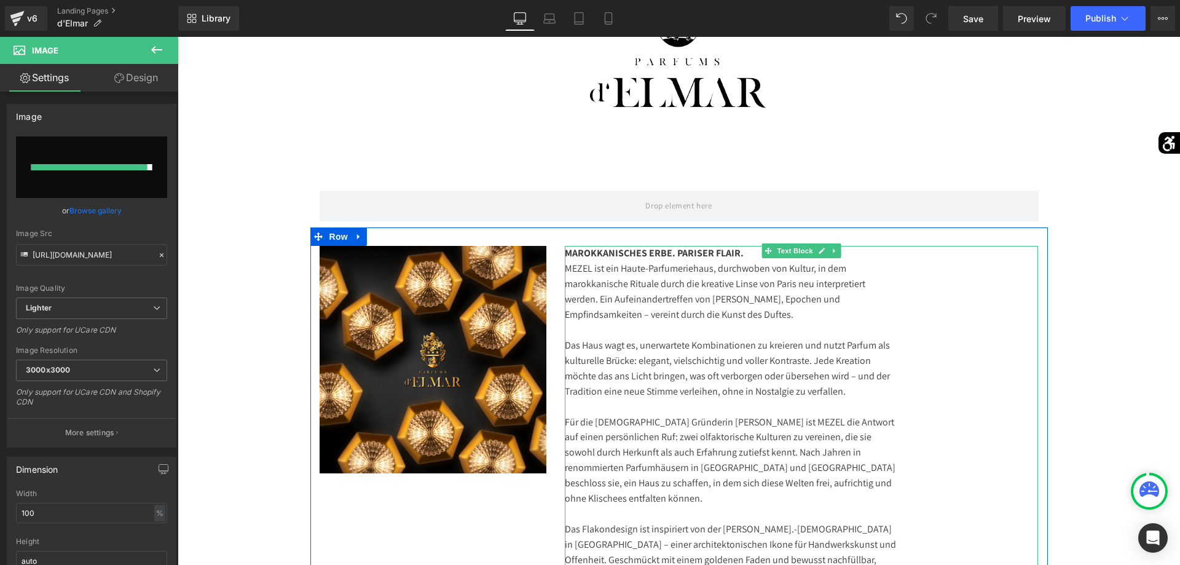
type input "[URL][DOMAIN_NAME]"
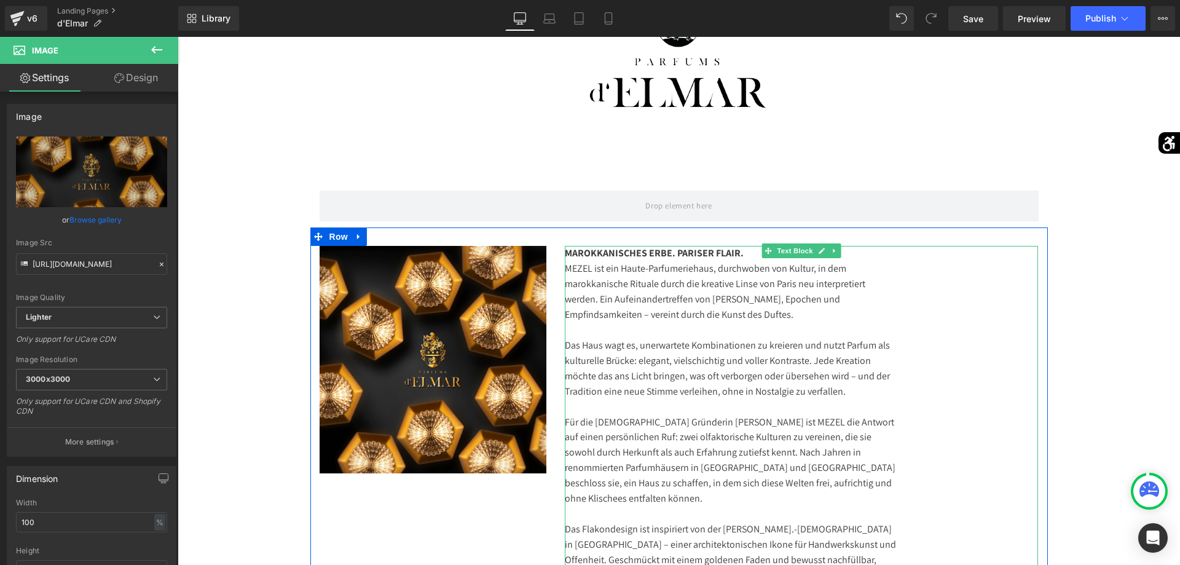
scroll to position [439, 0]
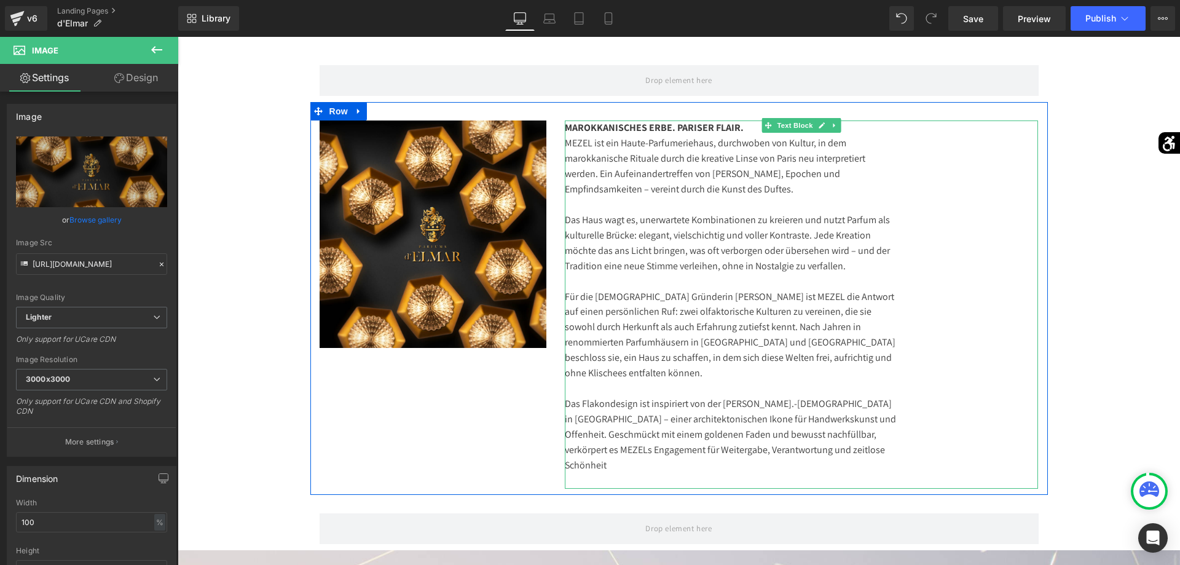
click at [631, 224] on div "MAROKKANISCHES ERBE. PARISER FLAIR. MEZEL ist ein Haute-Parfumeriehaus, durchwo…" at bounding box center [801, 304] width 473 height 368
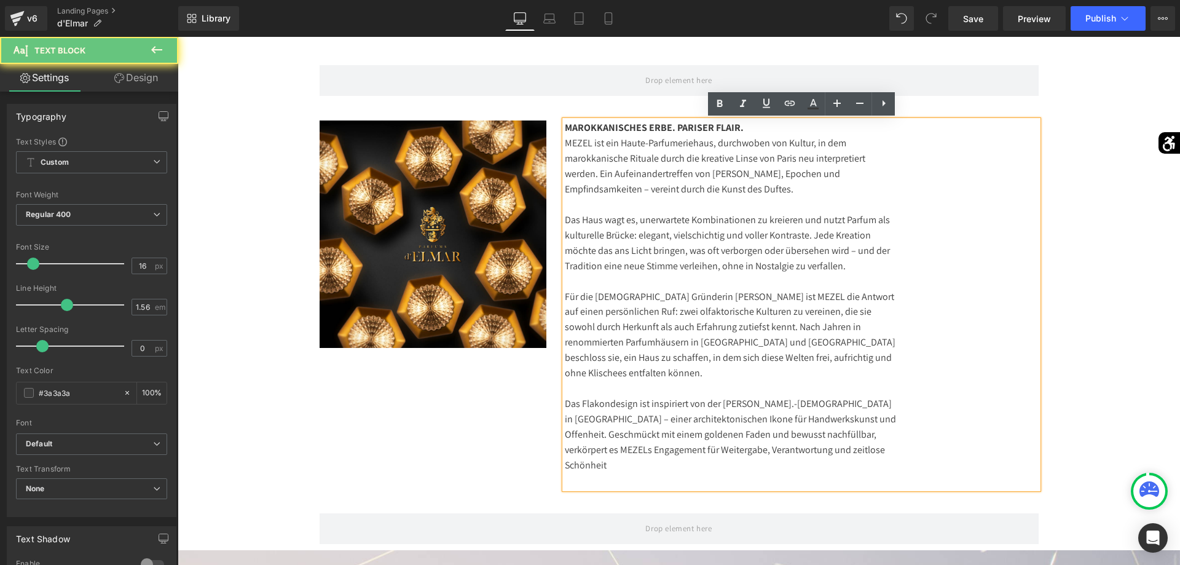
click at [631, 224] on div "MAROKKANISCHES ERBE. PARISER FLAIR. MEZEL ist ein Haute-Parfumeriehaus, durchwo…" at bounding box center [801, 304] width 473 height 368
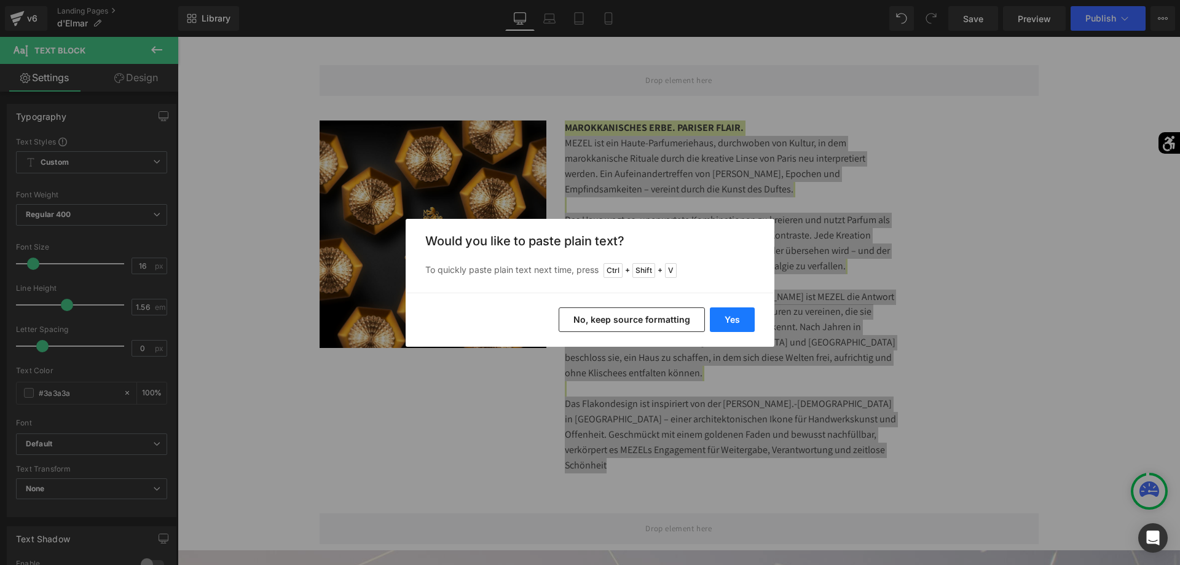
click at [734, 325] on button "Yes" at bounding box center [732, 319] width 45 height 25
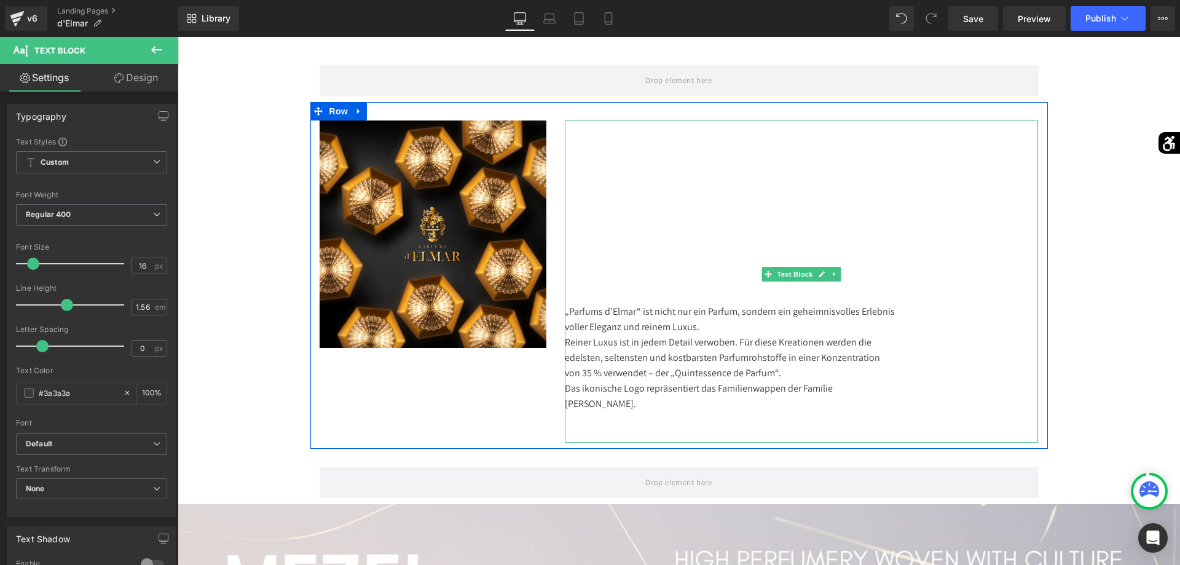
click at [683, 291] on div "„Parfums d’Elmar“ ist nicht nur ein Parfum, sondern ein geheimnisvolles Erlebni…" at bounding box center [801, 281] width 473 height 322
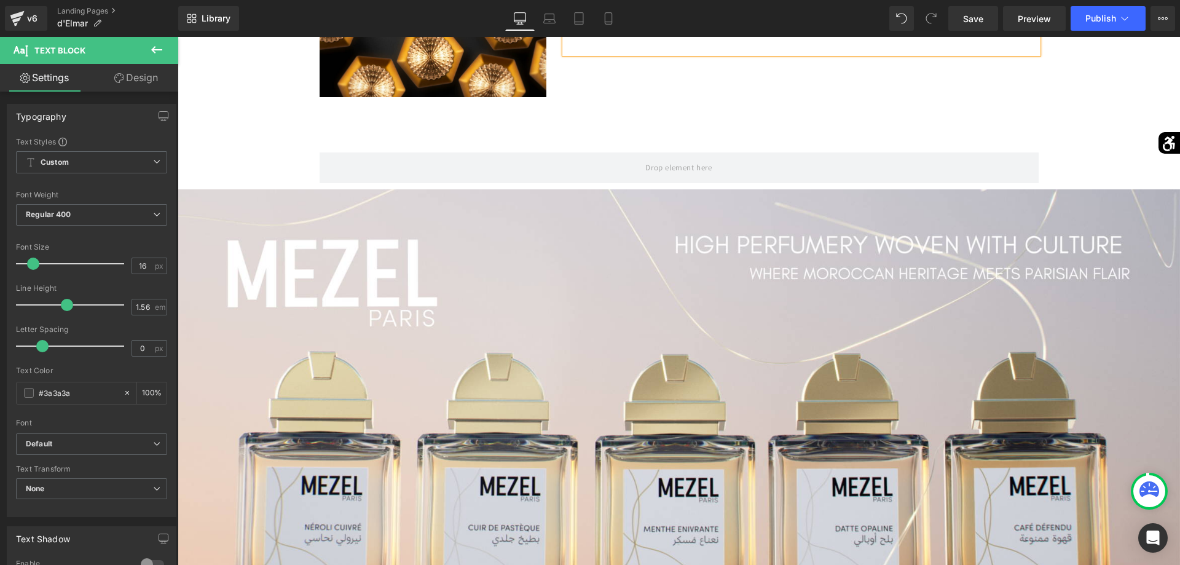
scroll to position [564, 0]
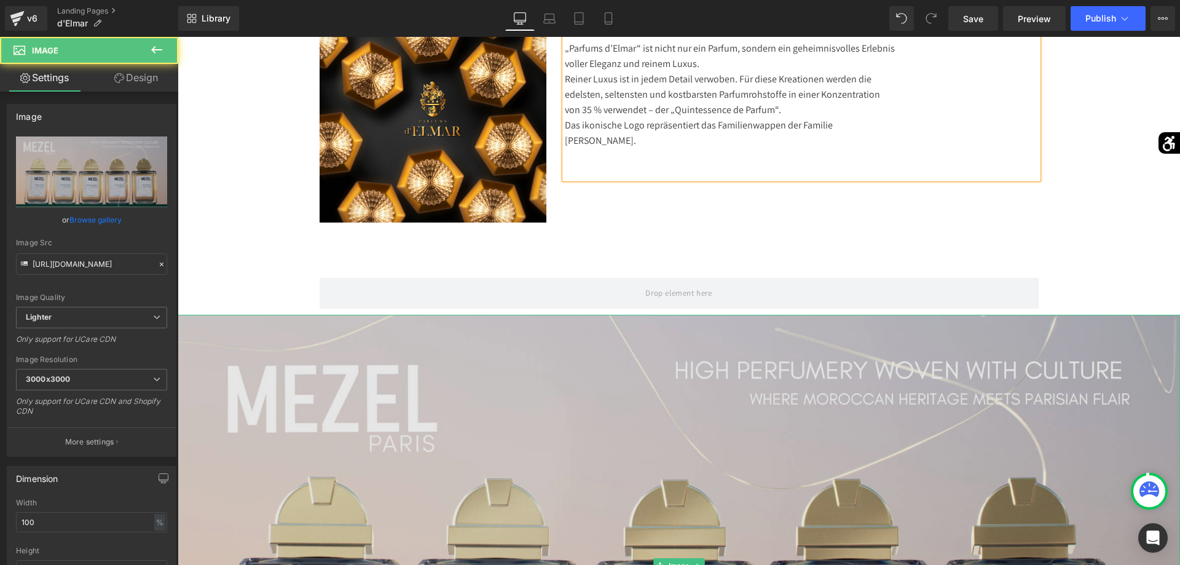
click at [663, 337] on img at bounding box center [679, 566] width 1002 height 502
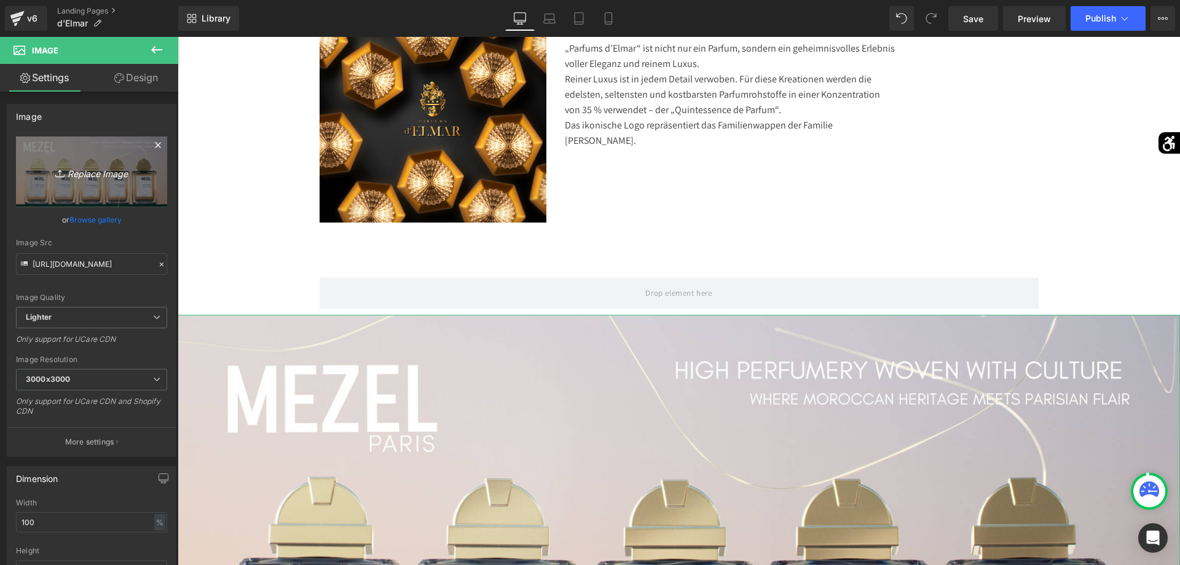
click at [151, 195] on link "Replace Image" at bounding box center [91, 171] width 151 height 71
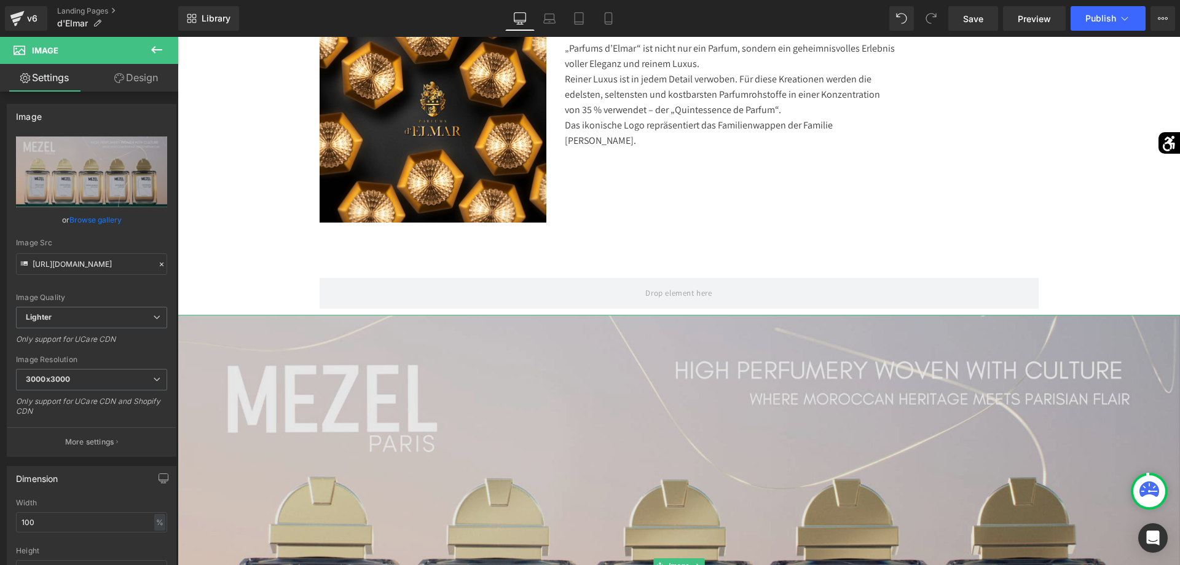
click at [736, 341] on img at bounding box center [679, 566] width 1002 height 502
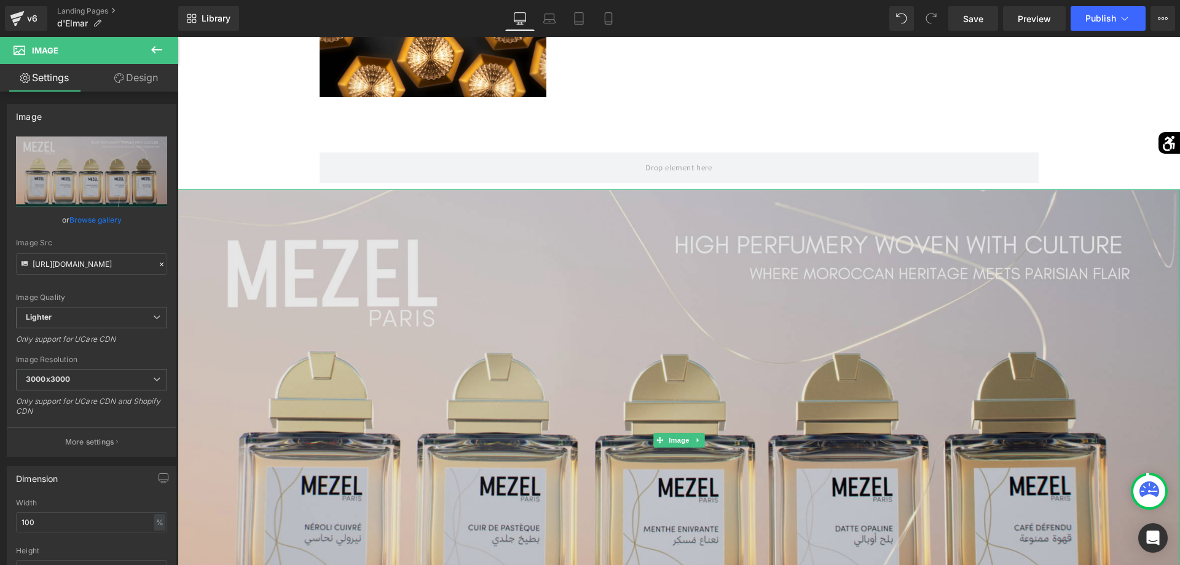
scroll to position [752, 0]
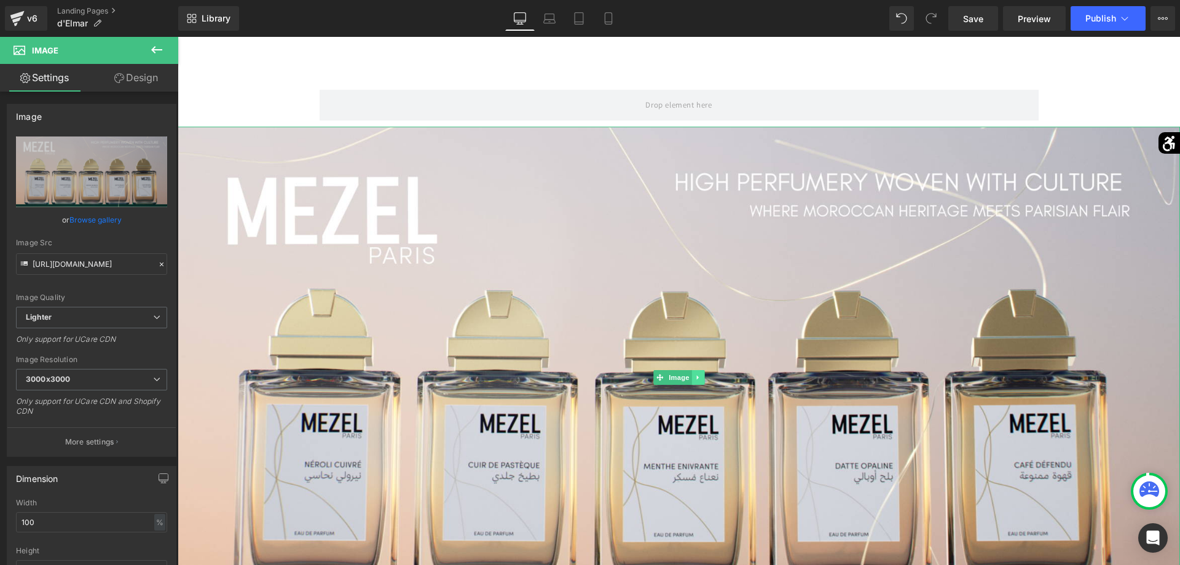
click at [700, 379] on icon at bounding box center [698, 377] width 7 height 7
click at [706, 379] on icon at bounding box center [704, 377] width 7 height 7
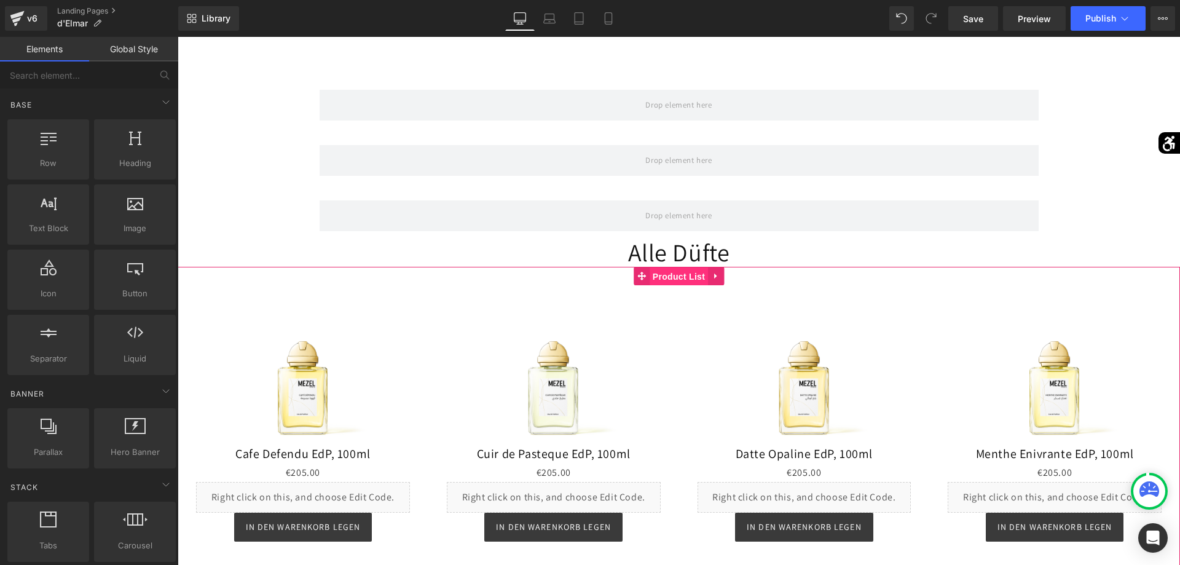
click at [681, 280] on span "Product List" at bounding box center [679, 276] width 58 height 18
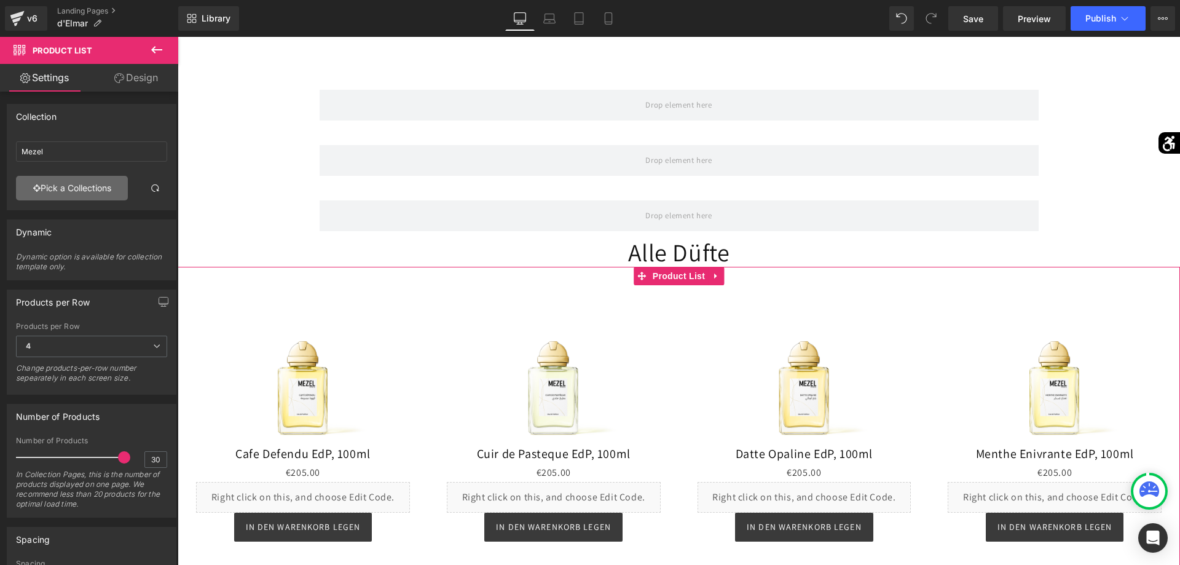
click at [93, 179] on link "Pick a Collections" at bounding box center [72, 188] width 112 height 25
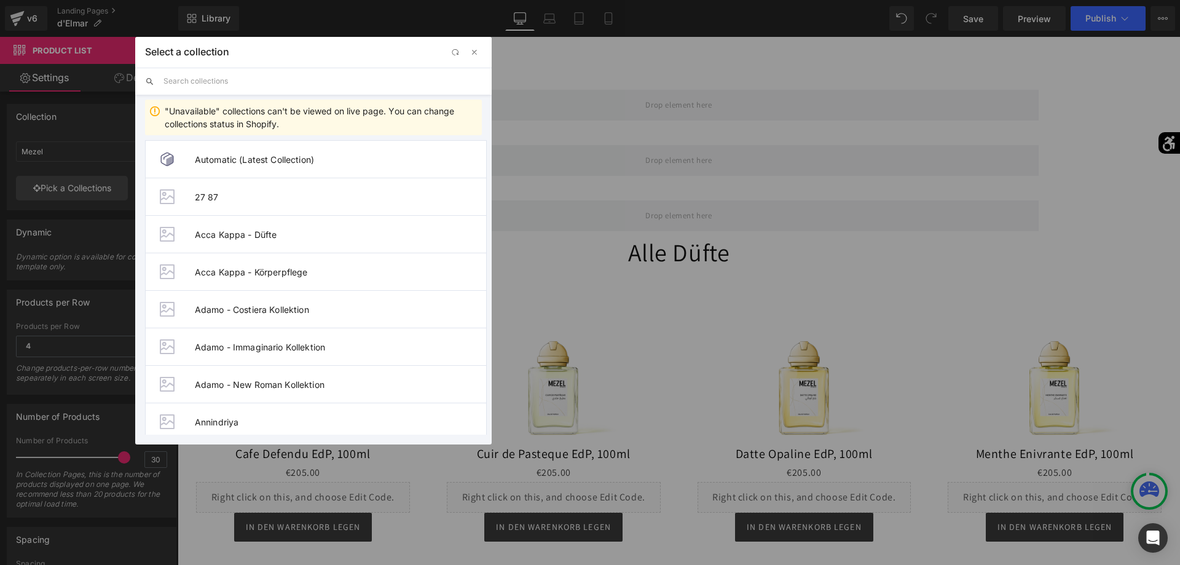
click at [250, 79] on input "text" at bounding box center [322, 81] width 318 height 27
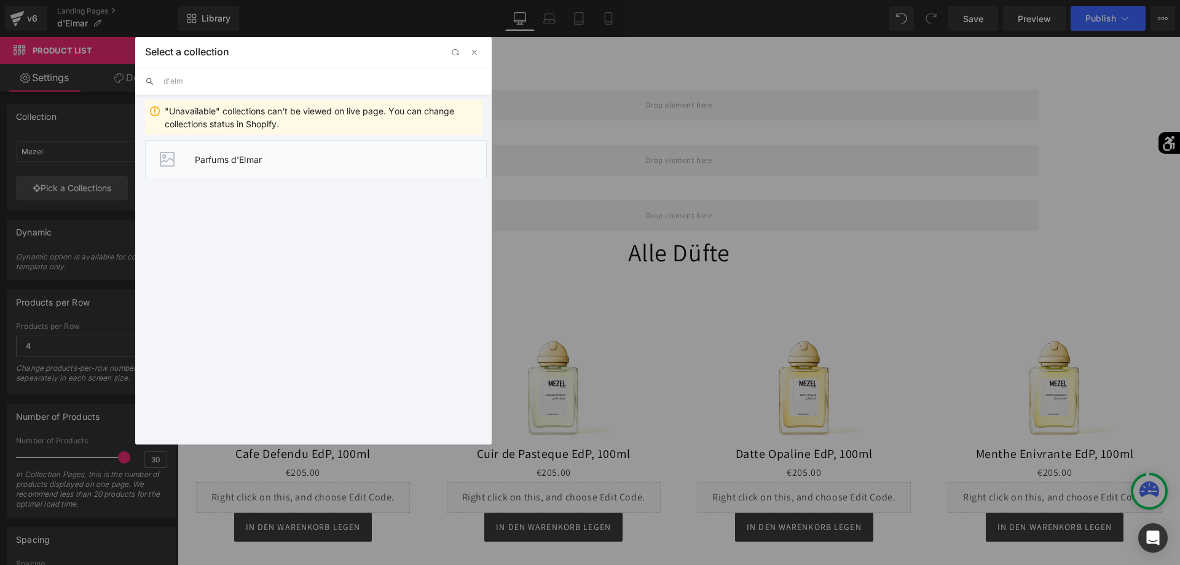
type input "d'elm"
click at [253, 166] on li "Parfums d'Elmar" at bounding box center [316, 158] width 342 height 37
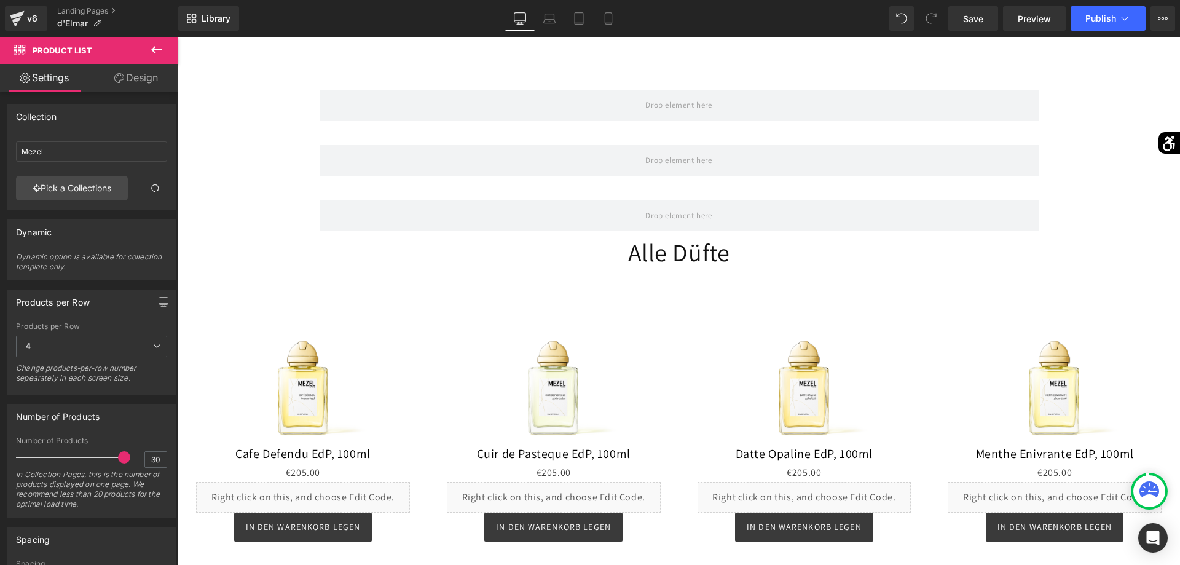
type input "Parfums d'Elmar"
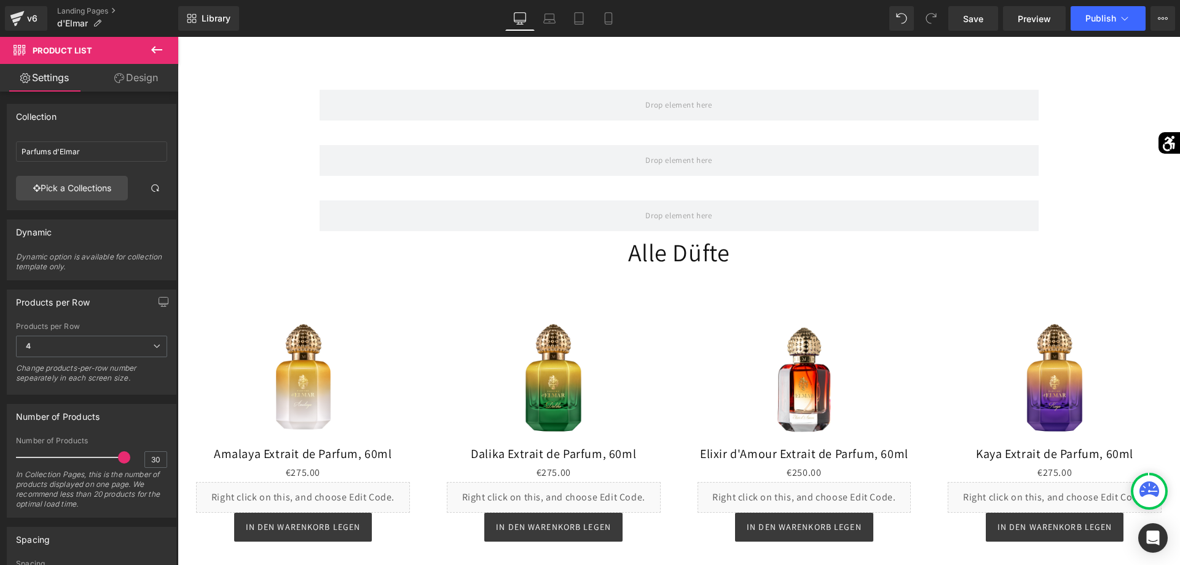
scroll to position [564, 0]
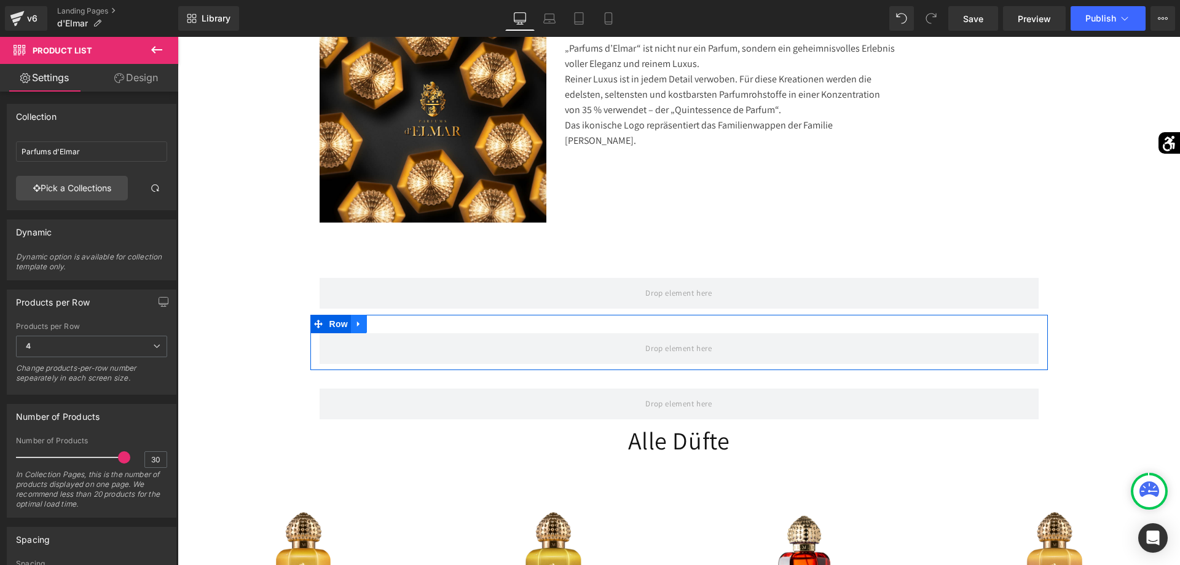
click at [360, 325] on icon at bounding box center [359, 324] width 9 height 9
click at [392, 323] on icon at bounding box center [391, 324] width 9 height 9
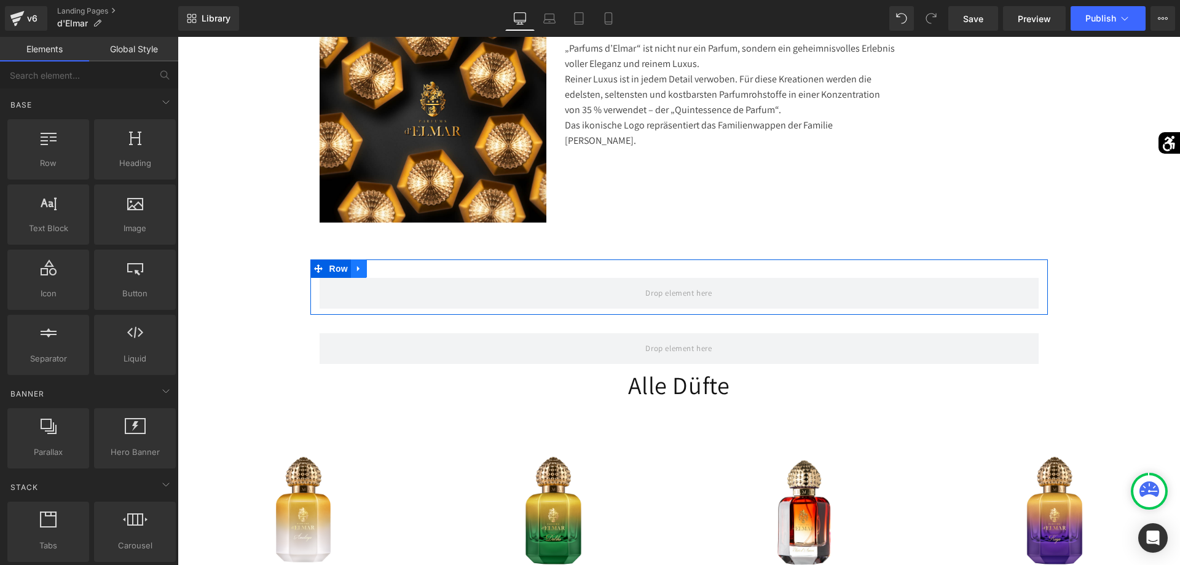
click at [359, 272] on icon at bounding box center [359, 268] width 9 height 9
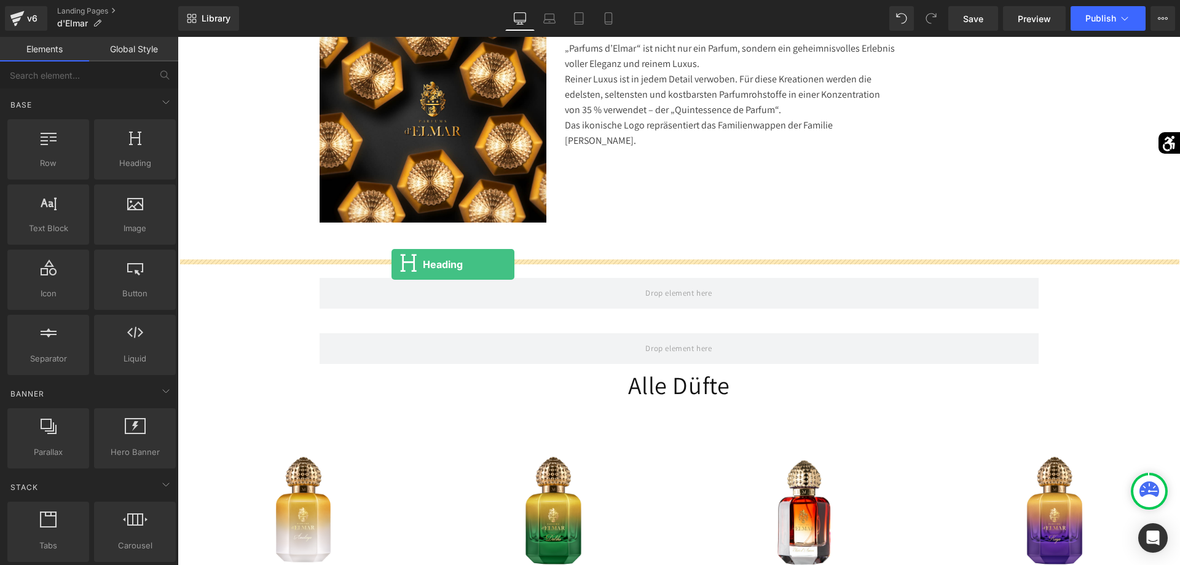
drag, startPoint x: 294, startPoint y: 191, endPoint x: 392, endPoint y: 264, distance: 122.4
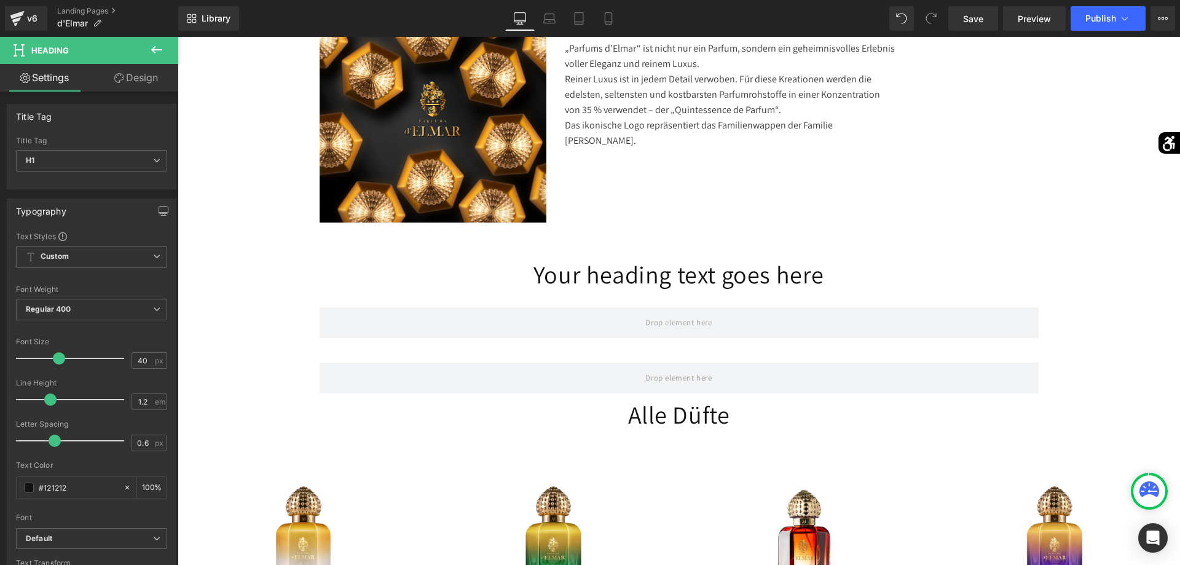
click at [154, 57] on icon at bounding box center [156, 49] width 15 height 15
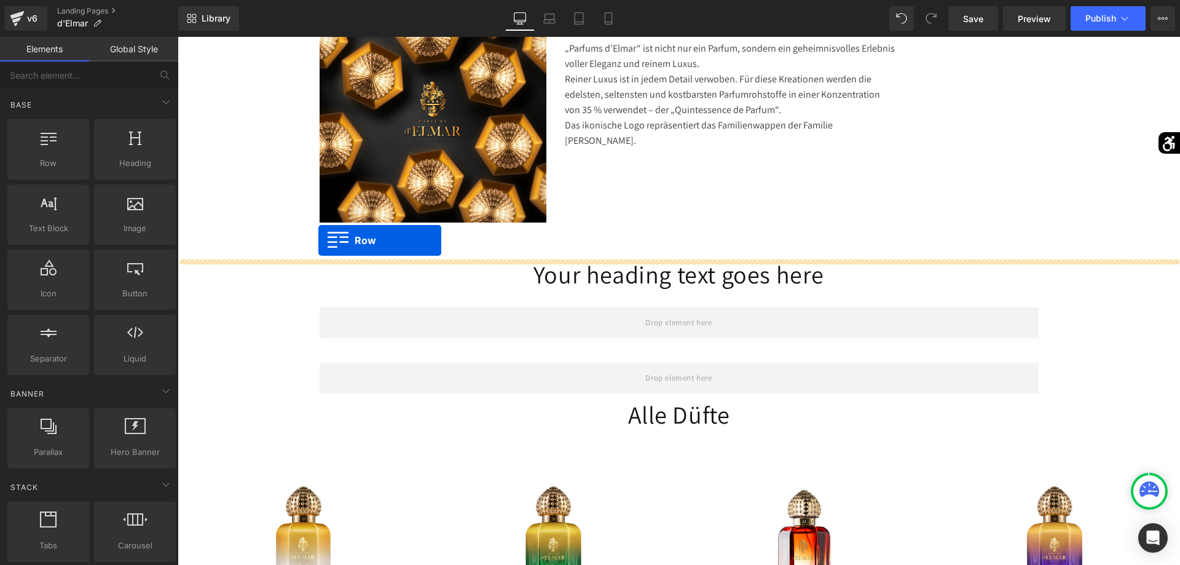
drag, startPoint x: 232, startPoint y: 172, endPoint x: 318, endPoint y: 240, distance: 110.3
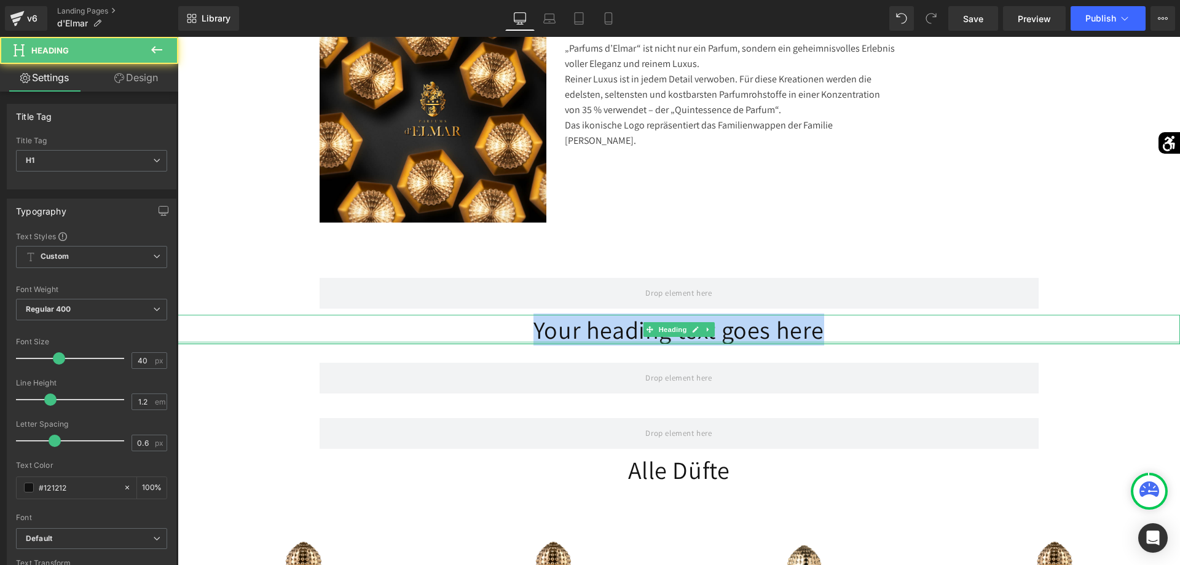
drag, startPoint x: 774, startPoint y: 333, endPoint x: 471, endPoint y: 345, distance: 302.6
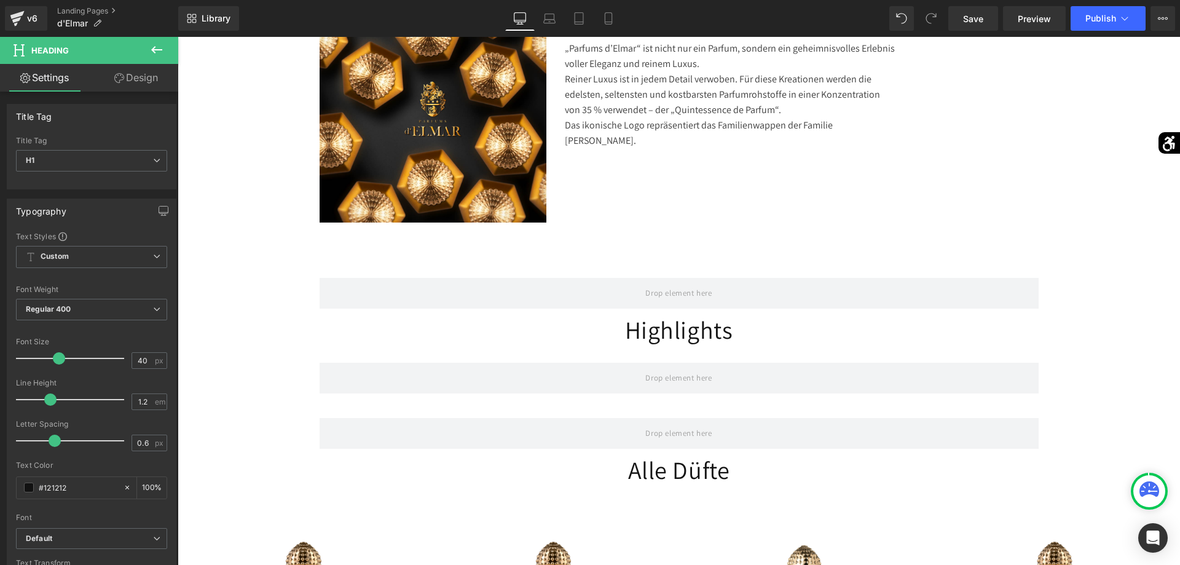
click at [158, 60] on button at bounding box center [156, 50] width 43 height 27
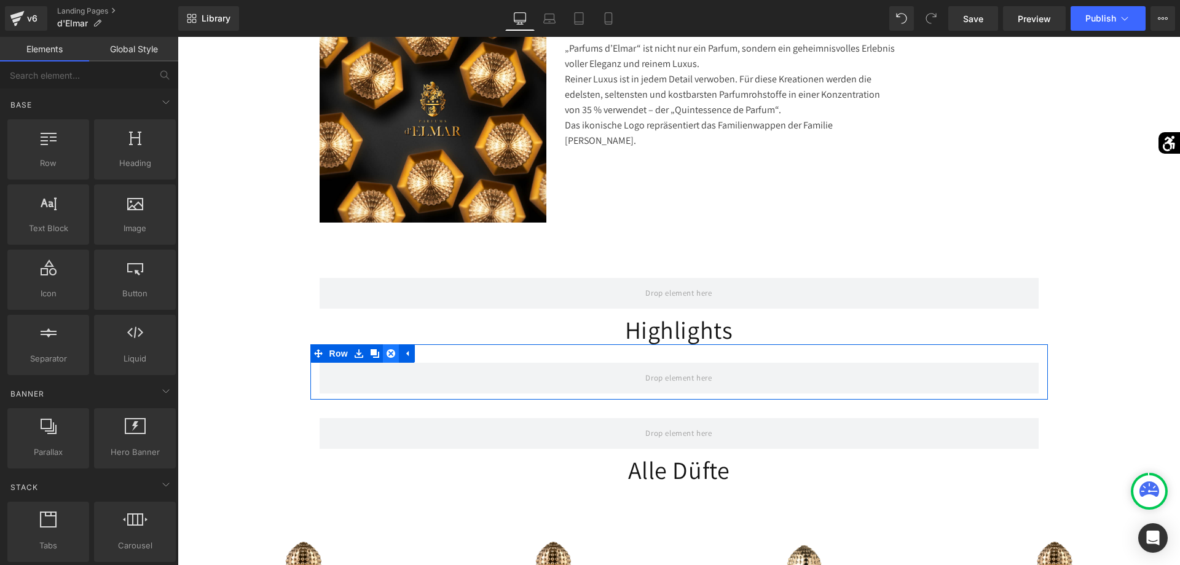
click at [392, 356] on icon at bounding box center [391, 353] width 9 height 9
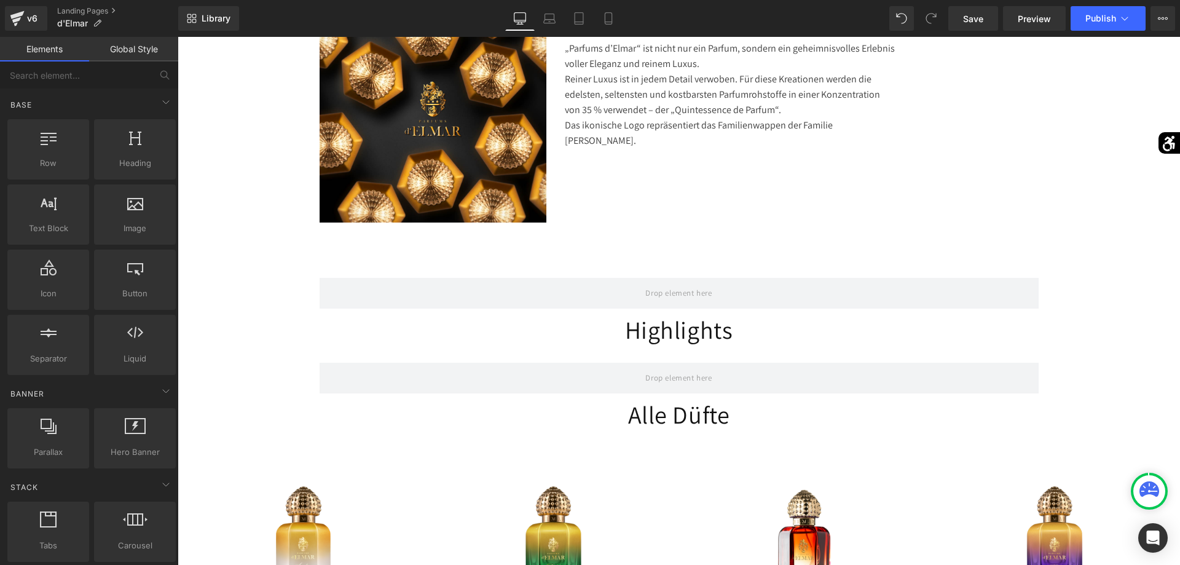
scroll to position [125, 0]
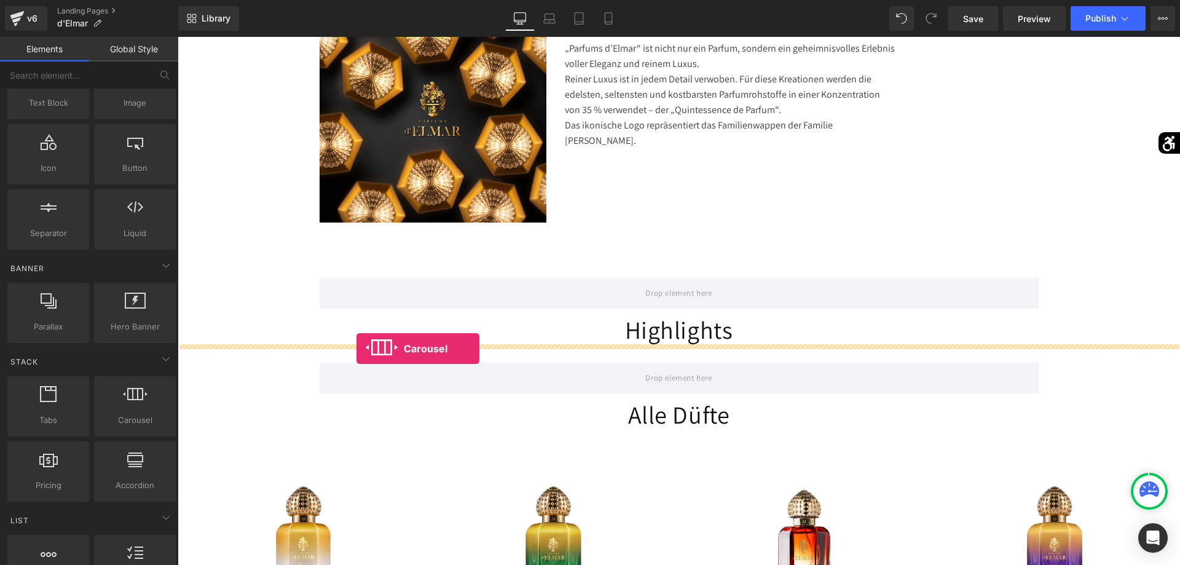
drag, startPoint x: 304, startPoint y: 455, endPoint x: 356, endPoint y: 348, distance: 118.7
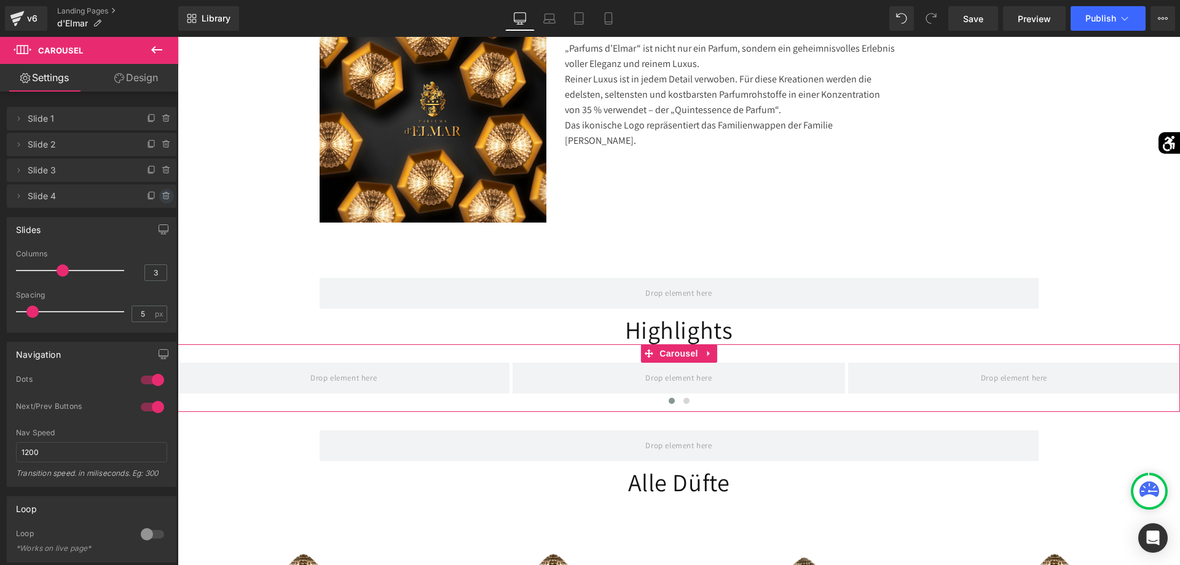
click at [168, 192] on icon at bounding box center [167, 196] width 10 height 10
click at [157, 197] on button "Delete" at bounding box center [153, 197] width 39 height 16
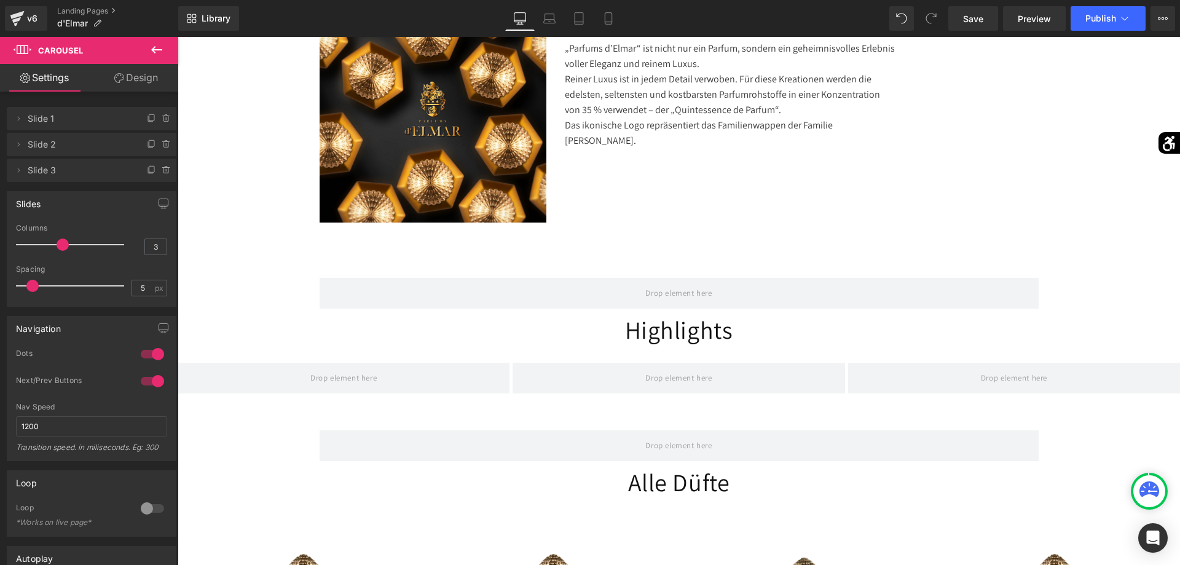
click at [158, 59] on button at bounding box center [156, 50] width 43 height 27
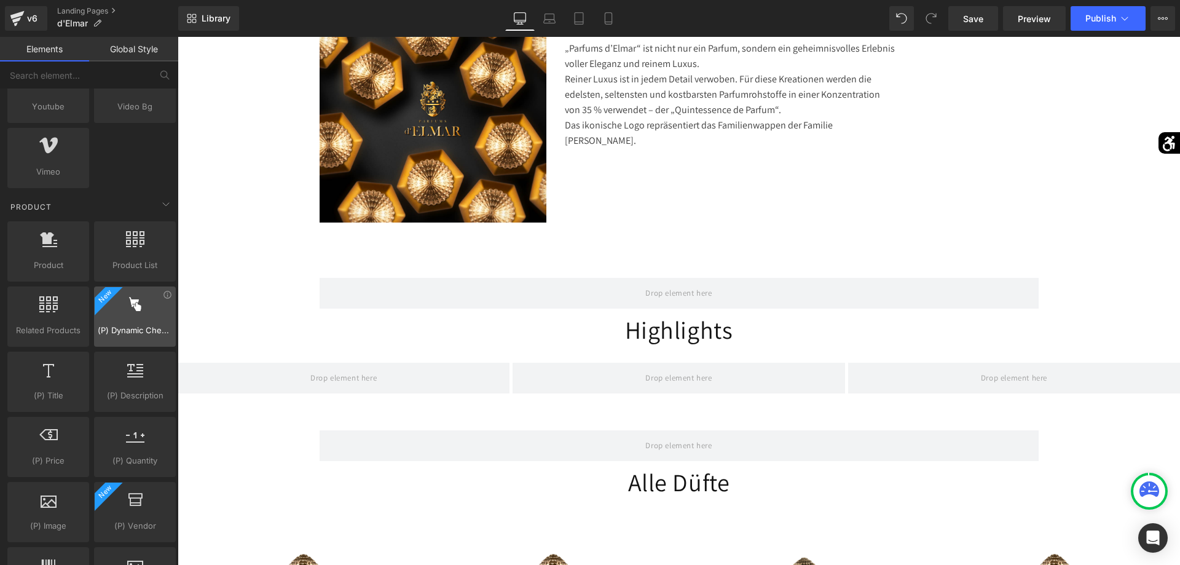
scroll to position [940, 0]
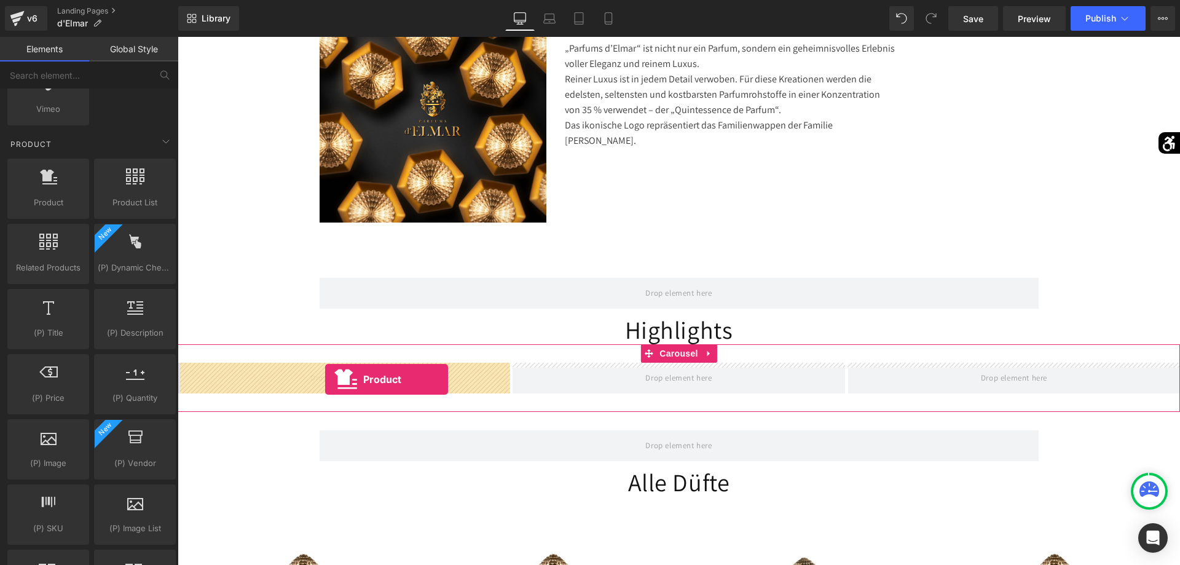
drag, startPoint x: 239, startPoint y: 232, endPoint x: 325, endPoint y: 379, distance: 170.8
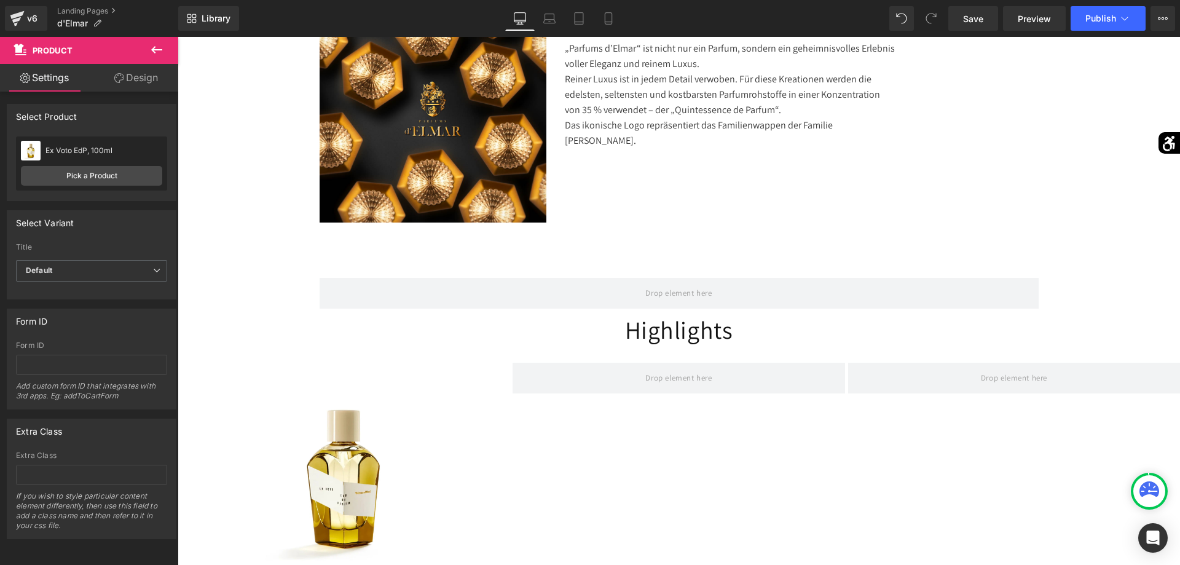
click at [157, 47] on icon at bounding box center [156, 49] width 15 height 15
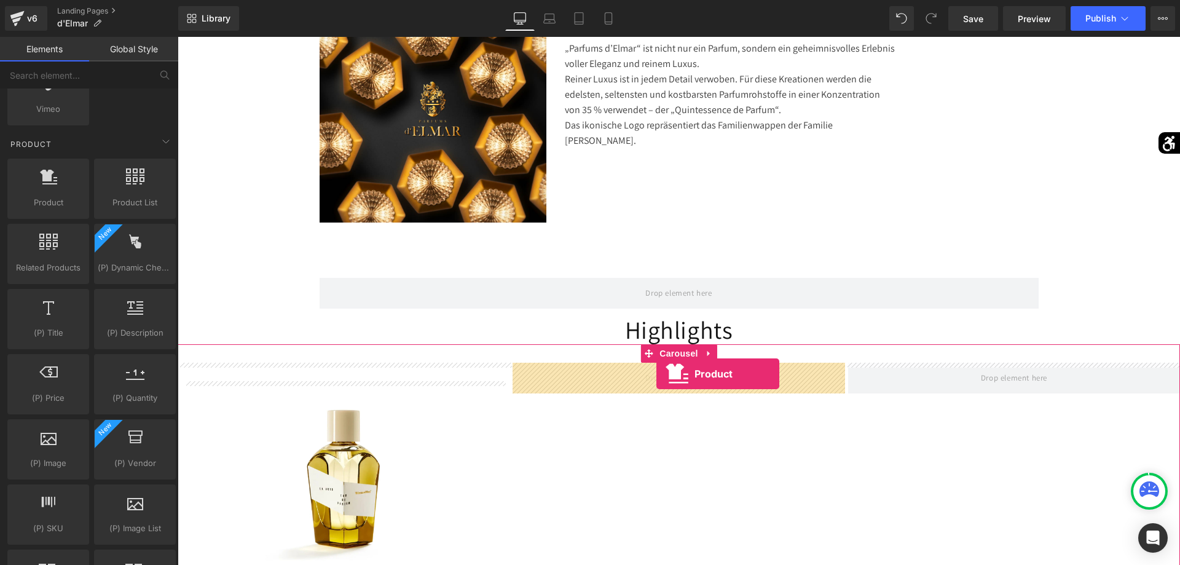
drag, startPoint x: 262, startPoint y: 245, endPoint x: 656, endPoint y: 374, distance: 415.2
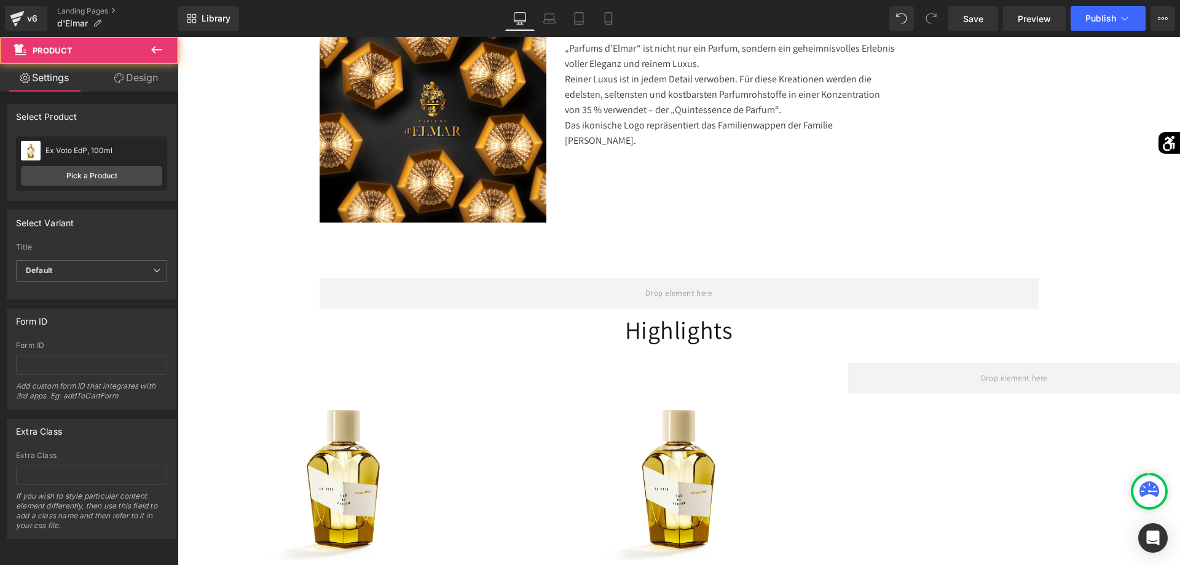
click at [154, 44] on icon at bounding box center [156, 49] width 15 height 15
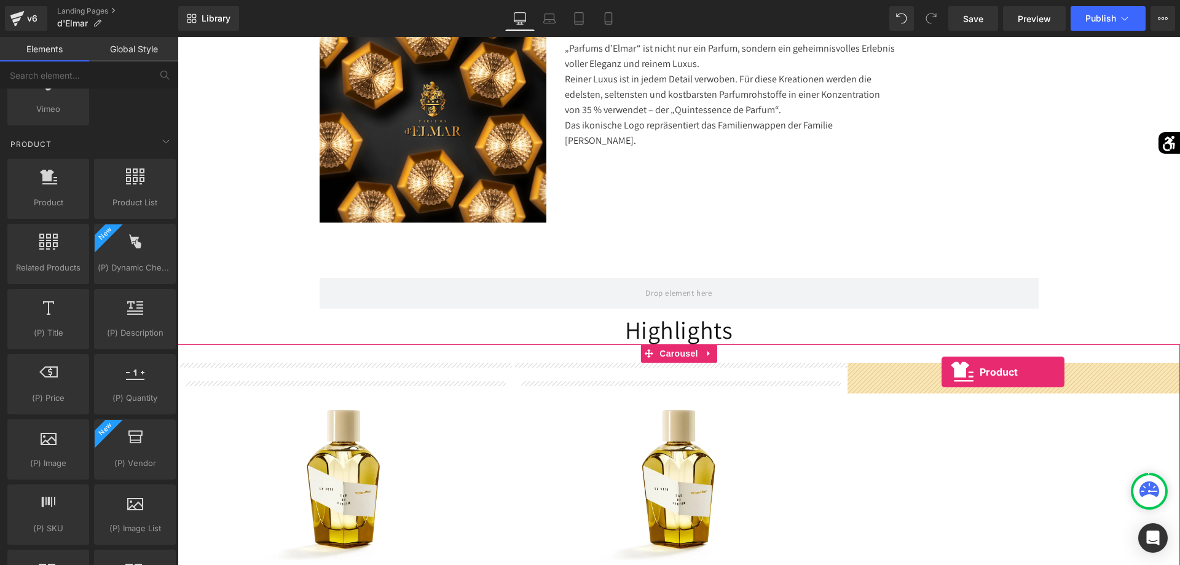
drag, startPoint x: 227, startPoint y: 243, endPoint x: 942, endPoint y: 372, distance: 725.7
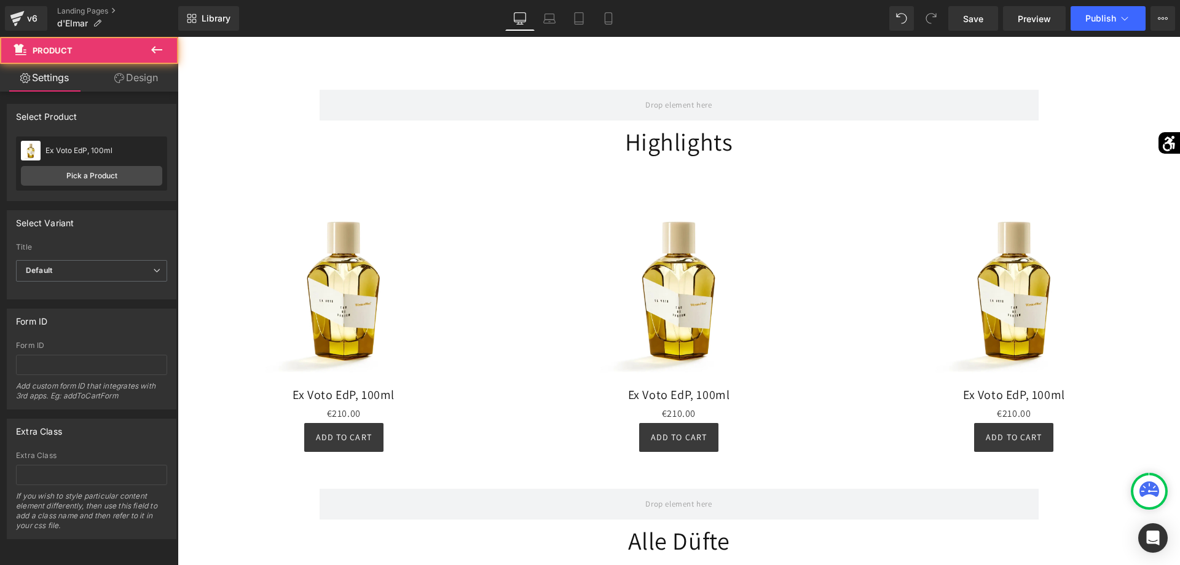
scroll to position [815, 0]
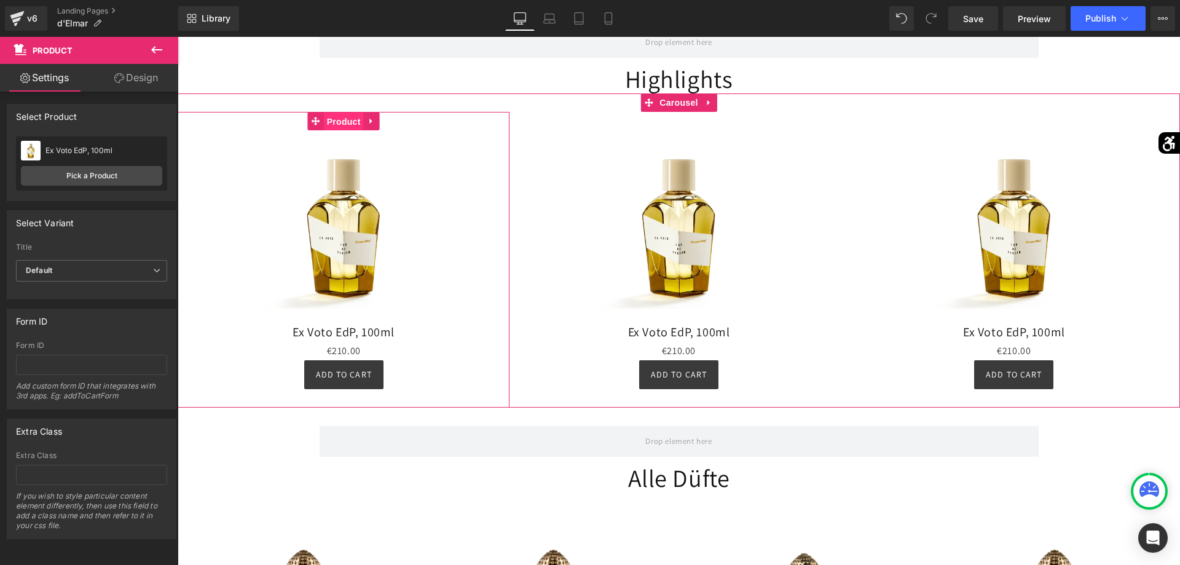
click at [348, 124] on span "Product" at bounding box center [344, 121] width 40 height 18
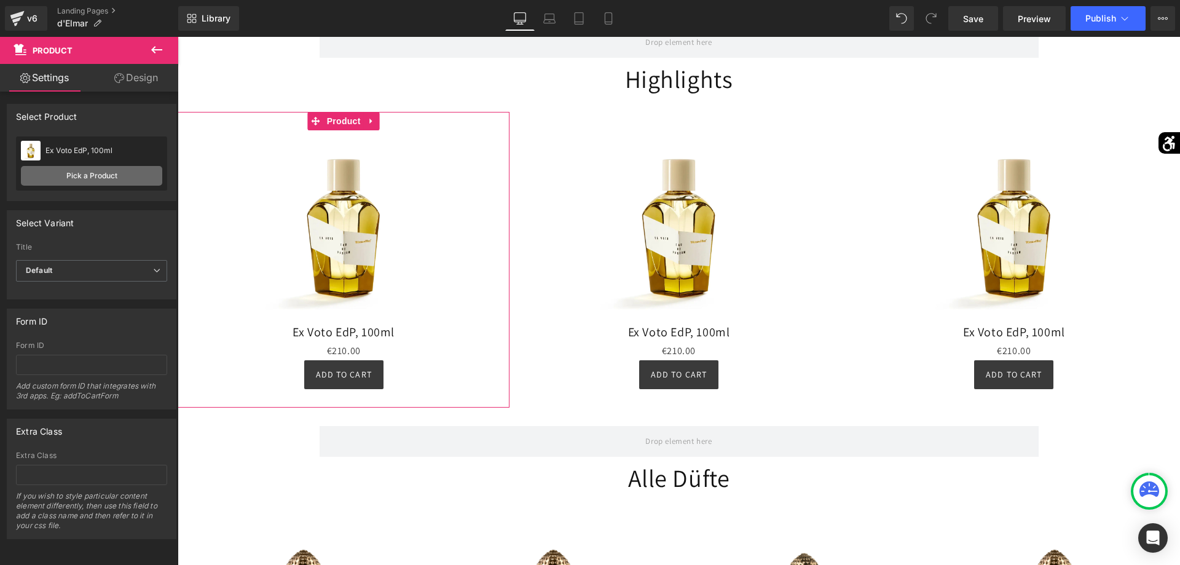
click at [130, 172] on link "Pick a Product" at bounding box center [91, 176] width 141 height 20
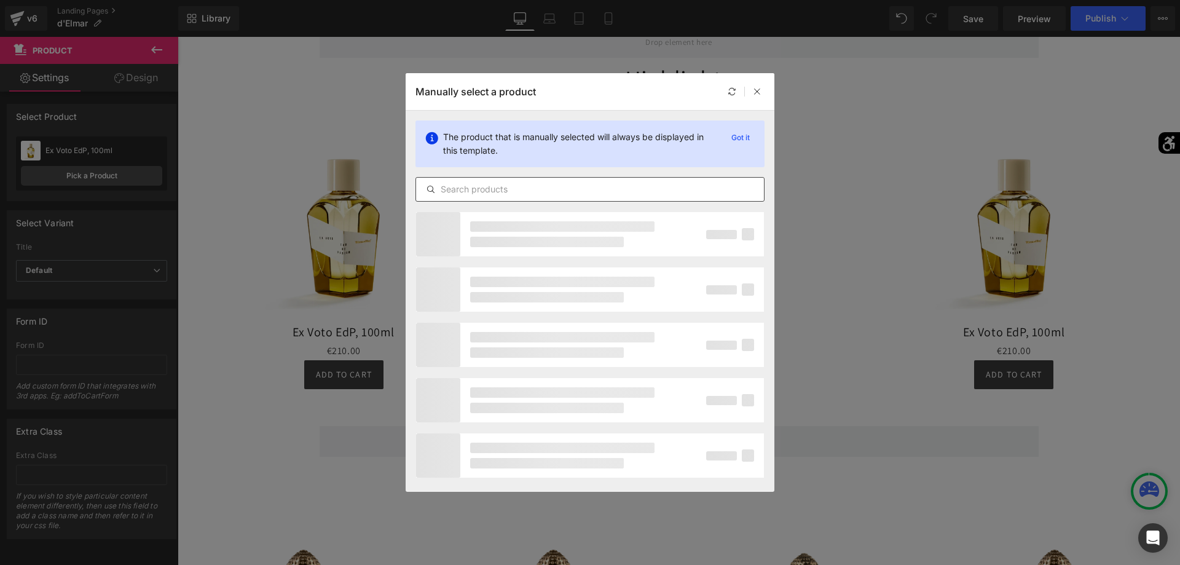
click at [503, 191] on input "text" at bounding box center [590, 189] width 348 height 15
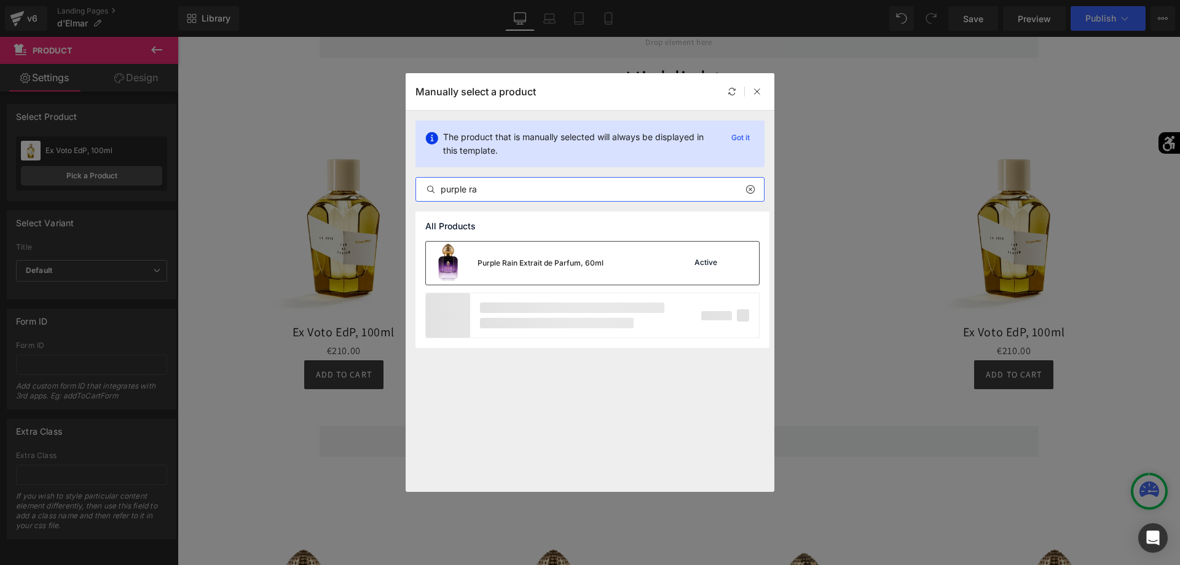
type input "purple ra"
click at [559, 255] on div "Purple Rain Extrait de Parfum, 60ml" at bounding box center [515, 263] width 178 height 43
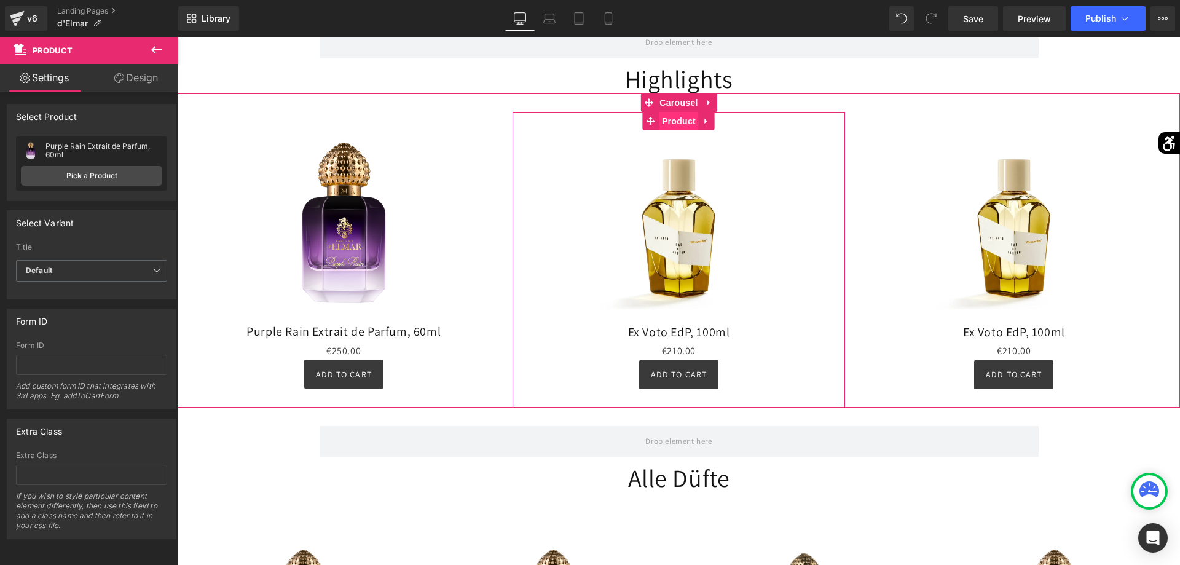
click at [689, 118] on span "Product" at bounding box center [679, 121] width 40 height 18
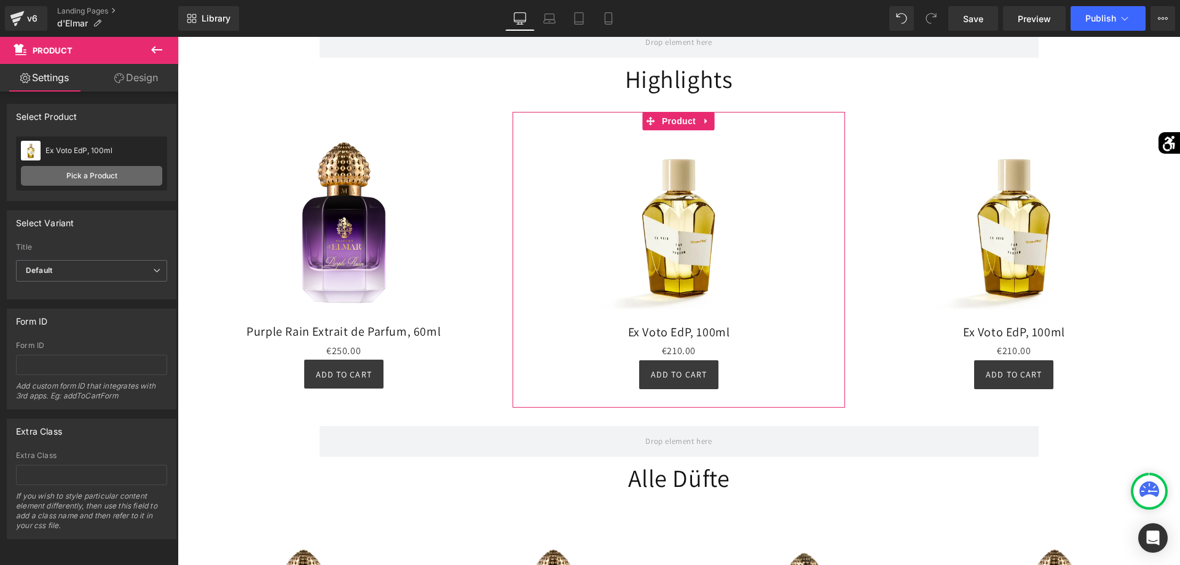
click at [121, 180] on link "Pick a Product" at bounding box center [91, 176] width 141 height 20
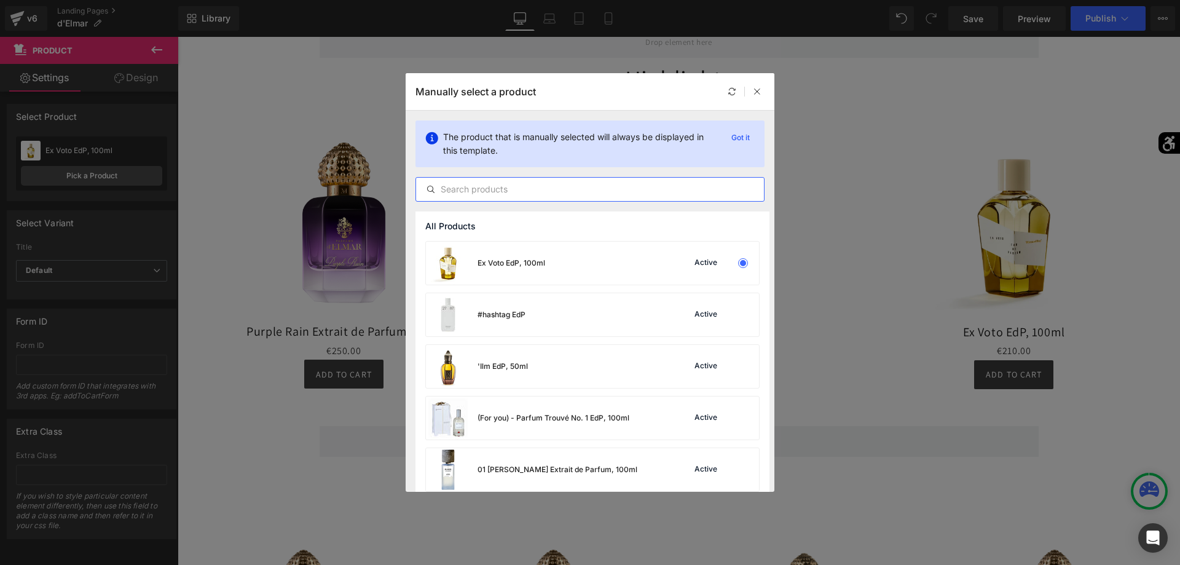
click at [491, 184] on input "text" at bounding box center [590, 189] width 348 height 15
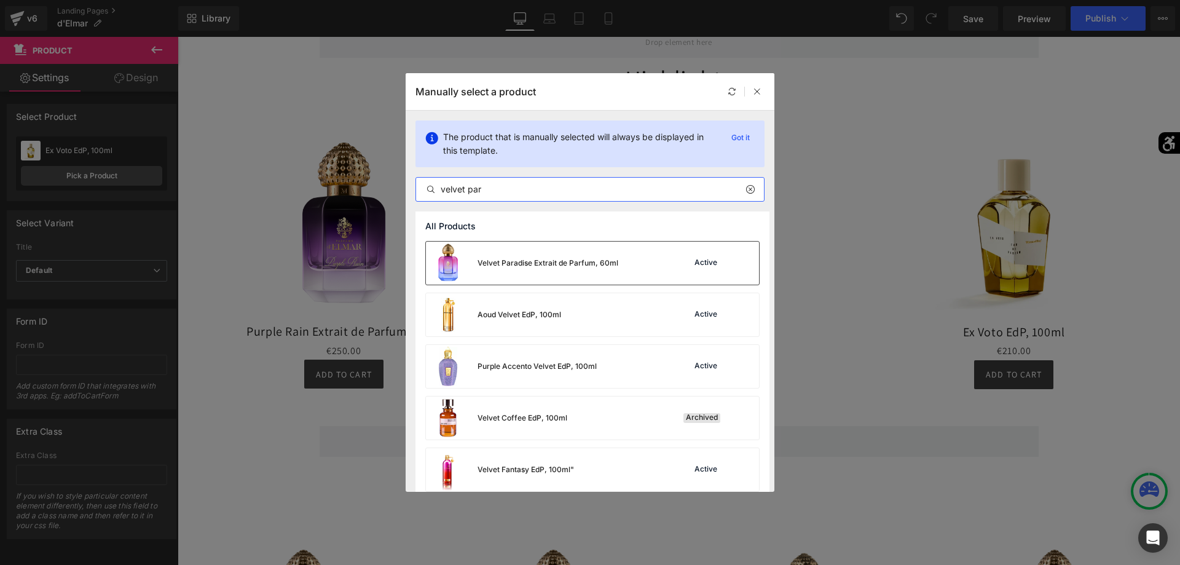
type input "velvet par"
click at [571, 274] on div "Velvet Paradise Extrait de Parfum, 60ml" at bounding box center [522, 263] width 192 height 43
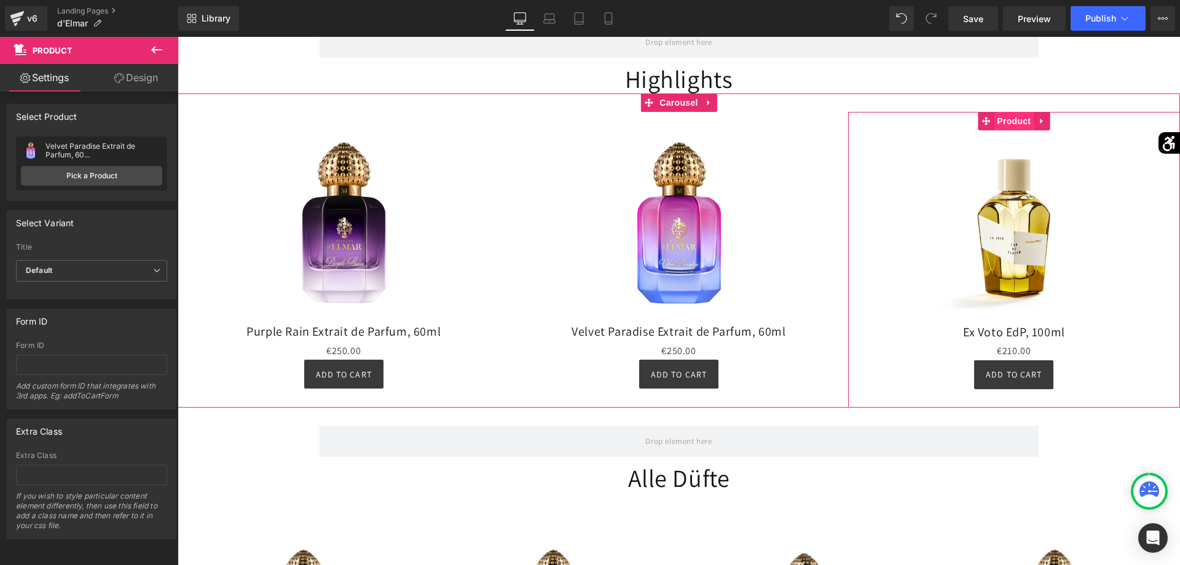
click at [1022, 122] on span "Product" at bounding box center [1014, 121] width 40 height 18
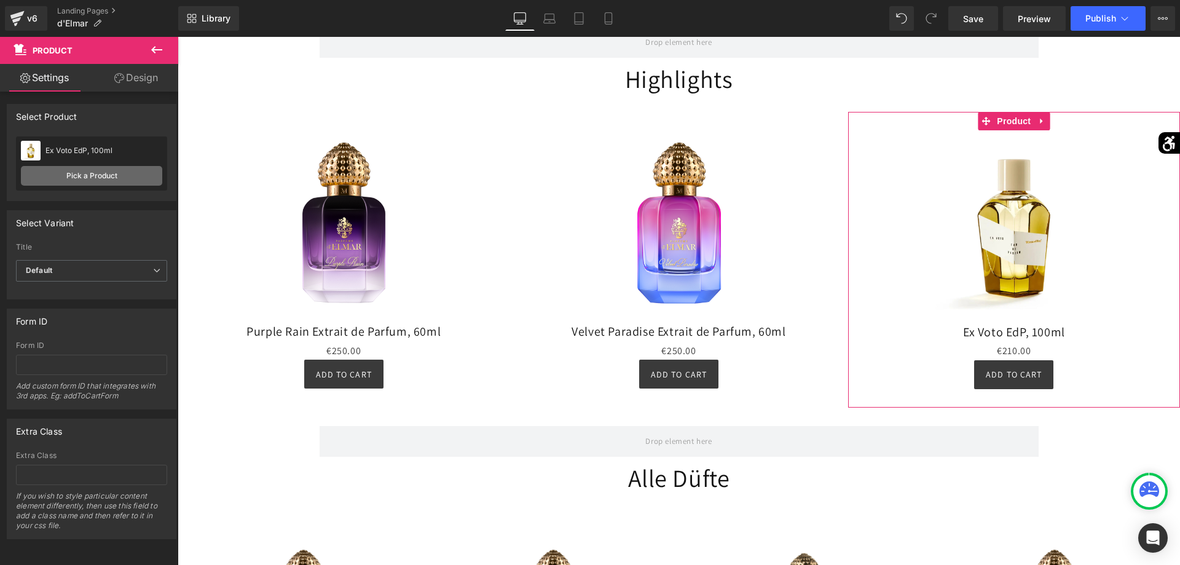
click at [101, 173] on link "Pick a Product" at bounding box center [91, 176] width 141 height 20
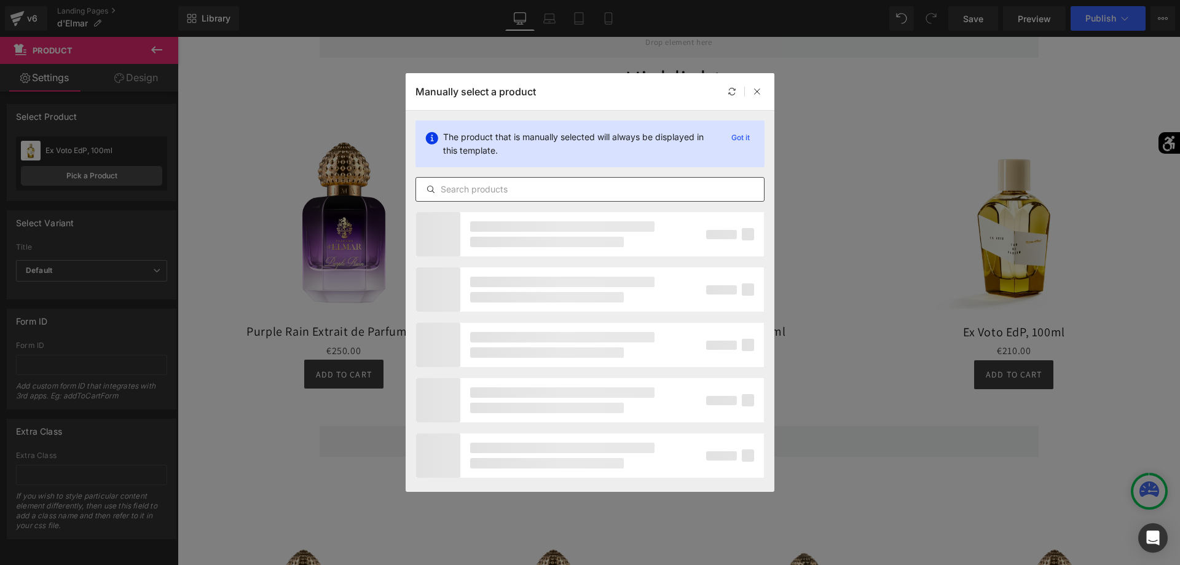
click at [476, 193] on input "text" at bounding box center [590, 189] width 348 height 15
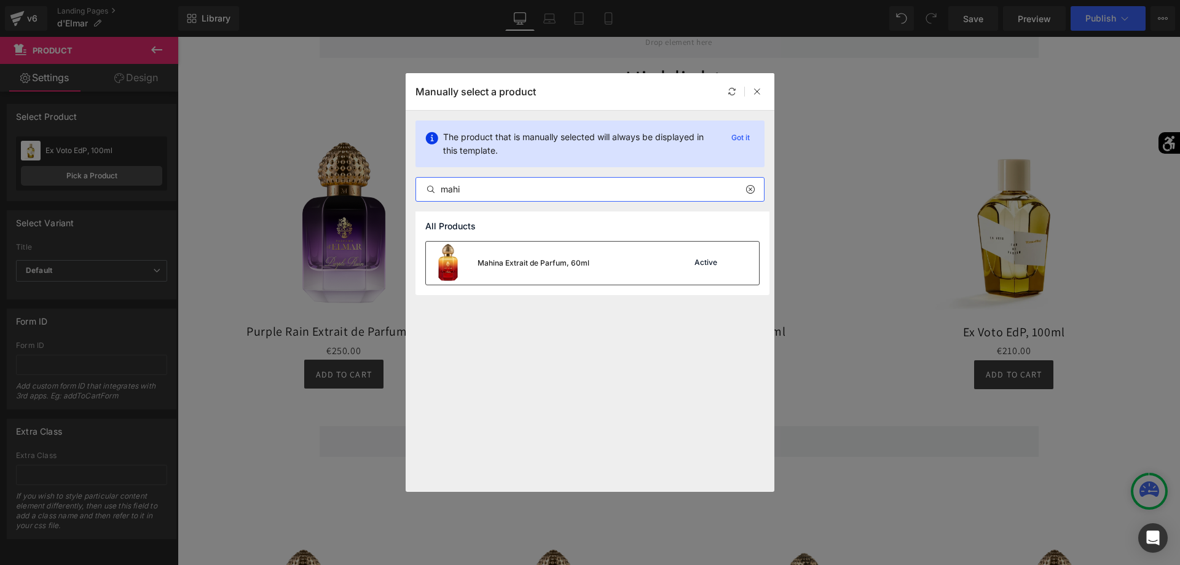
type input "mahi"
drag, startPoint x: 520, startPoint y: 250, endPoint x: 345, endPoint y: 218, distance: 178.0
click at [520, 250] on div "Mahina Extrait de Parfum, 60ml" at bounding box center [507, 263] width 163 height 43
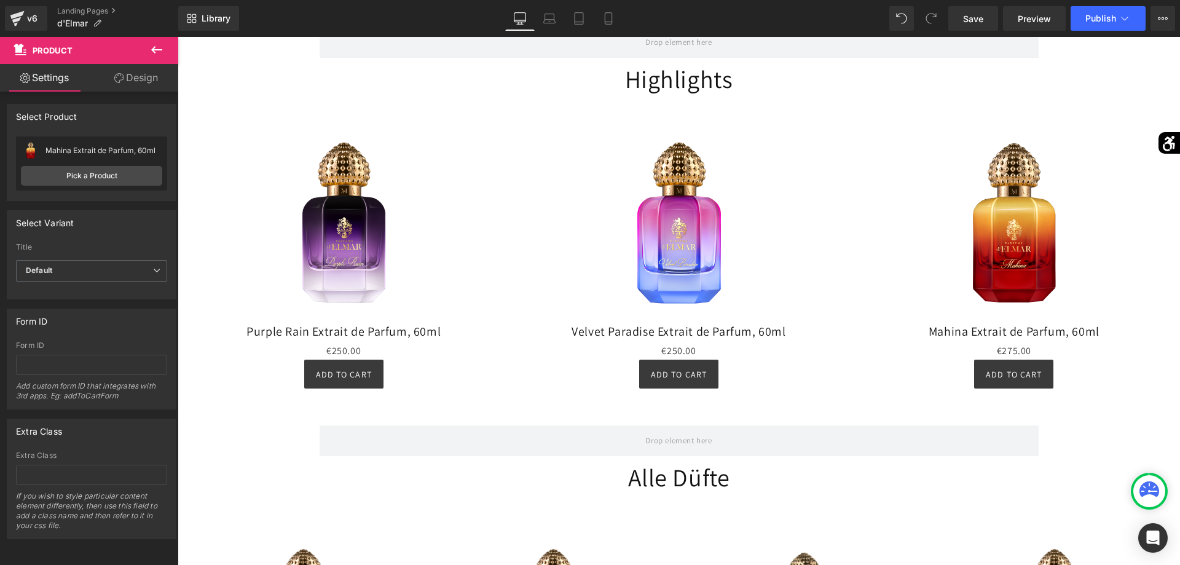
click at [165, 60] on button at bounding box center [156, 50] width 43 height 27
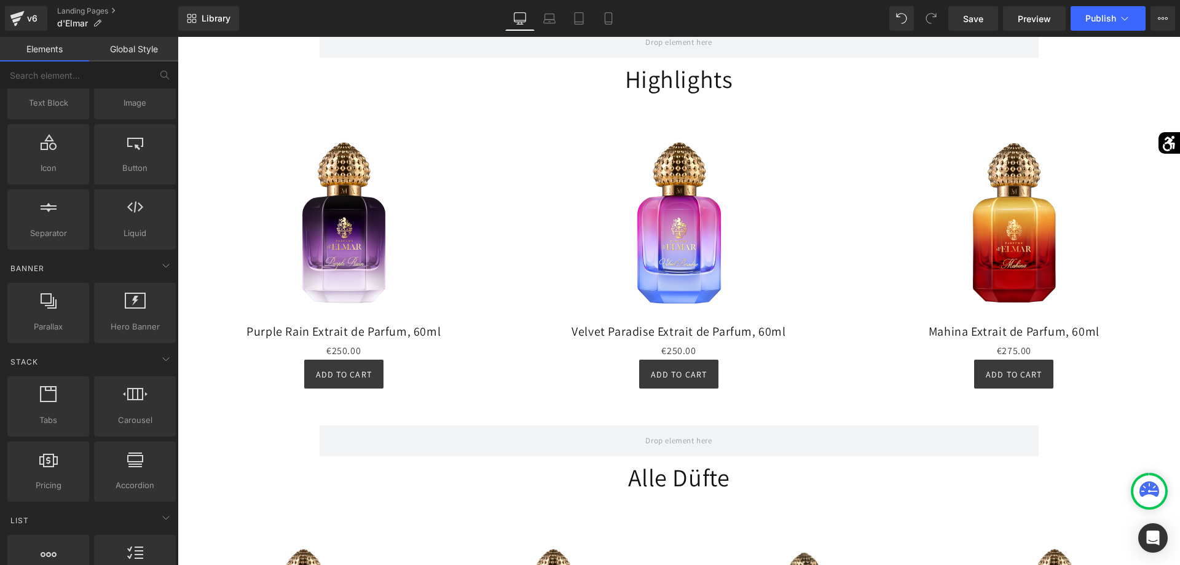
scroll to position [0, 0]
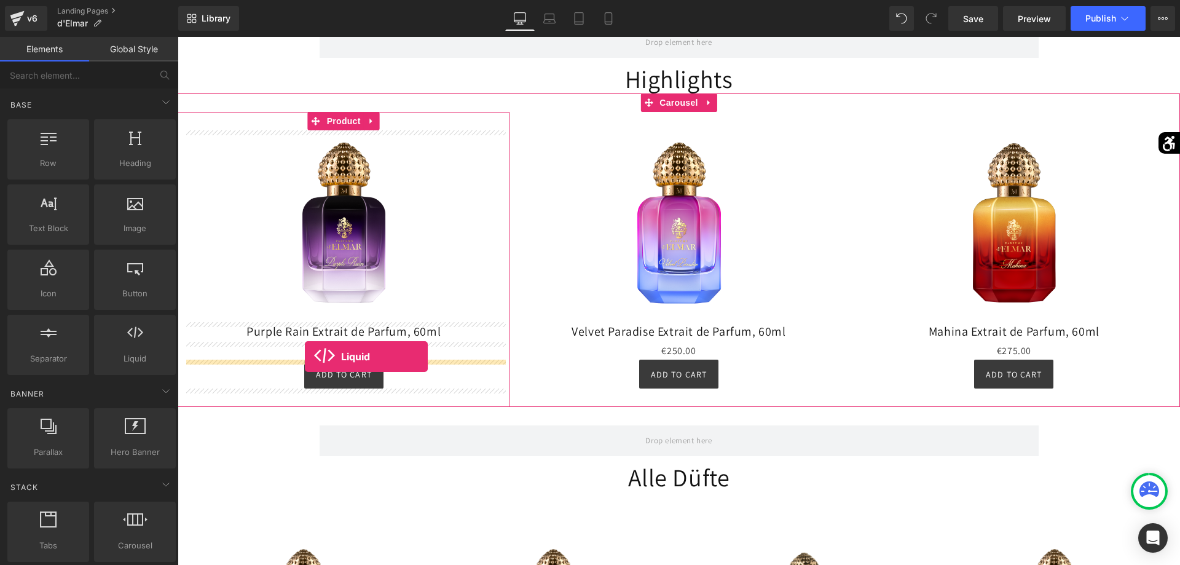
drag, startPoint x: 313, startPoint y: 400, endPoint x: 305, endPoint y: 356, distance: 43.8
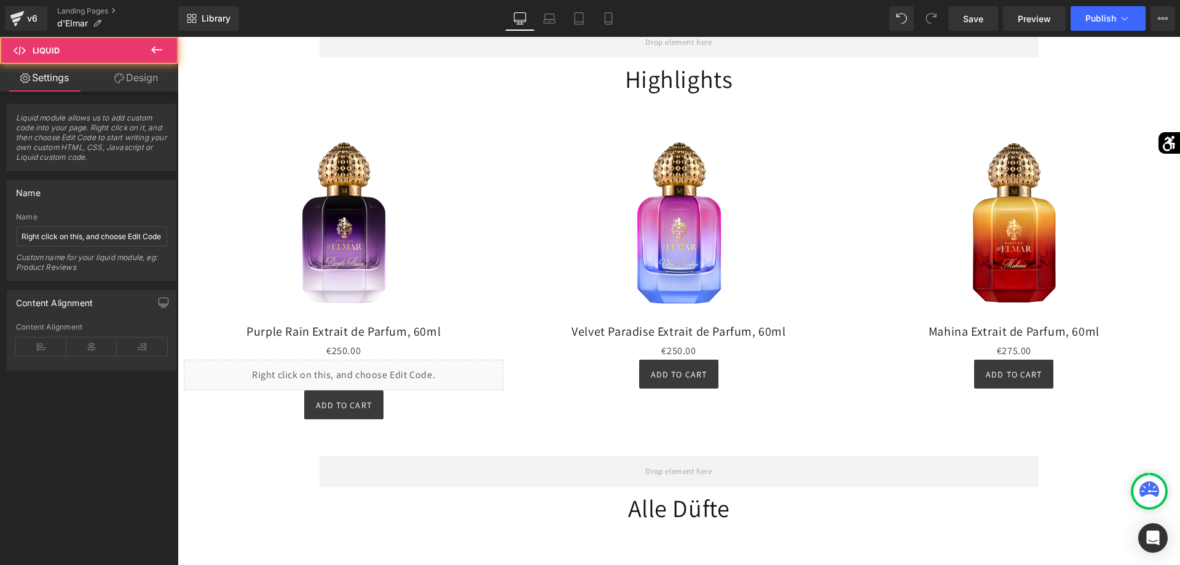
click at [161, 53] on icon at bounding box center [156, 49] width 15 height 15
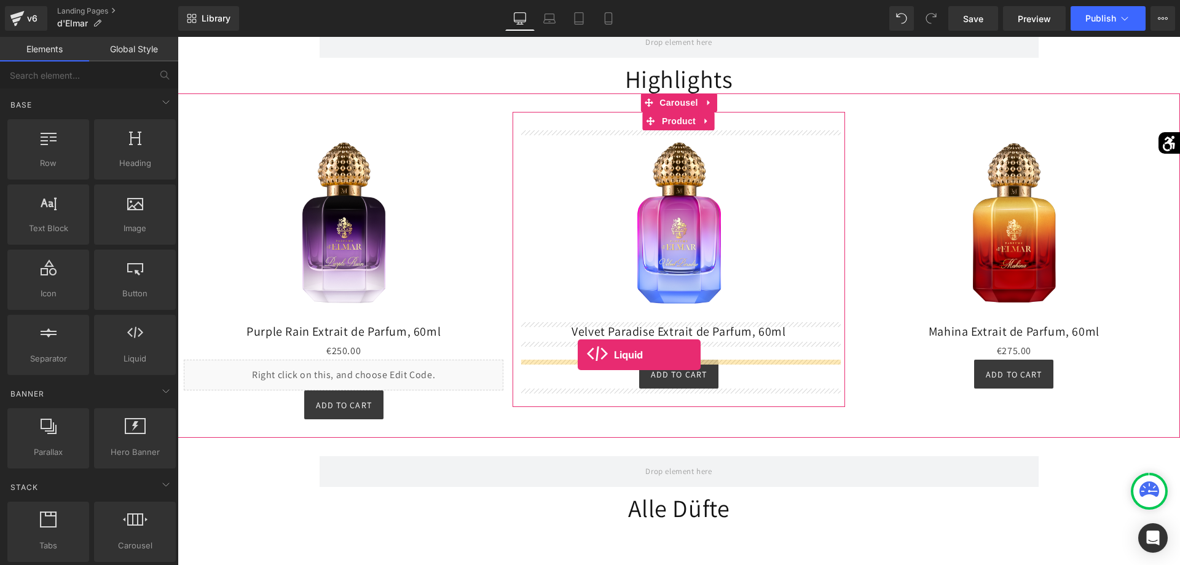
drag, startPoint x: 329, startPoint y: 371, endPoint x: 578, endPoint y: 355, distance: 249.4
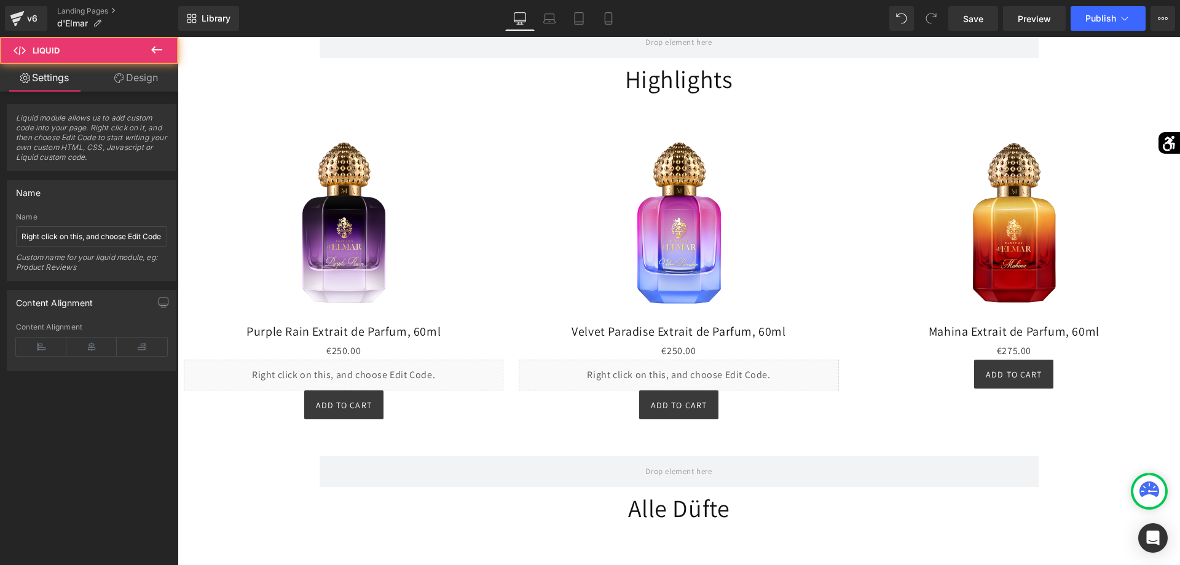
click at [147, 54] on button at bounding box center [156, 50] width 43 height 27
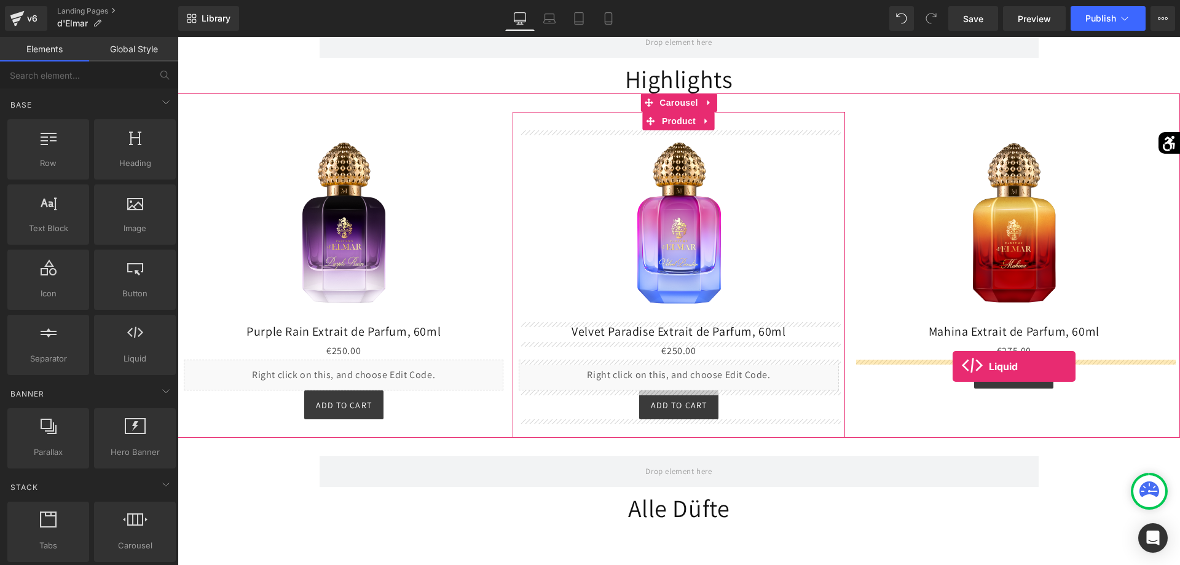
drag, startPoint x: 353, startPoint y: 375, endPoint x: 953, endPoint y: 366, distance: 599.3
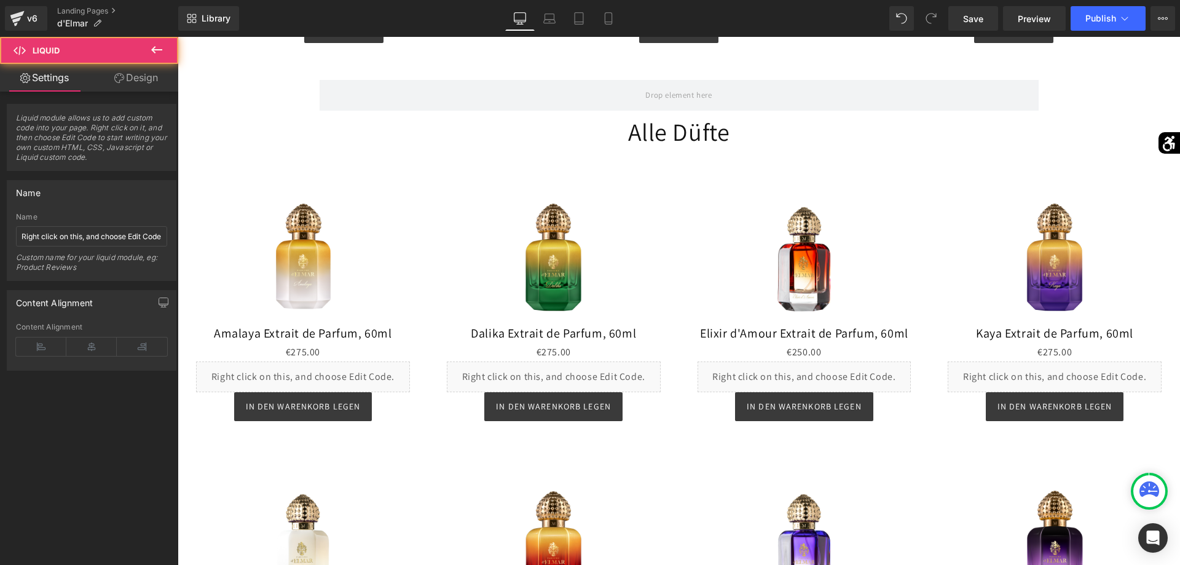
scroll to position [1317, 0]
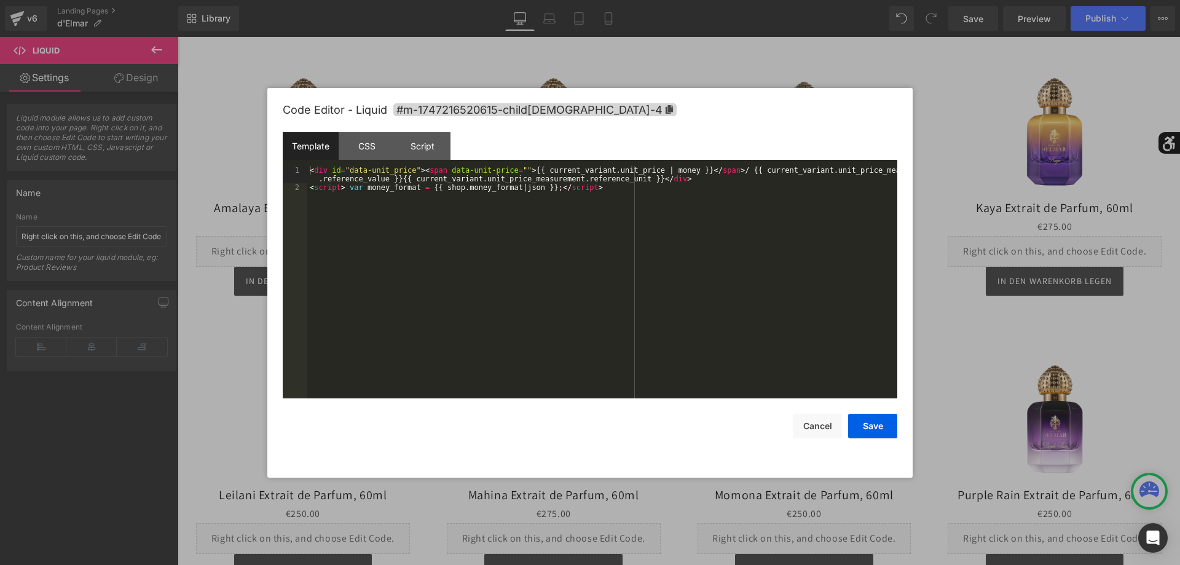
drag, startPoint x: 326, startPoint y: 252, endPoint x: 531, endPoint y: 293, distance: 209.3
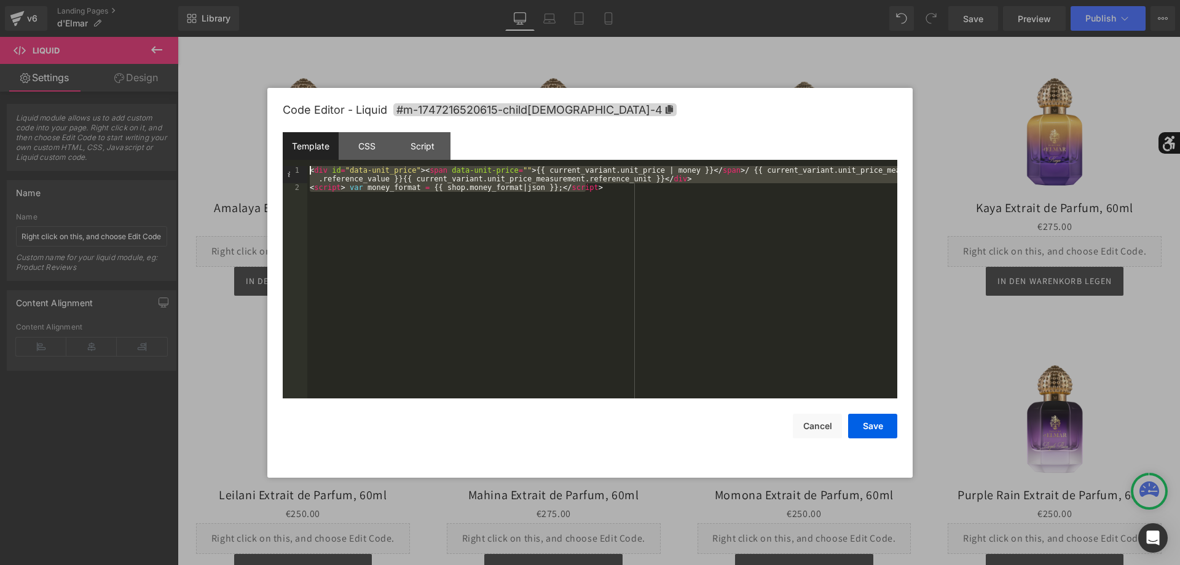
drag, startPoint x: 627, startPoint y: 283, endPoint x: 160, endPoint y: 136, distance: 489.5
click at [307, 166] on div "< div id = "data-unit_price" > < span data-unit-price = "" > {{ current_variant…" at bounding box center [602, 282] width 590 height 232
click at [817, 420] on button "Cancel" at bounding box center [817, 426] width 49 height 25
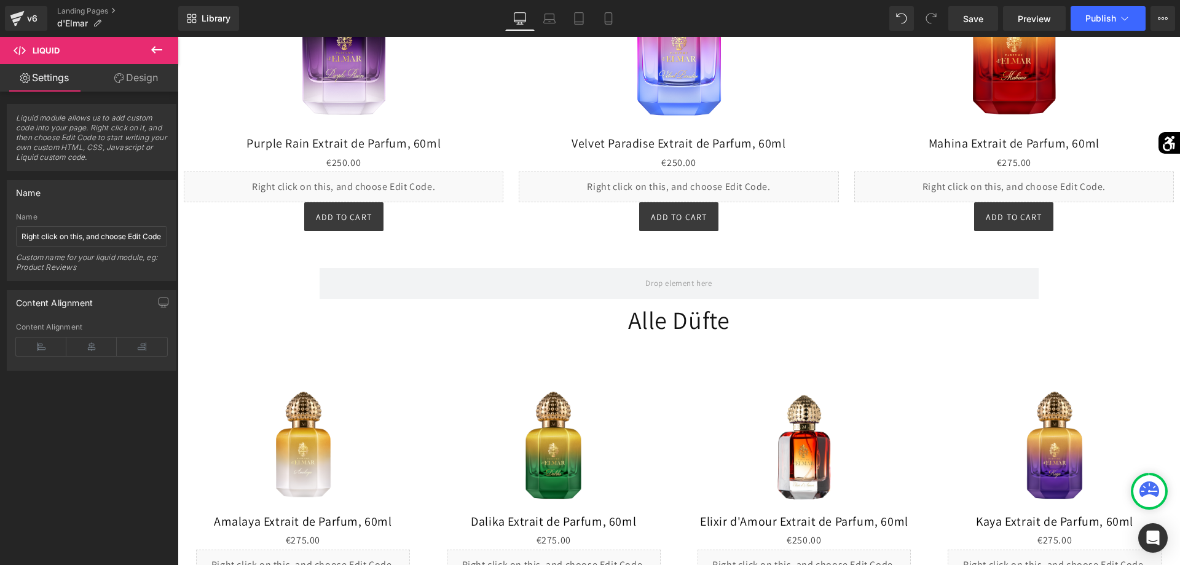
scroll to position [940, 0]
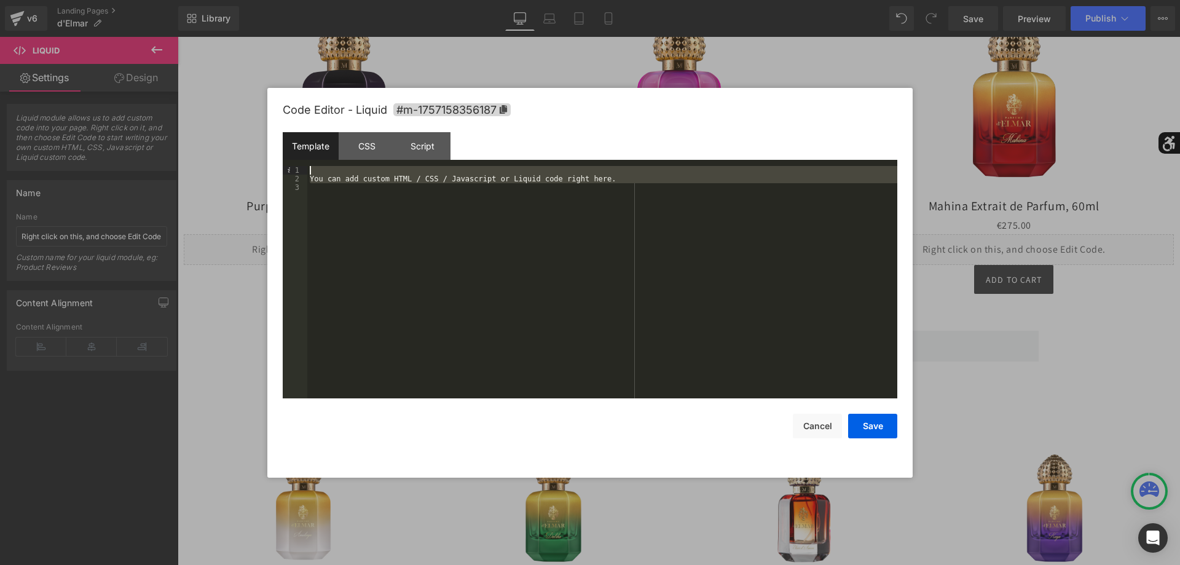
drag, startPoint x: 545, startPoint y: 301, endPoint x: 161, endPoint y: 104, distance: 430.7
click at [307, 166] on div "You can add custom HTML / CSS / Javascript or Liquid code right here." at bounding box center [602, 282] width 590 height 232
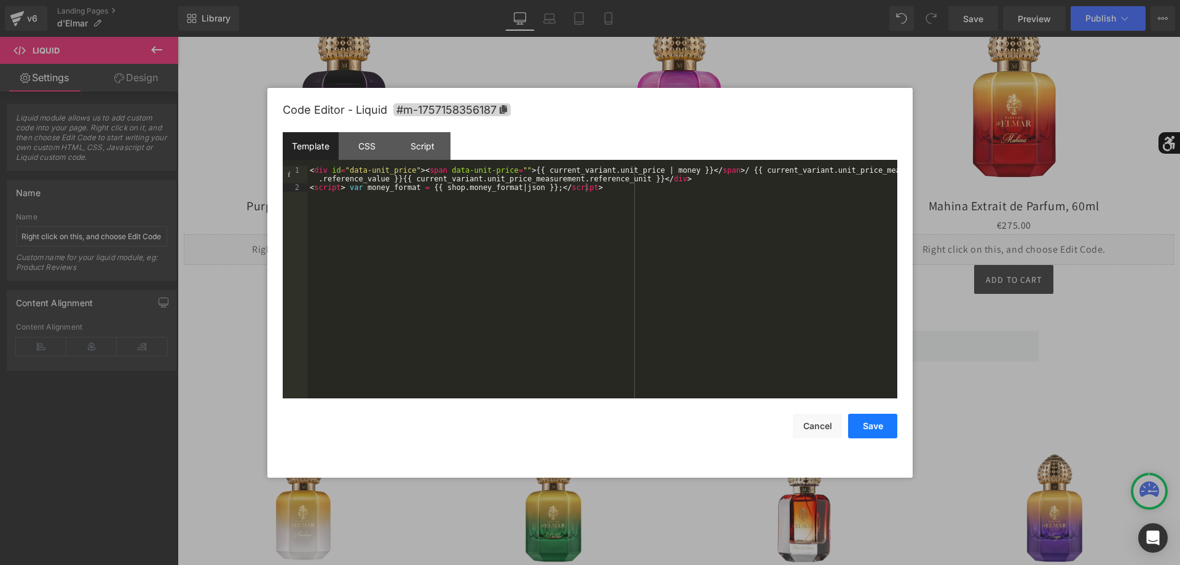
click at [883, 422] on button "Save" at bounding box center [872, 426] width 49 height 25
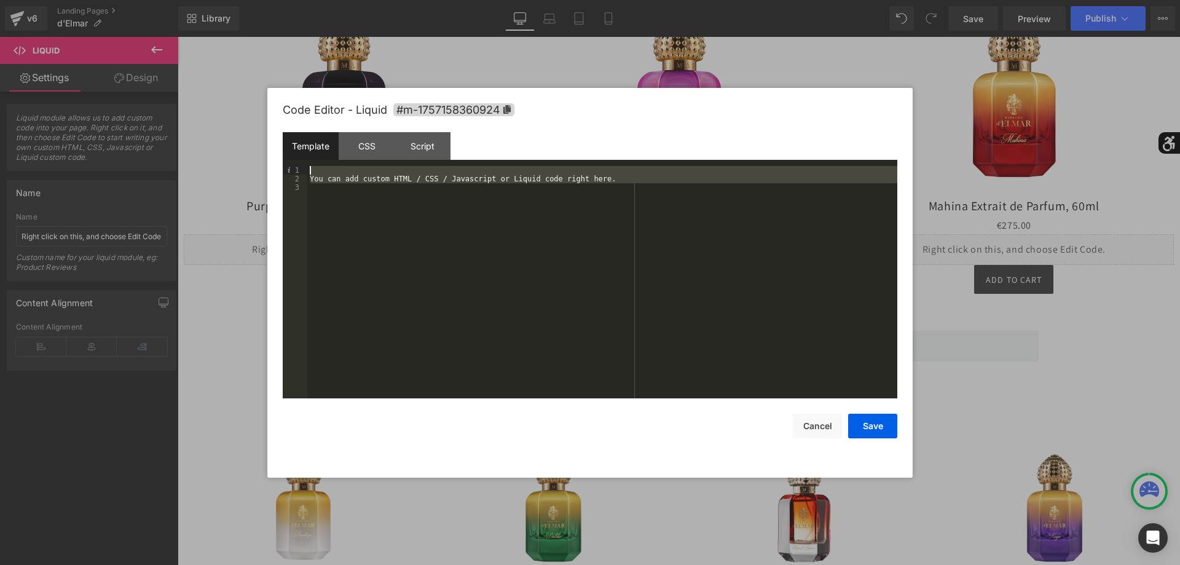
drag, startPoint x: 704, startPoint y: 246, endPoint x: 171, endPoint y: 66, distance: 562.3
click at [307, 166] on div "You can add custom HTML / CSS / Javascript or Liquid code right here." at bounding box center [602, 282] width 590 height 232
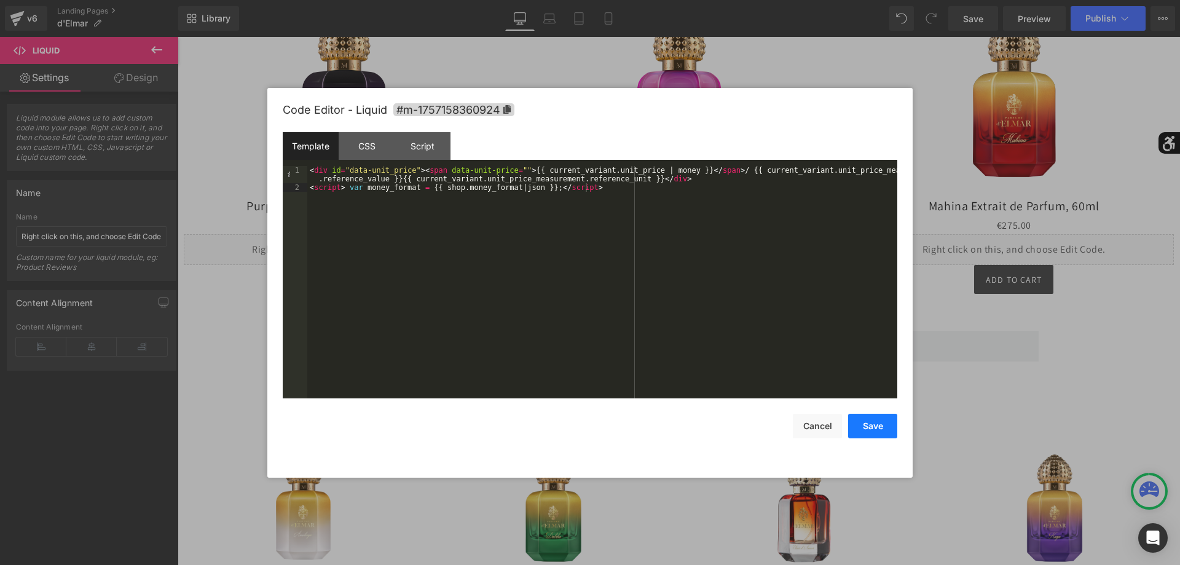
click at [881, 425] on button "Save" at bounding box center [872, 426] width 49 height 25
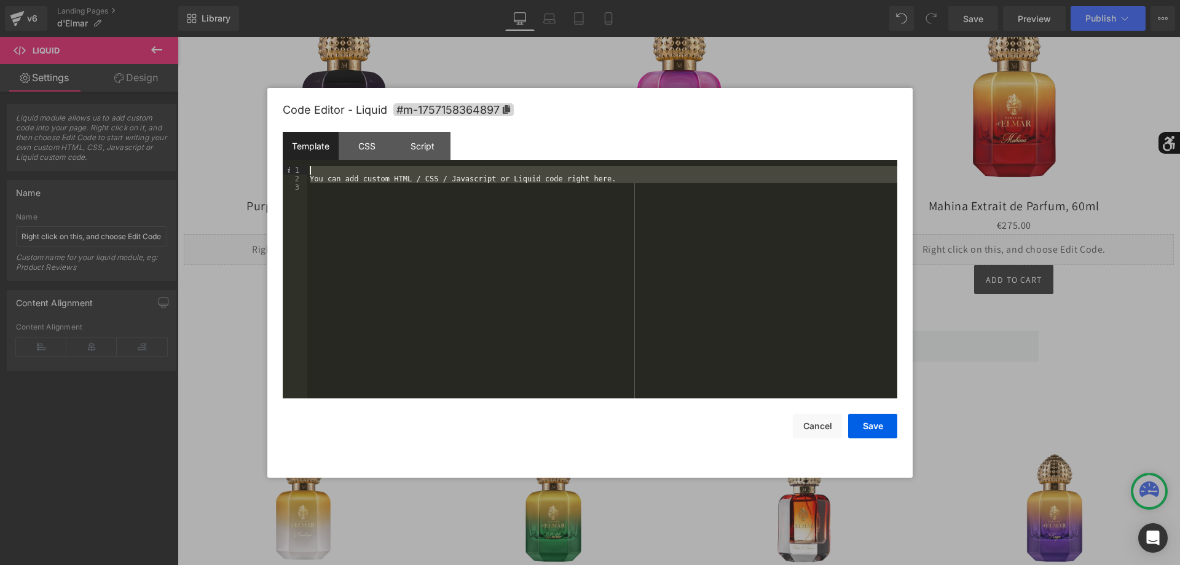
drag, startPoint x: 756, startPoint y: 297, endPoint x: 280, endPoint y: 93, distance: 518.2
click at [307, 166] on div "You can add custom HTML / CSS / Javascript or Liquid code right here." at bounding box center [602, 282] width 590 height 232
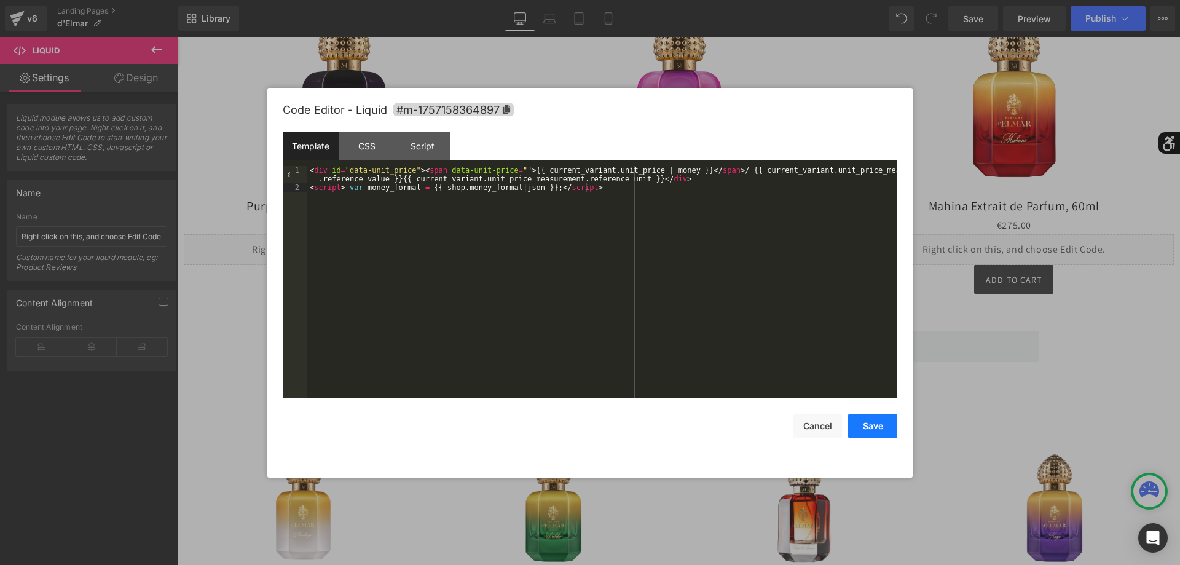
click at [883, 428] on button "Save" at bounding box center [872, 426] width 49 height 25
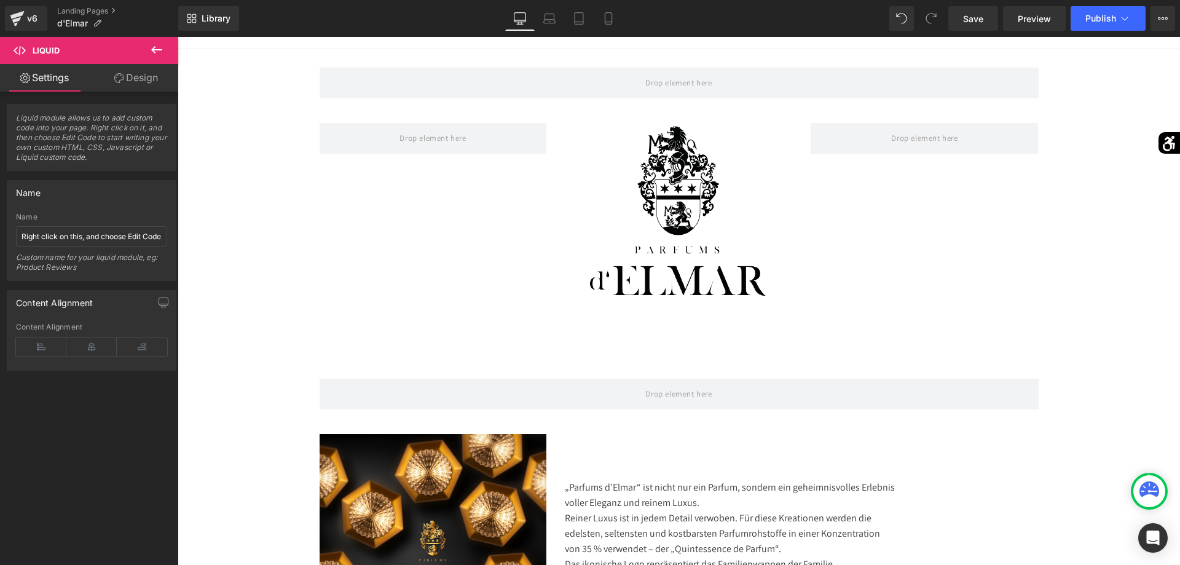
scroll to position [0, 0]
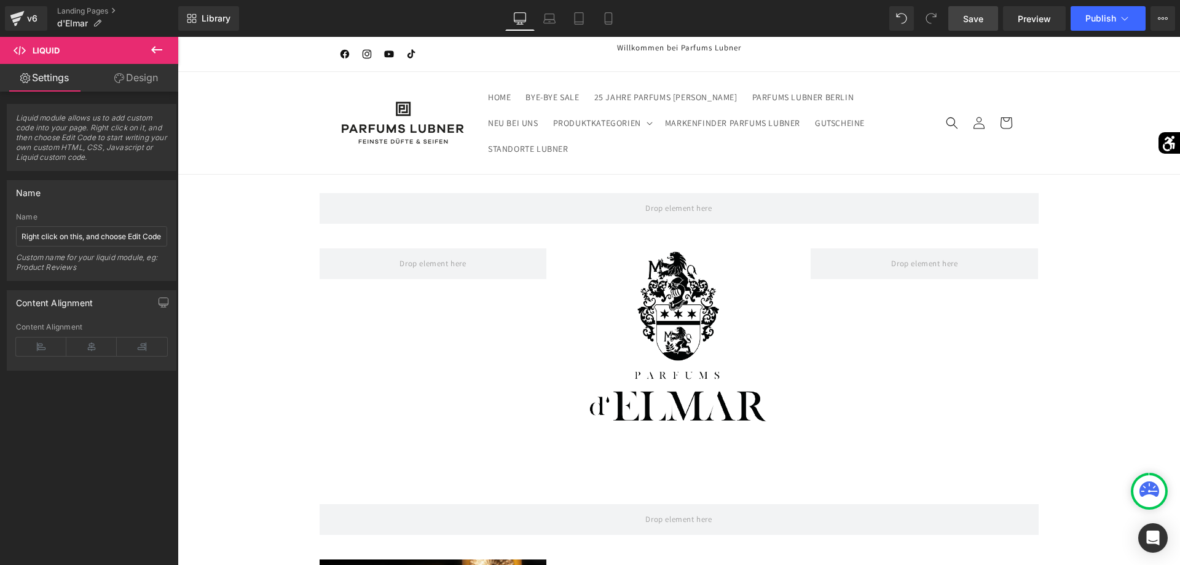
drag, startPoint x: 987, startPoint y: 26, endPoint x: 770, endPoint y: 19, distance: 217.7
click at [987, 26] on link "Save" at bounding box center [973, 18] width 50 height 25
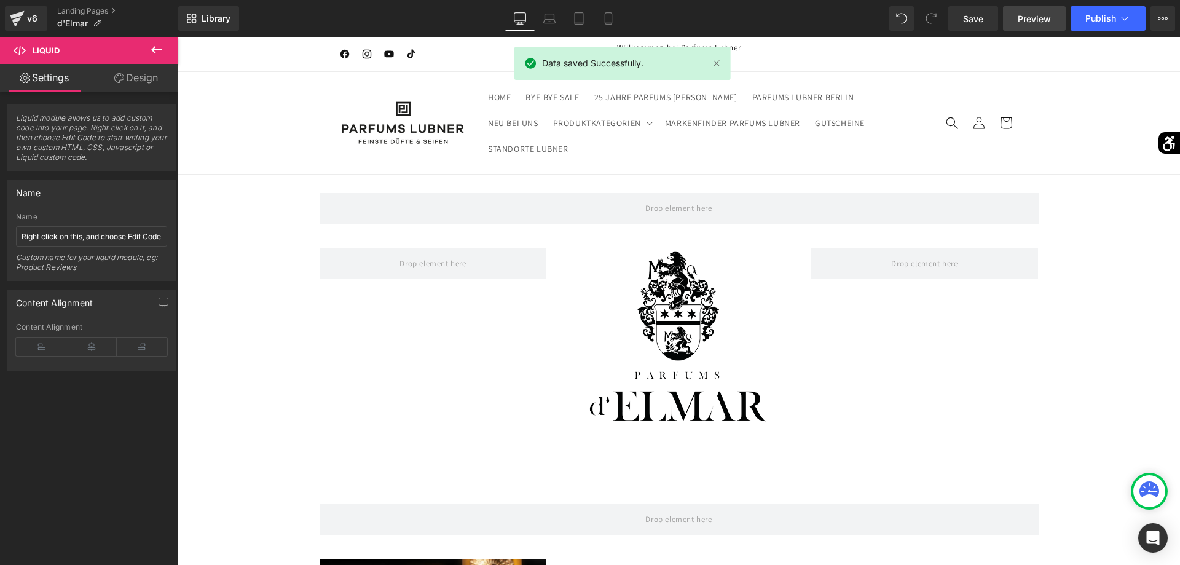
click at [1029, 20] on span "Preview" at bounding box center [1034, 18] width 33 height 13
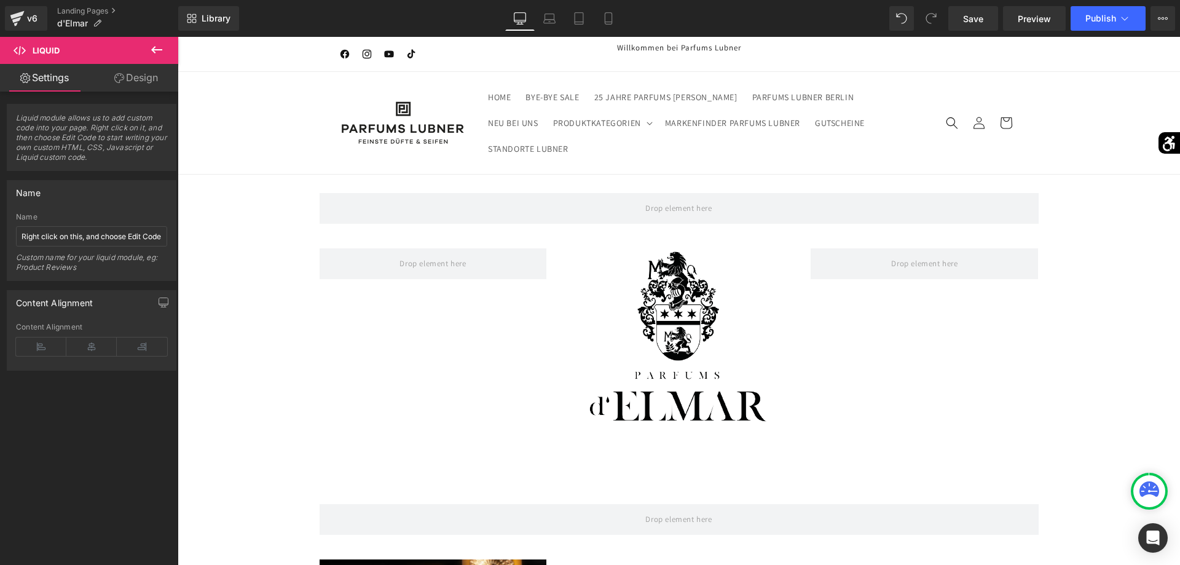
click at [1081, 4] on div "Library Desktop Desktop Laptop Tablet Mobile Save Preview Publish Scheduled Vie…" at bounding box center [679, 18] width 1002 height 37
click at [1095, 22] on span "Publish" at bounding box center [1100, 19] width 31 height 10
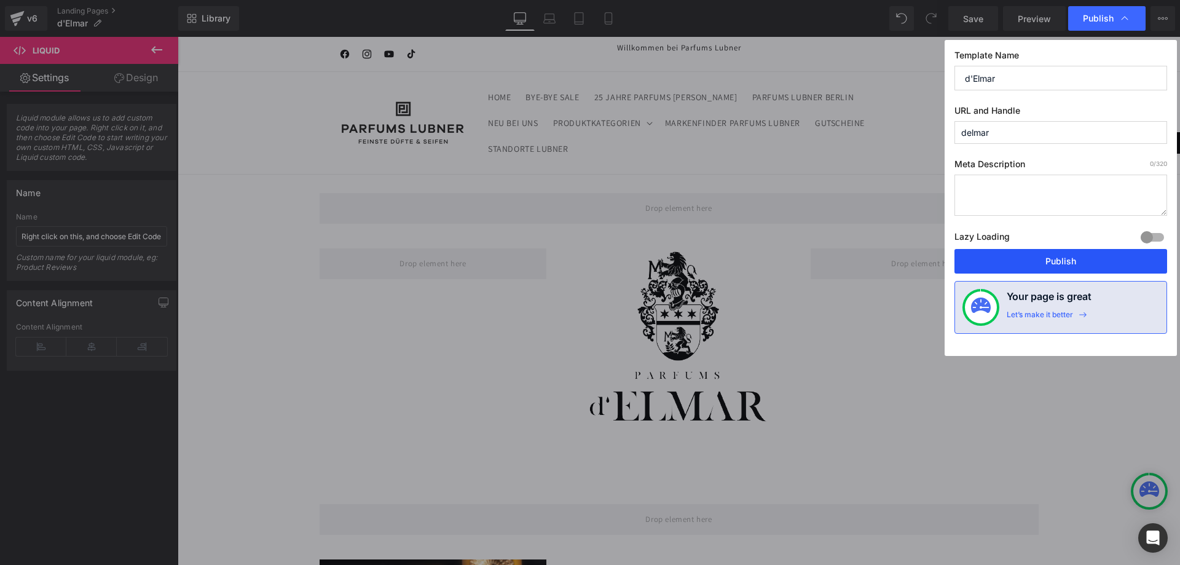
drag, startPoint x: 1071, startPoint y: 252, endPoint x: 808, endPoint y: 181, distance: 273.0
click at [1071, 252] on button "Publish" at bounding box center [1061, 261] width 213 height 25
